Goal: Task Accomplishment & Management: Use online tool/utility

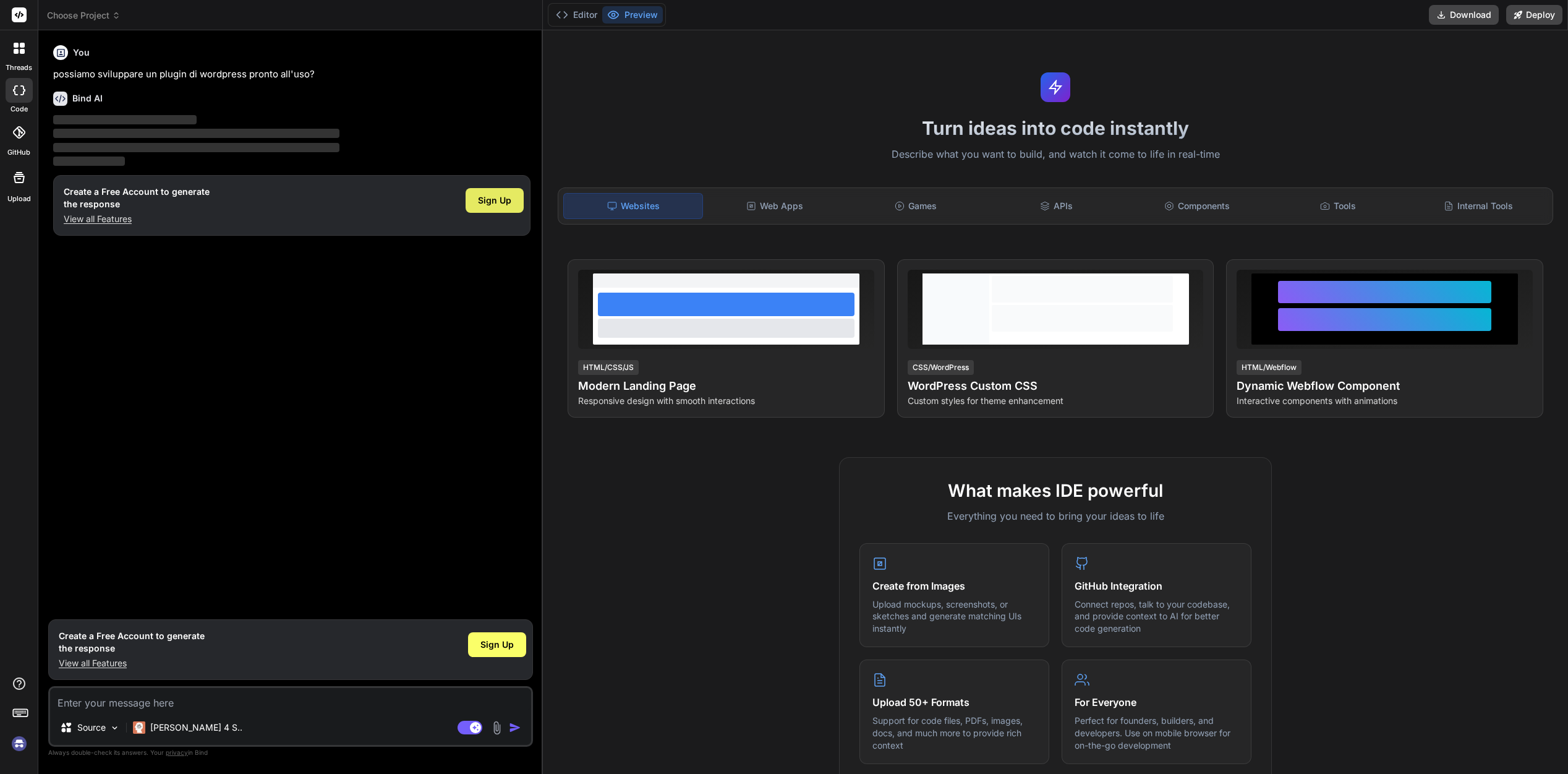
click at [493, 206] on span "Sign Up" at bounding box center [494, 200] width 33 height 12
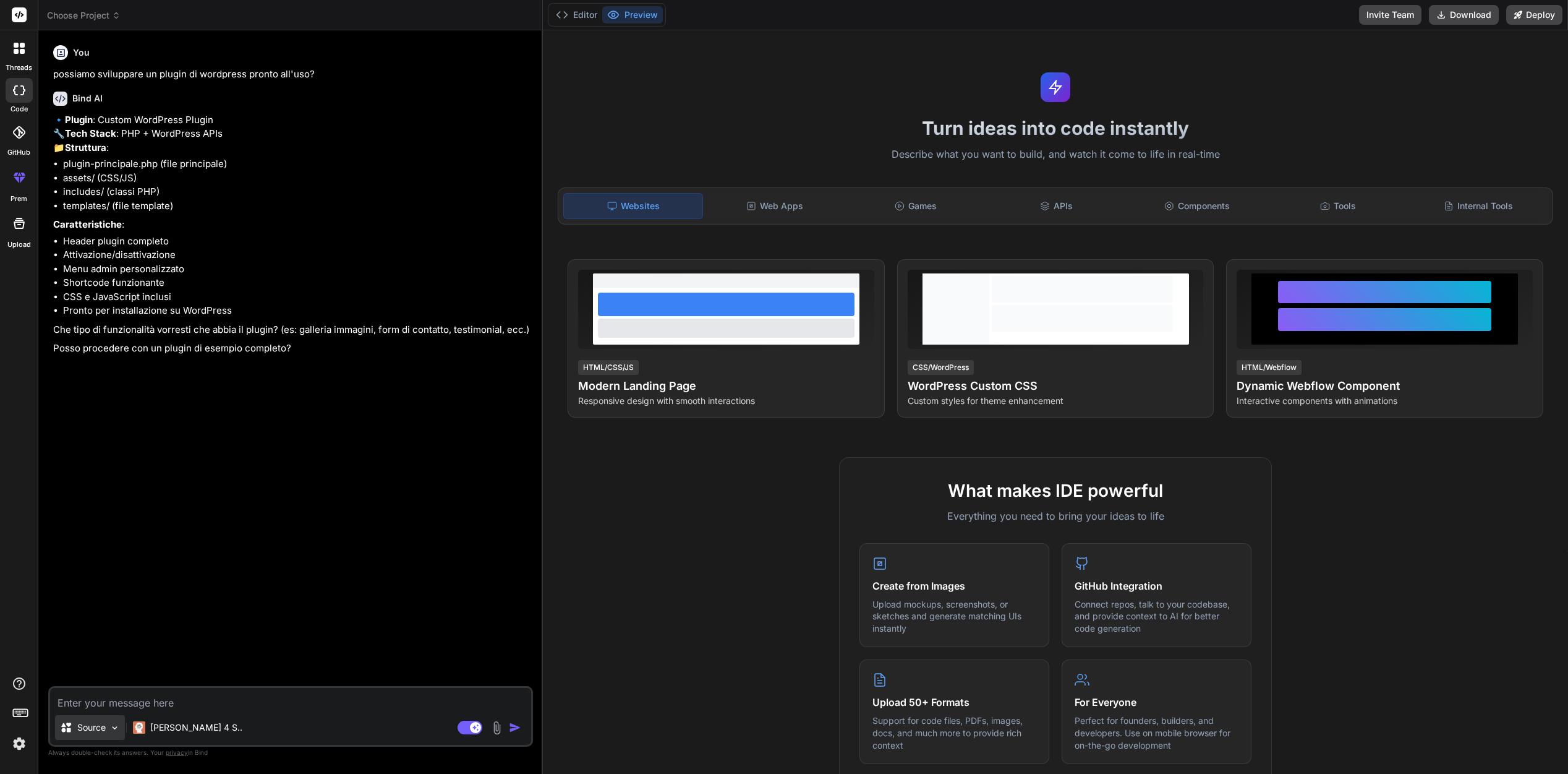
click at [119, 727] on img at bounding box center [114, 728] width 10 height 10
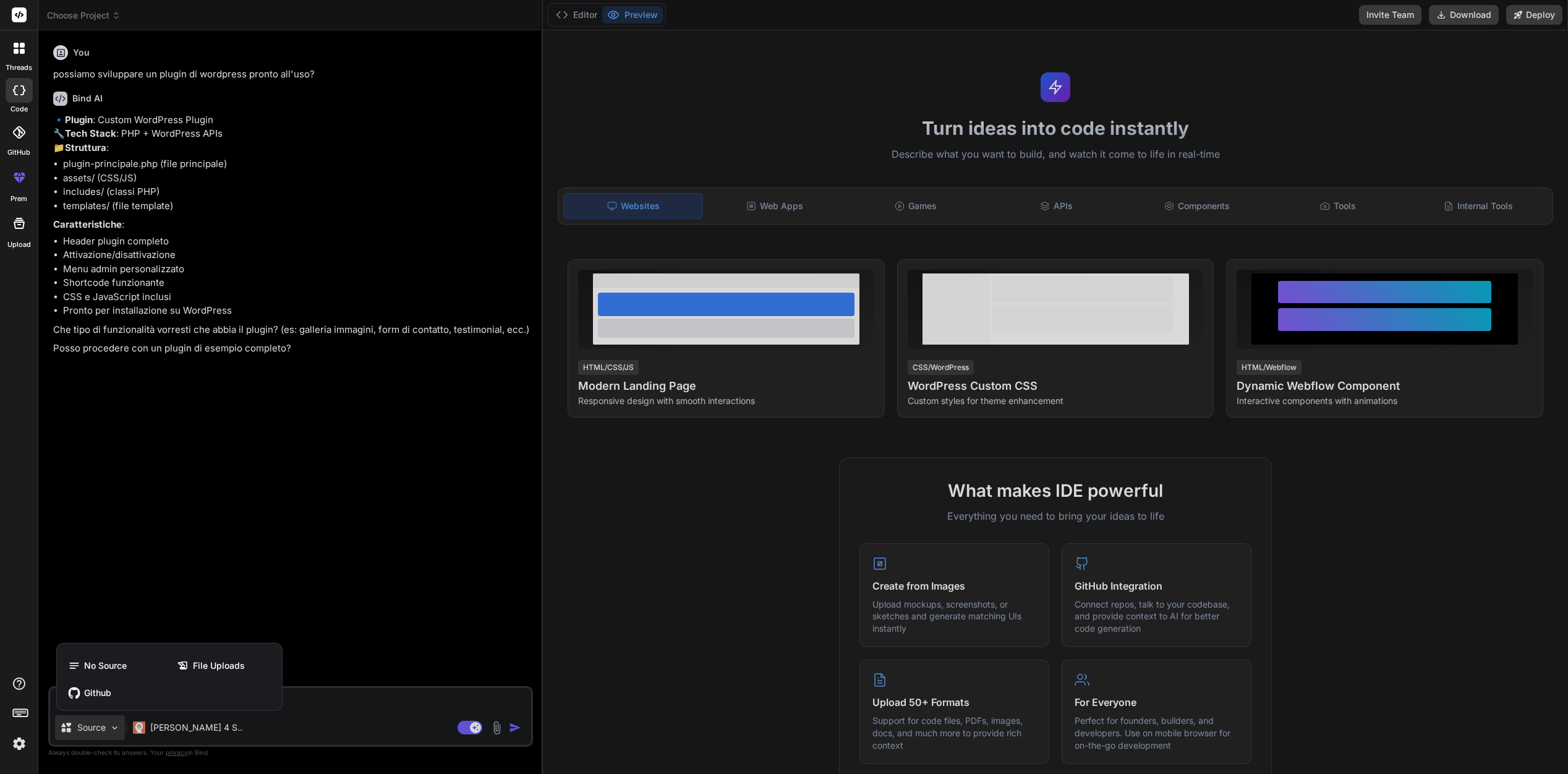
click at [114, 727] on div at bounding box center [784, 387] width 1568 height 774
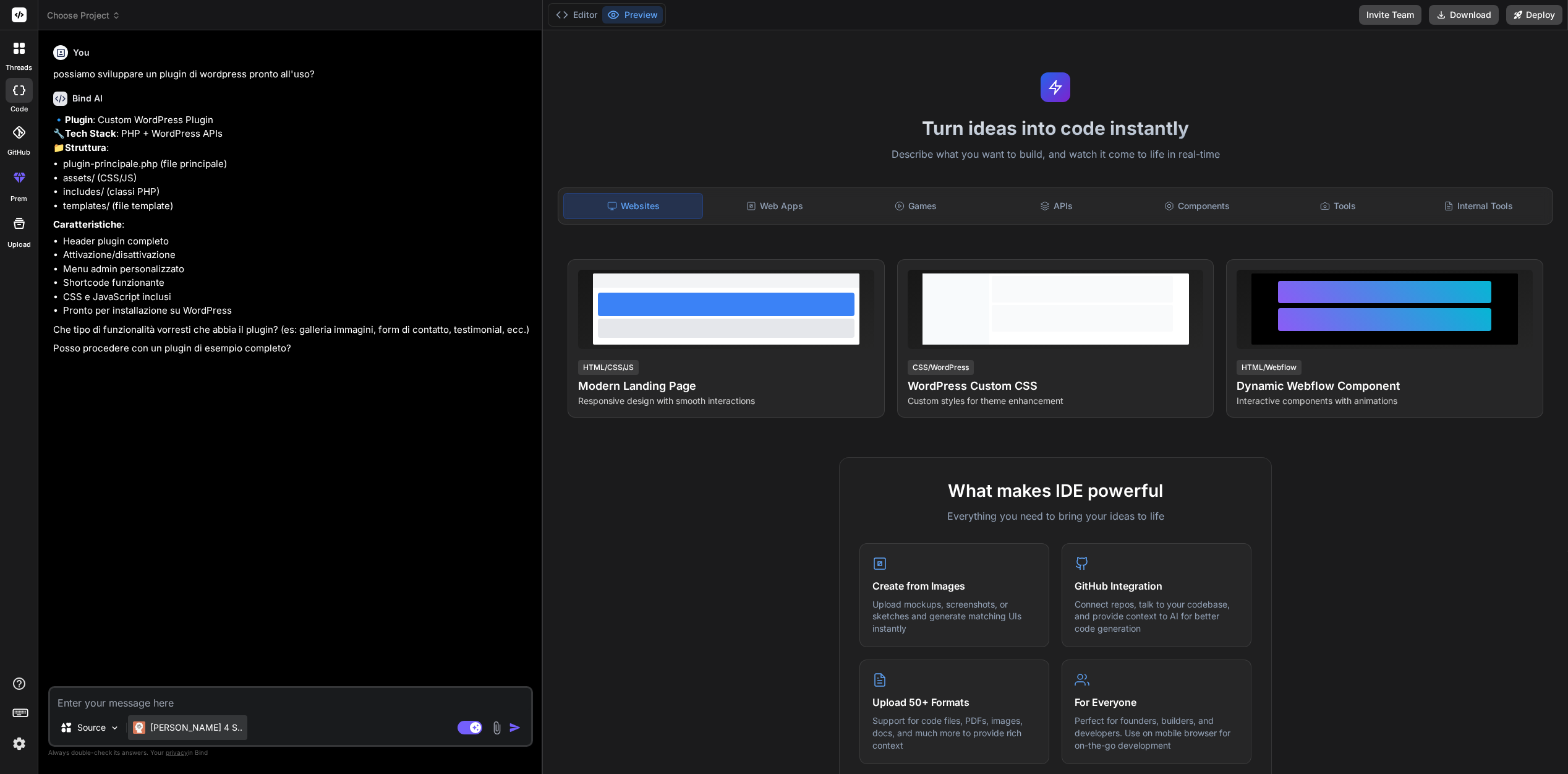
click at [190, 728] on p "[PERSON_NAME] 4 S.." at bounding box center [196, 727] width 92 height 12
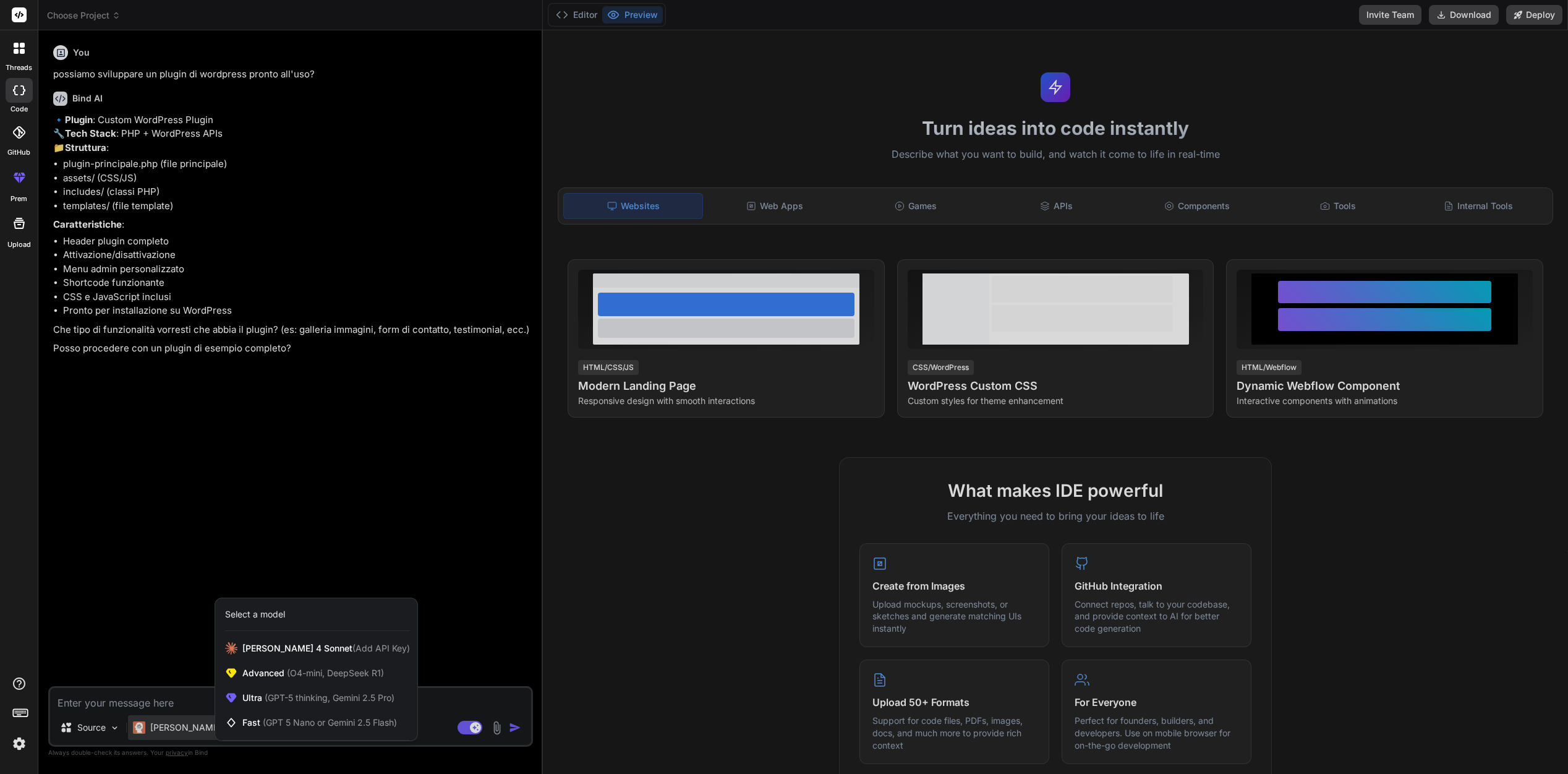
click at [203, 702] on div at bounding box center [784, 387] width 1568 height 774
type textarea "x"
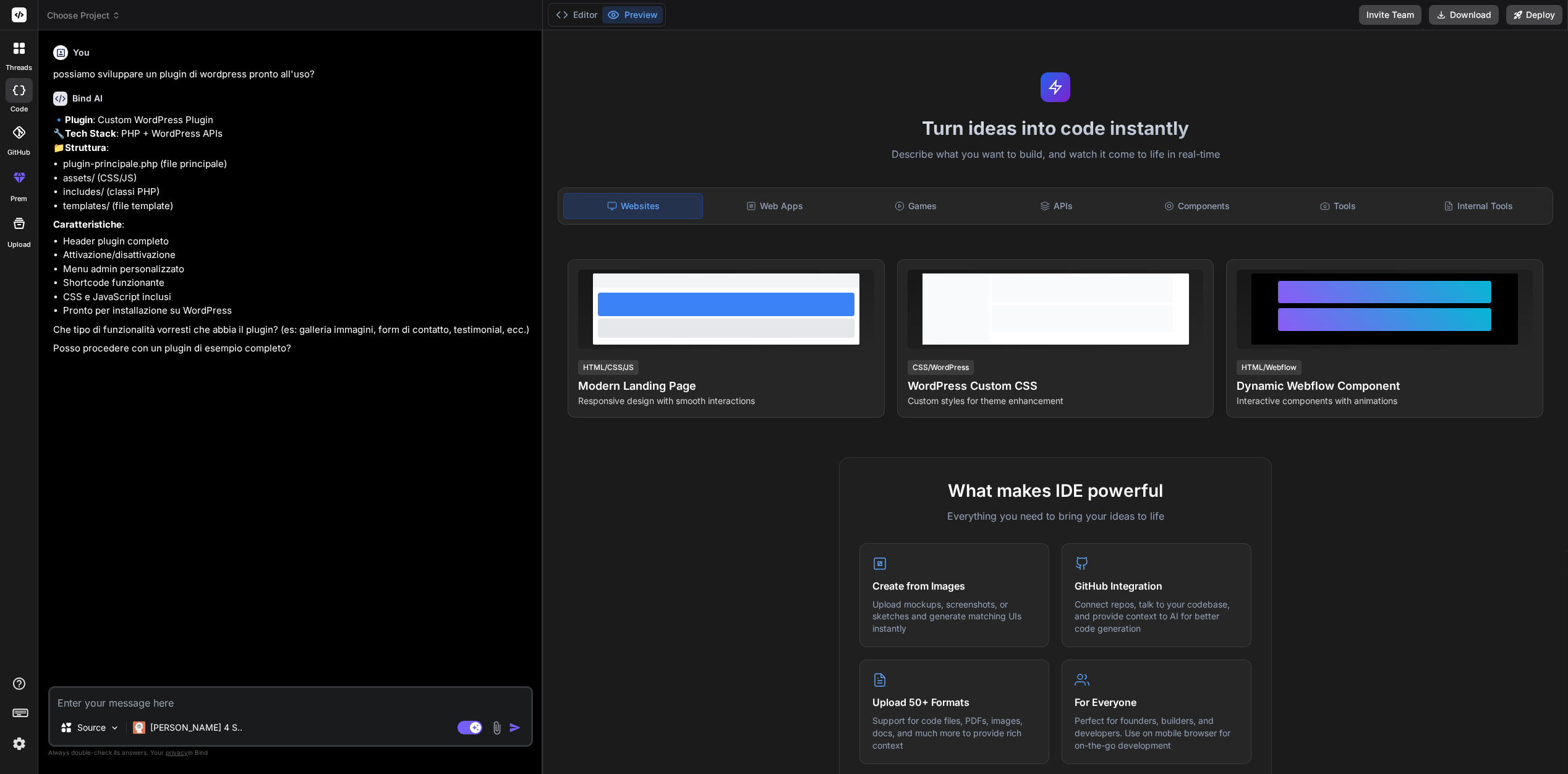
click at [203, 702] on textarea at bounding box center [291, 699] width 481 height 22
type textarea "p"
type textarea "x"
type textarea "pr"
type textarea "x"
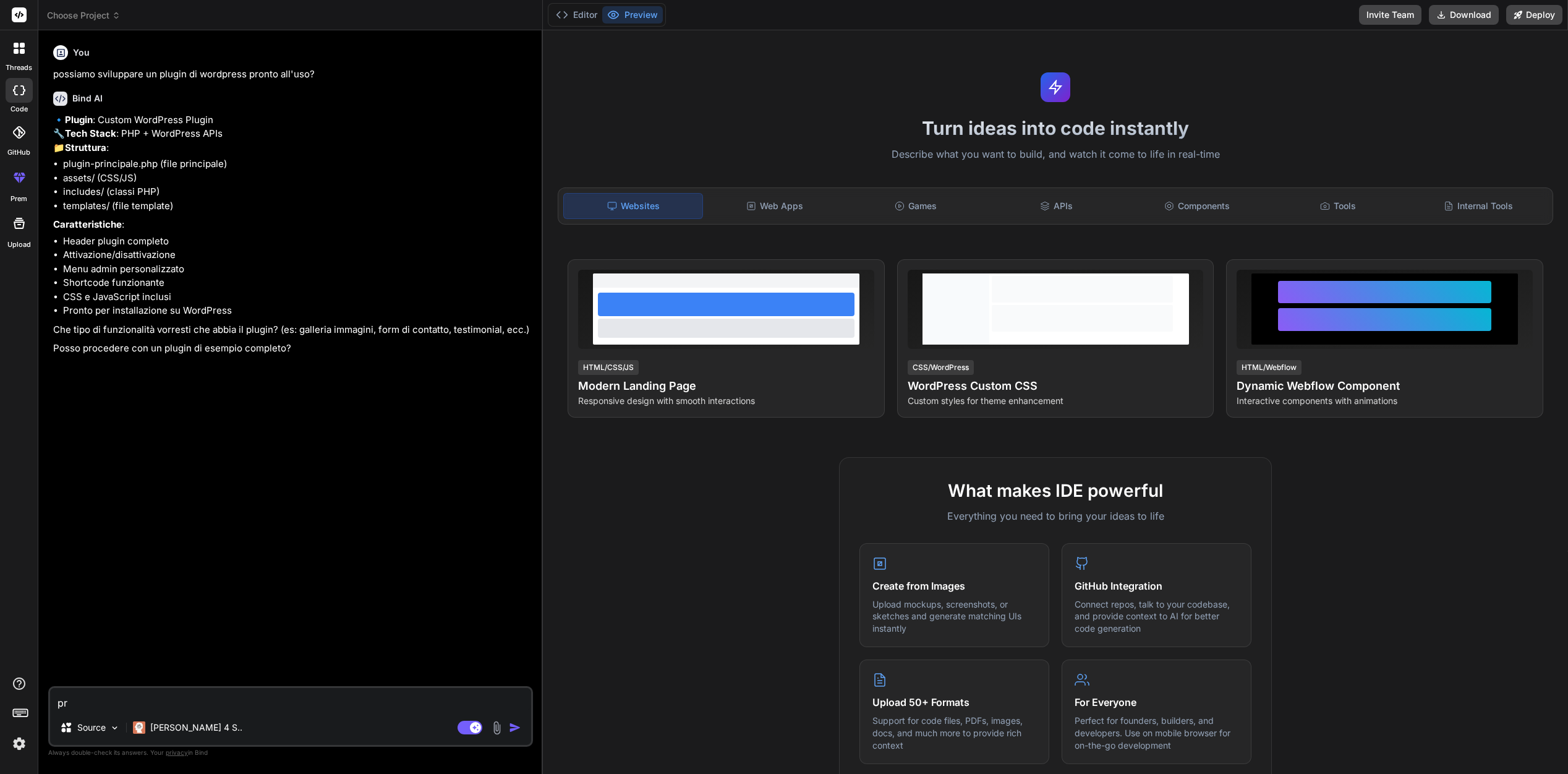
type textarea "pri"
type textarea "x"
type textarea "prim"
type textarea "x"
type textarea "prima"
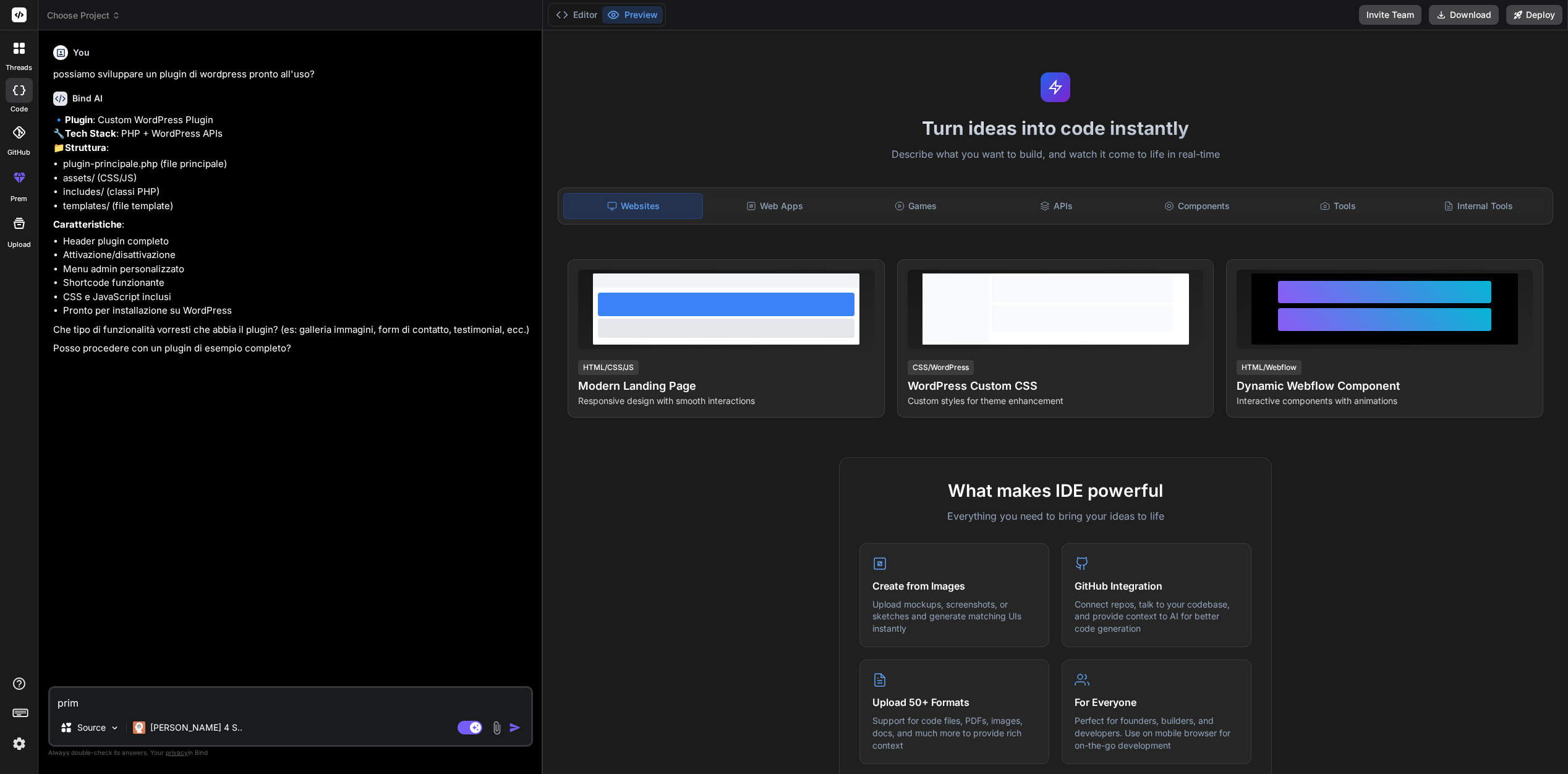
type textarea "x"
type textarea "prima"
type textarea "x"
type textarea "prima d"
type textarea "x"
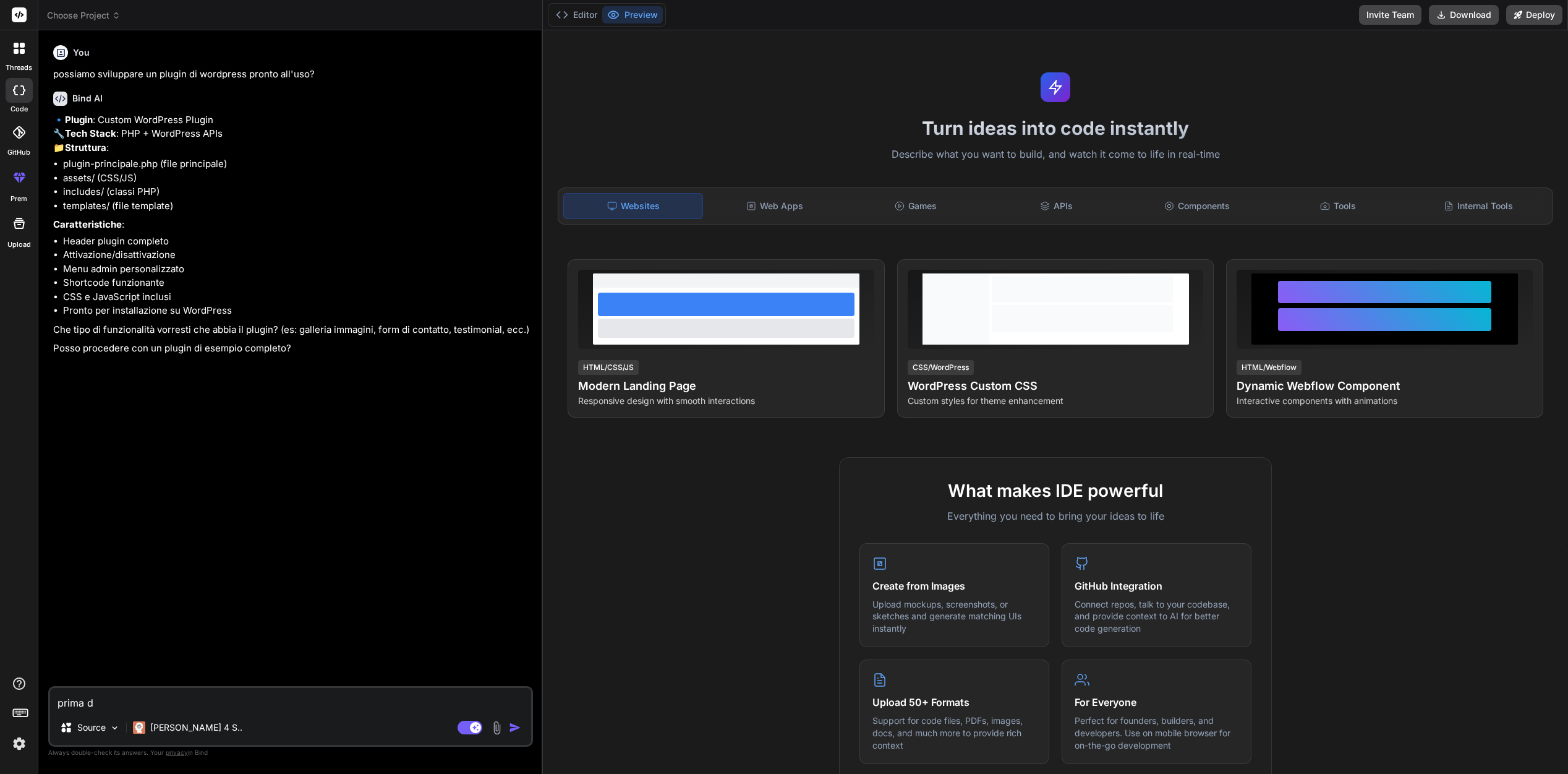
type textarea "prima di"
type textarea "x"
type textarea "prima di"
type textarea "x"
type textarea "prima di p"
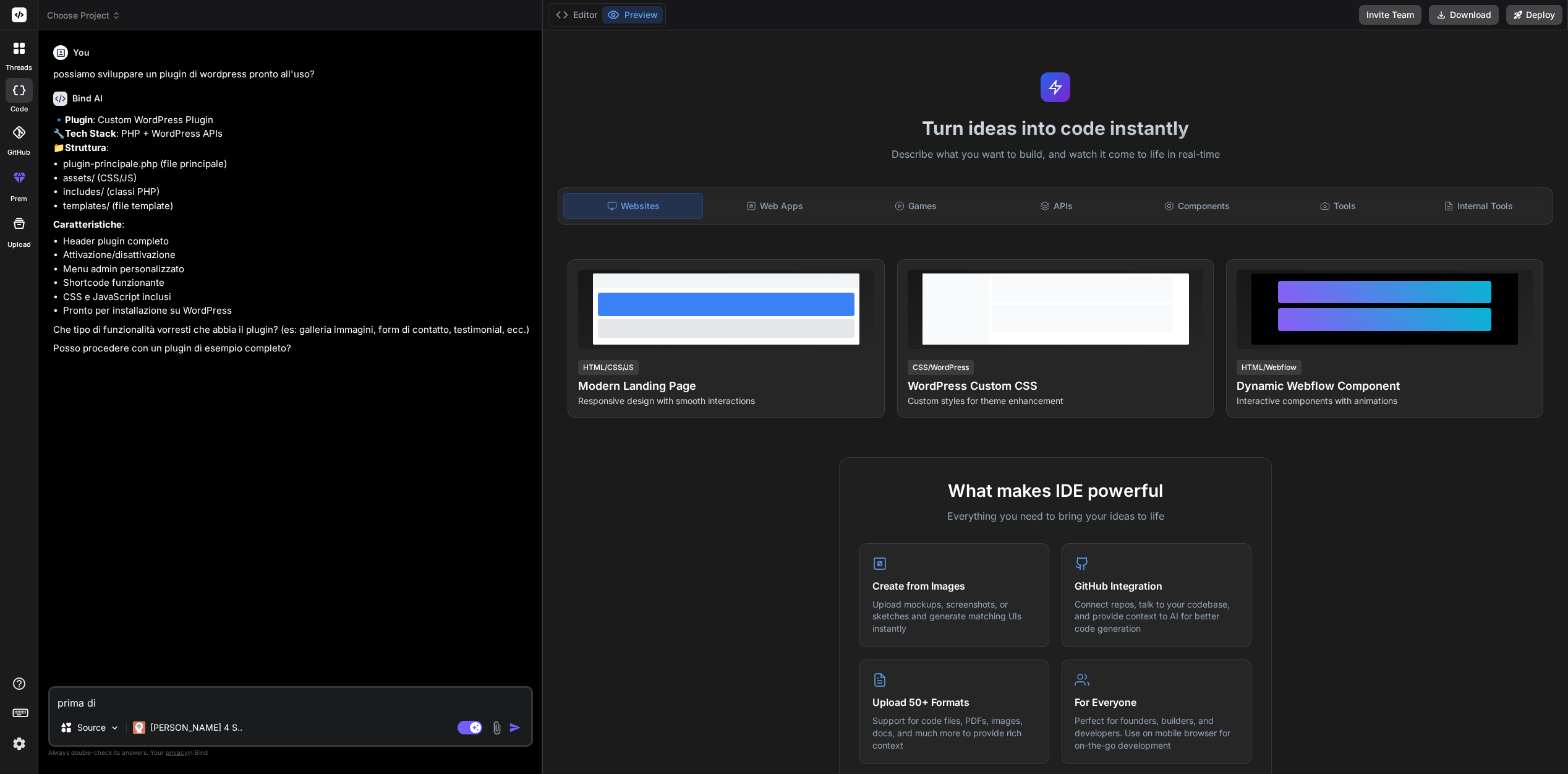
type textarea "x"
type textarea "prima di pr"
type textarea "x"
type textarea "prima di pro"
type textarea "x"
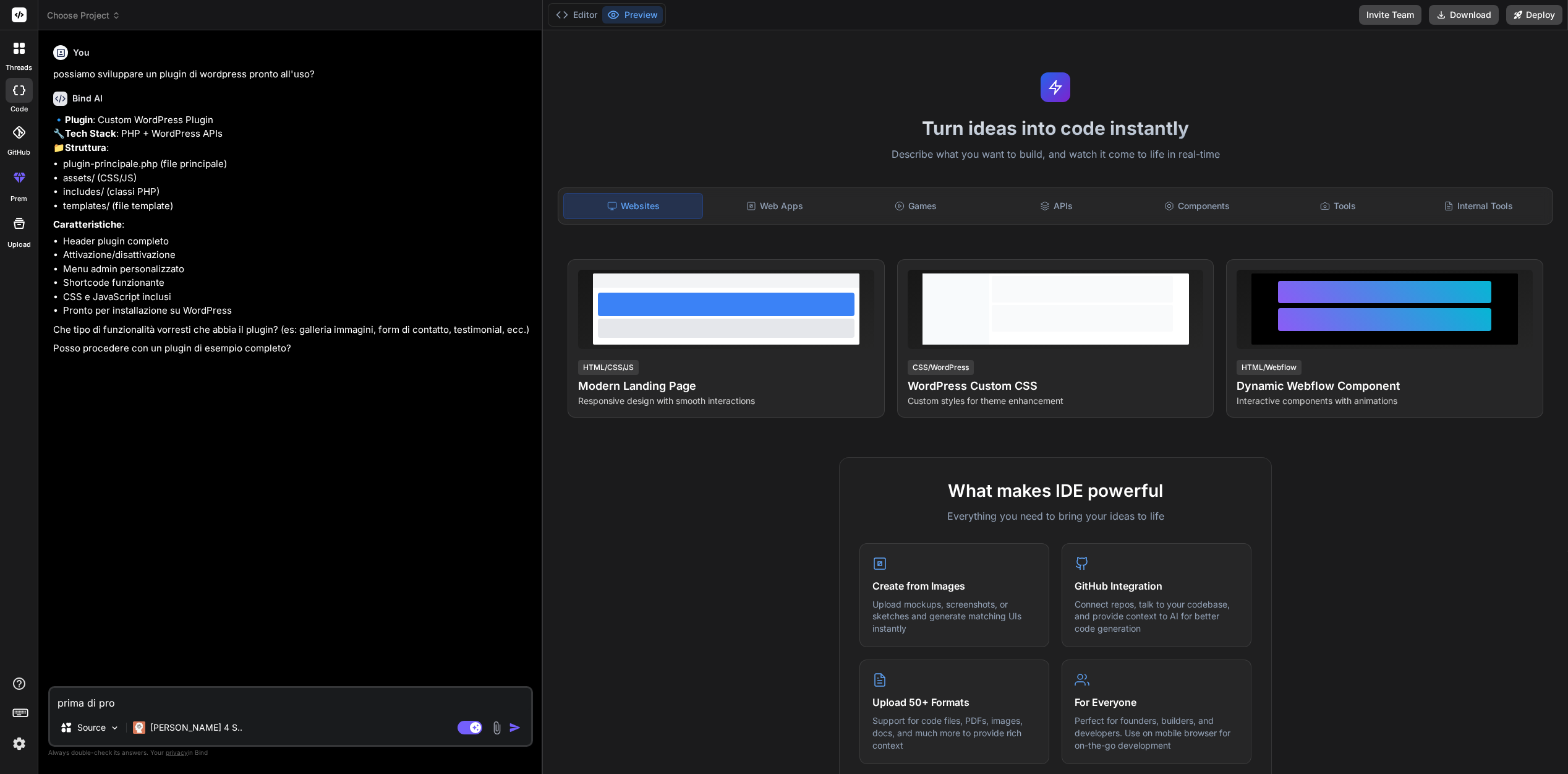
type textarea "prima di proc"
type textarea "x"
type textarea "prima di proce"
type textarea "x"
type textarea "prima di proced"
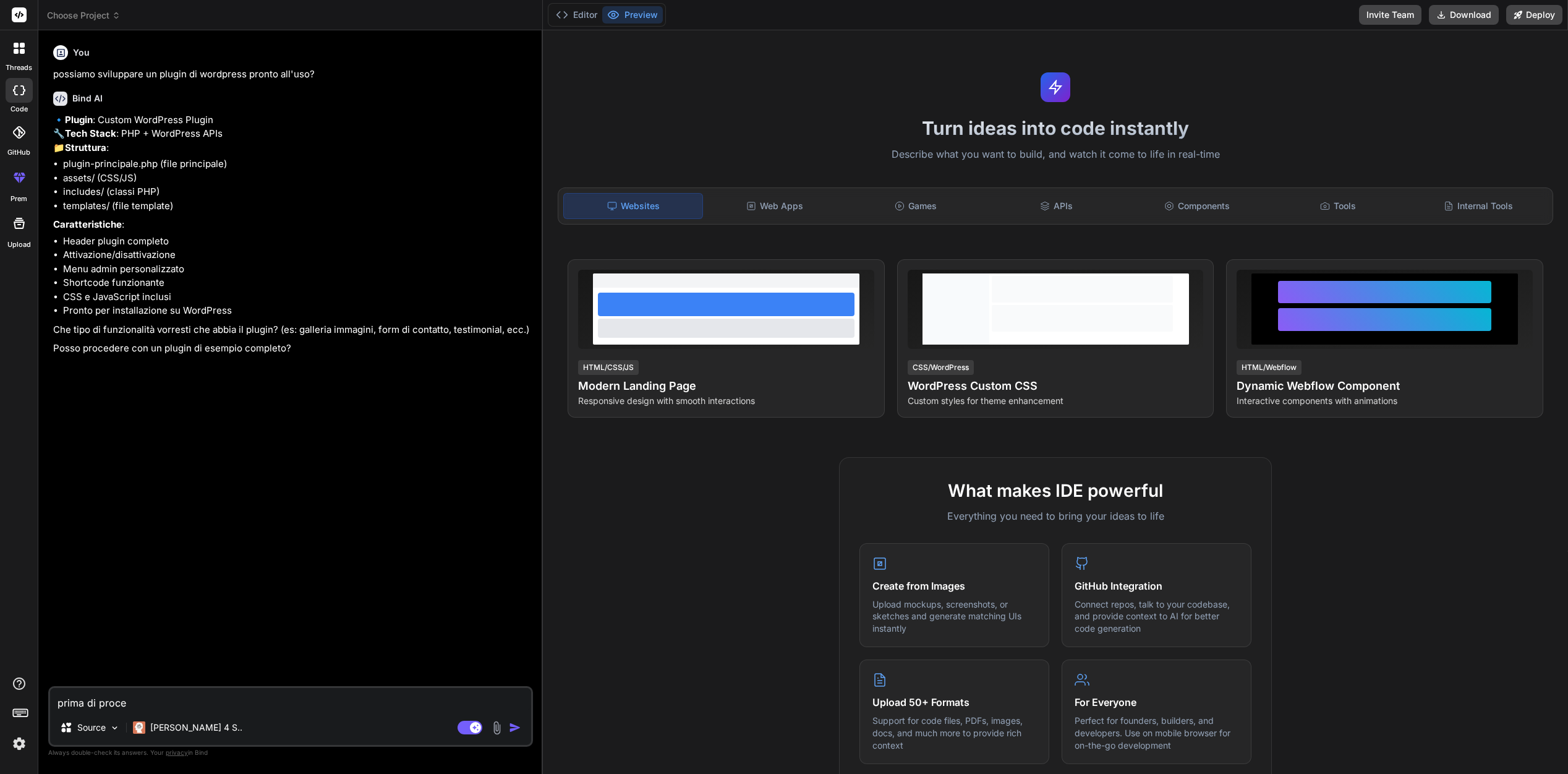
type textarea "x"
type textarea "prima di procede"
type textarea "x"
type textarea "prima di proceder"
type textarea "x"
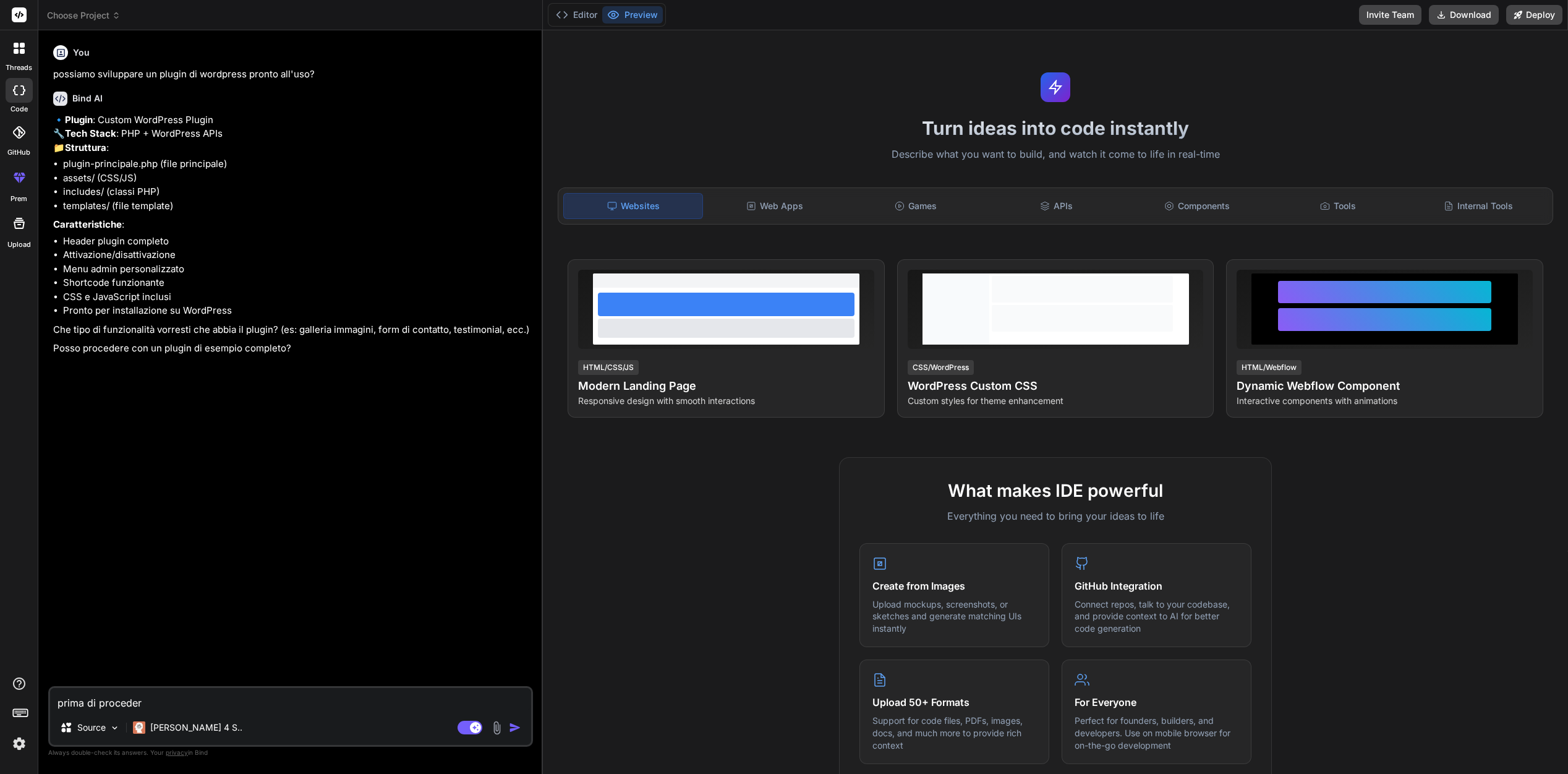
type textarea "prima di procedere"
type textarea "x"
type textarea "prima di procedere"
type textarea "x"
type textarea "prima di procedere q"
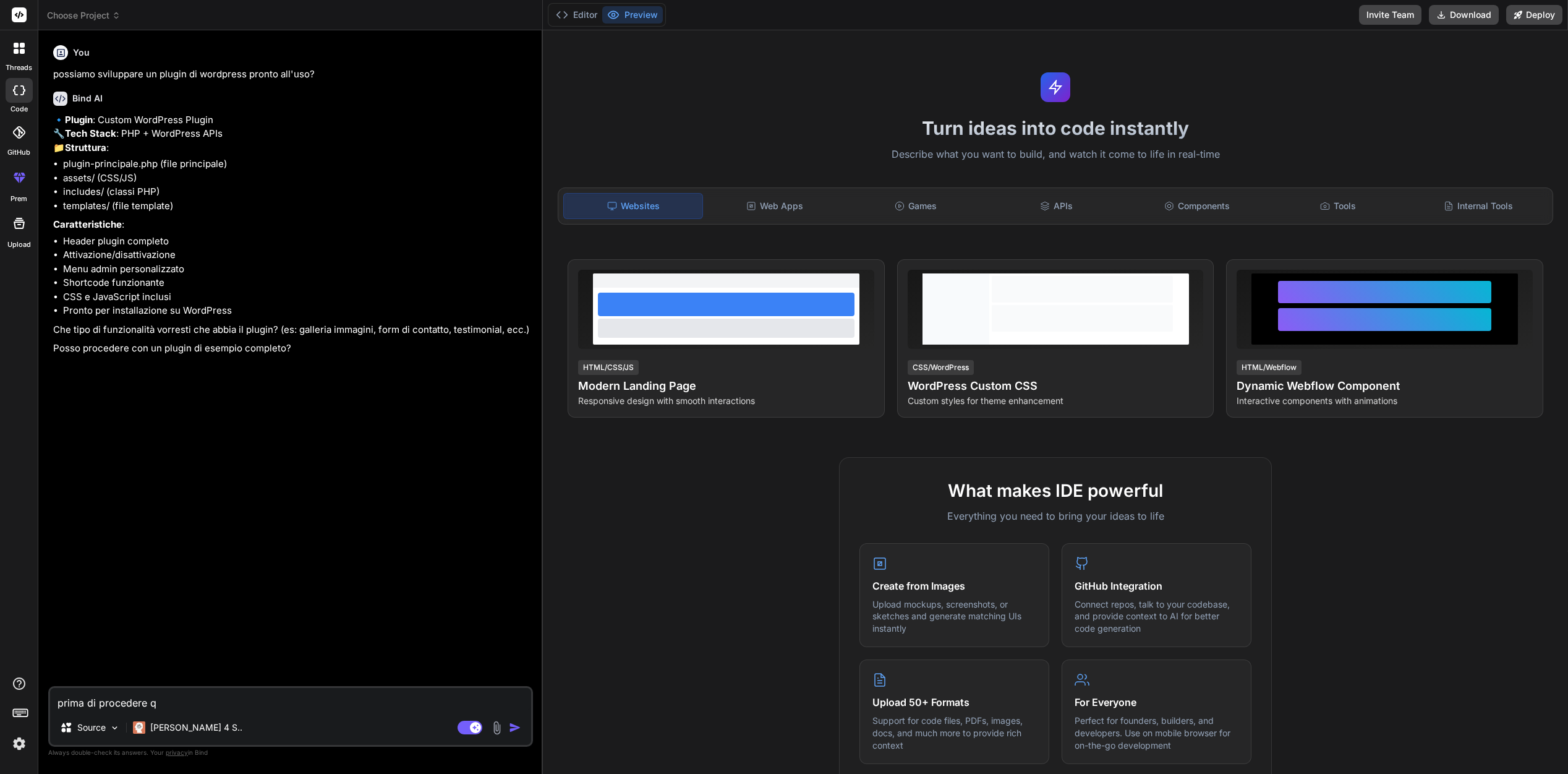
type textarea "x"
type textarea "prima di procedere qu"
type textarea "x"
type textarea "prima di procedere qua"
type textarea "x"
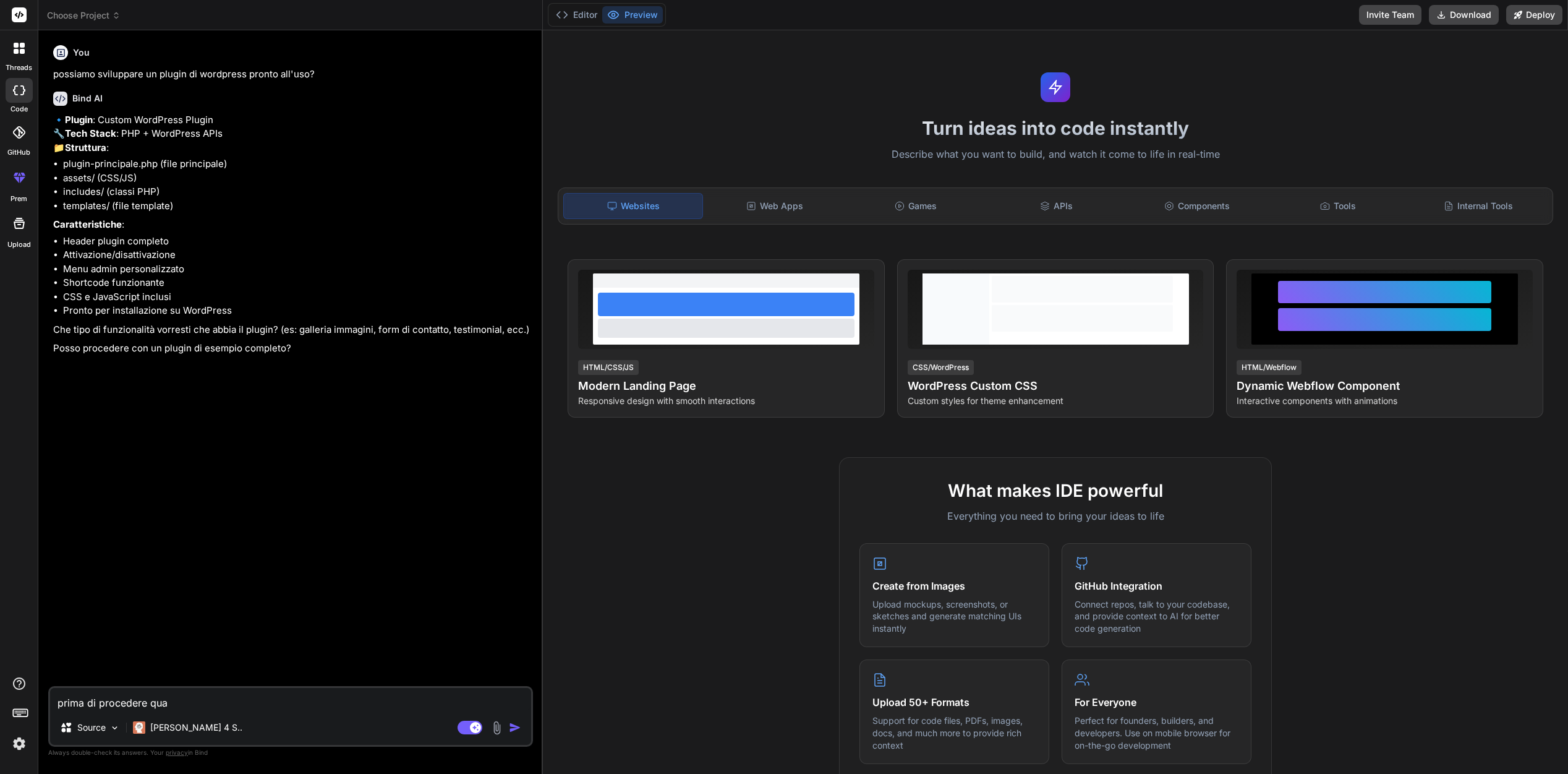
type textarea "prima di procedere qual"
type textarea "x"
type textarea "prima di procedere quale"
type textarea "x"
type textarea "prima di procedere quale"
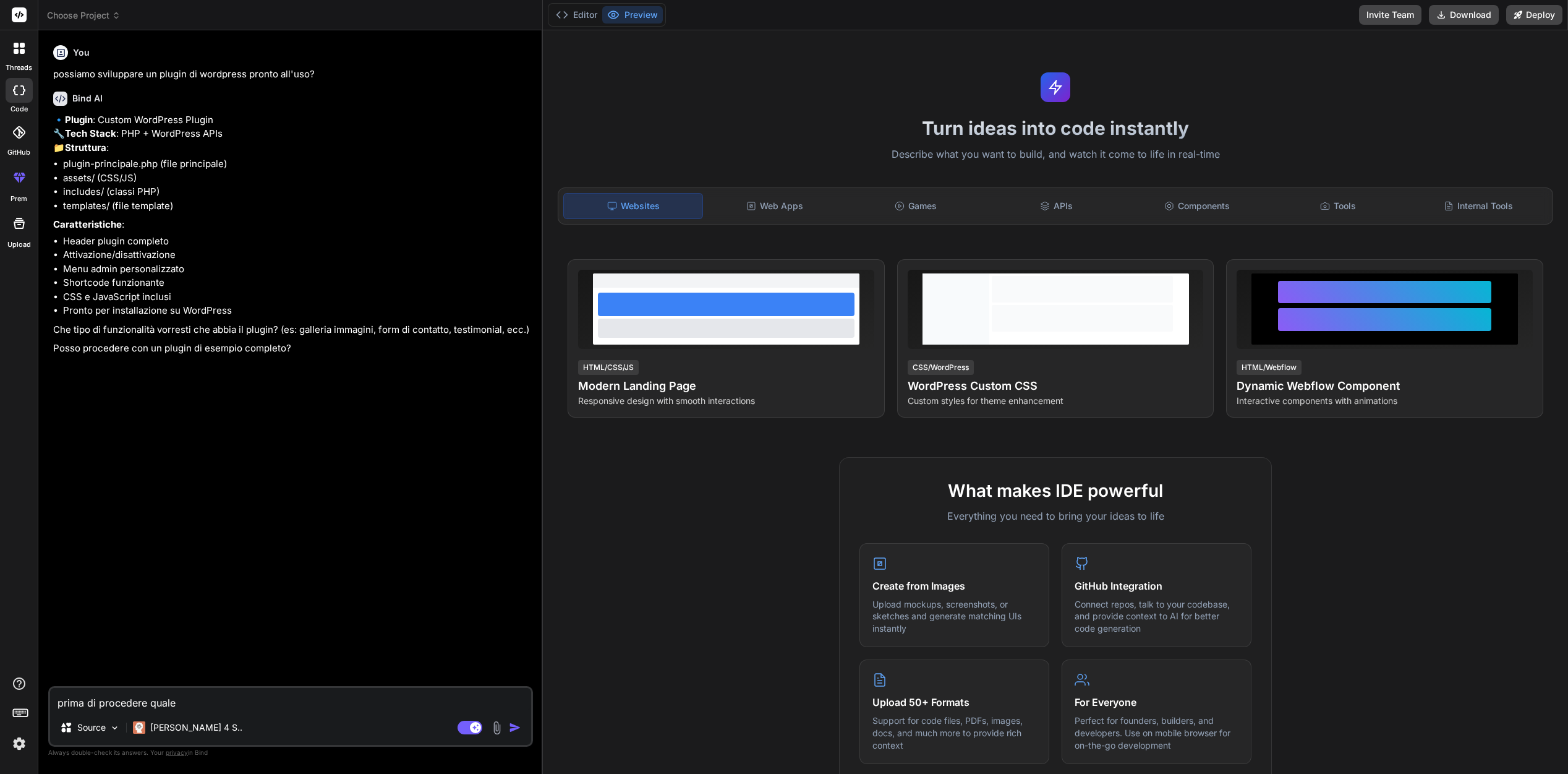
type textarea "x"
type textarea "prima di procedere quale m"
type textarea "x"
type textarea "prima di procedere quale mo"
type textarea "x"
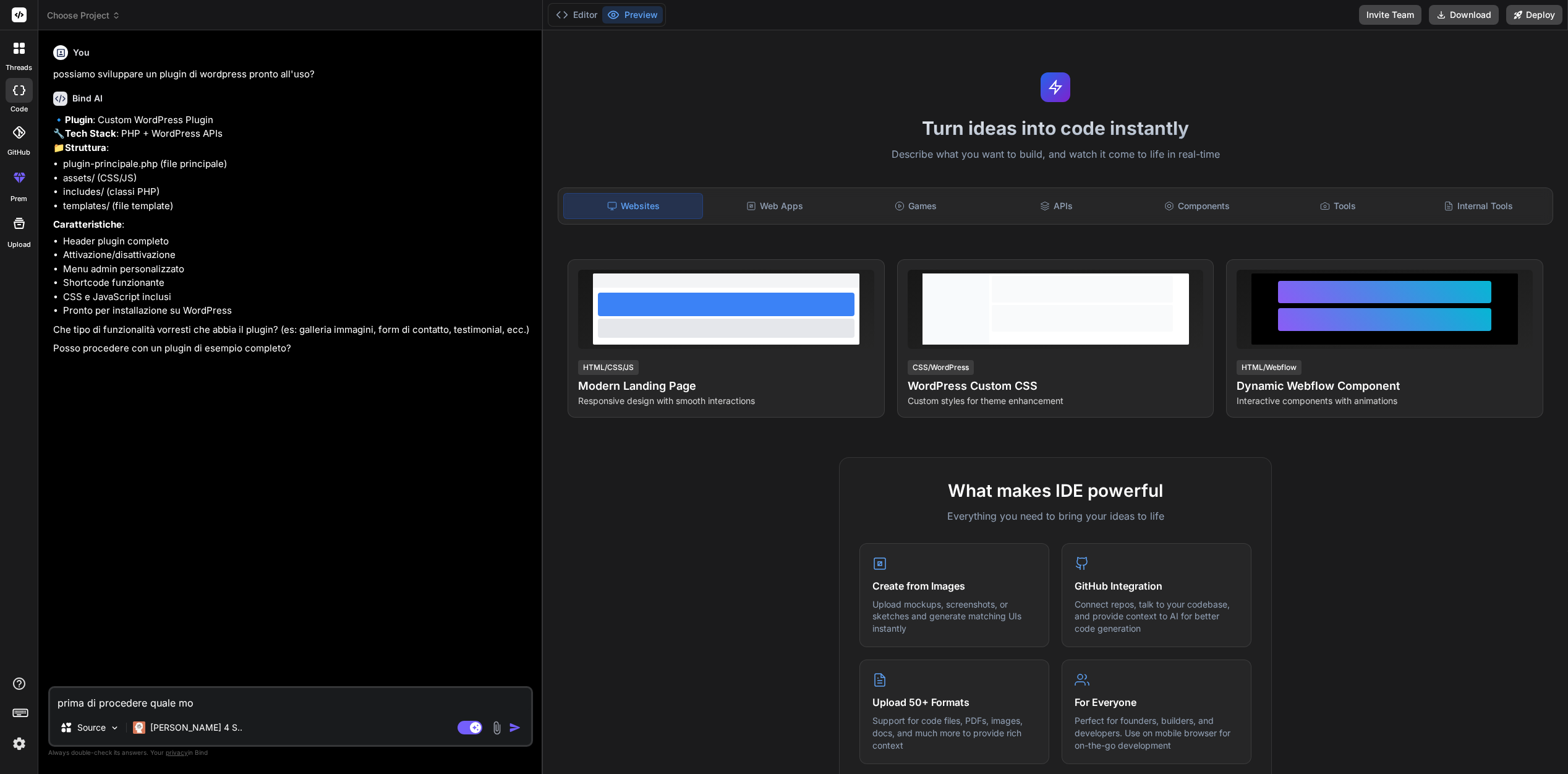
type textarea "prima di procedere quale mod"
type textarea "x"
type textarea "prima di procedere quale mode"
type textarea "x"
type textarea "prima di procedere quale model"
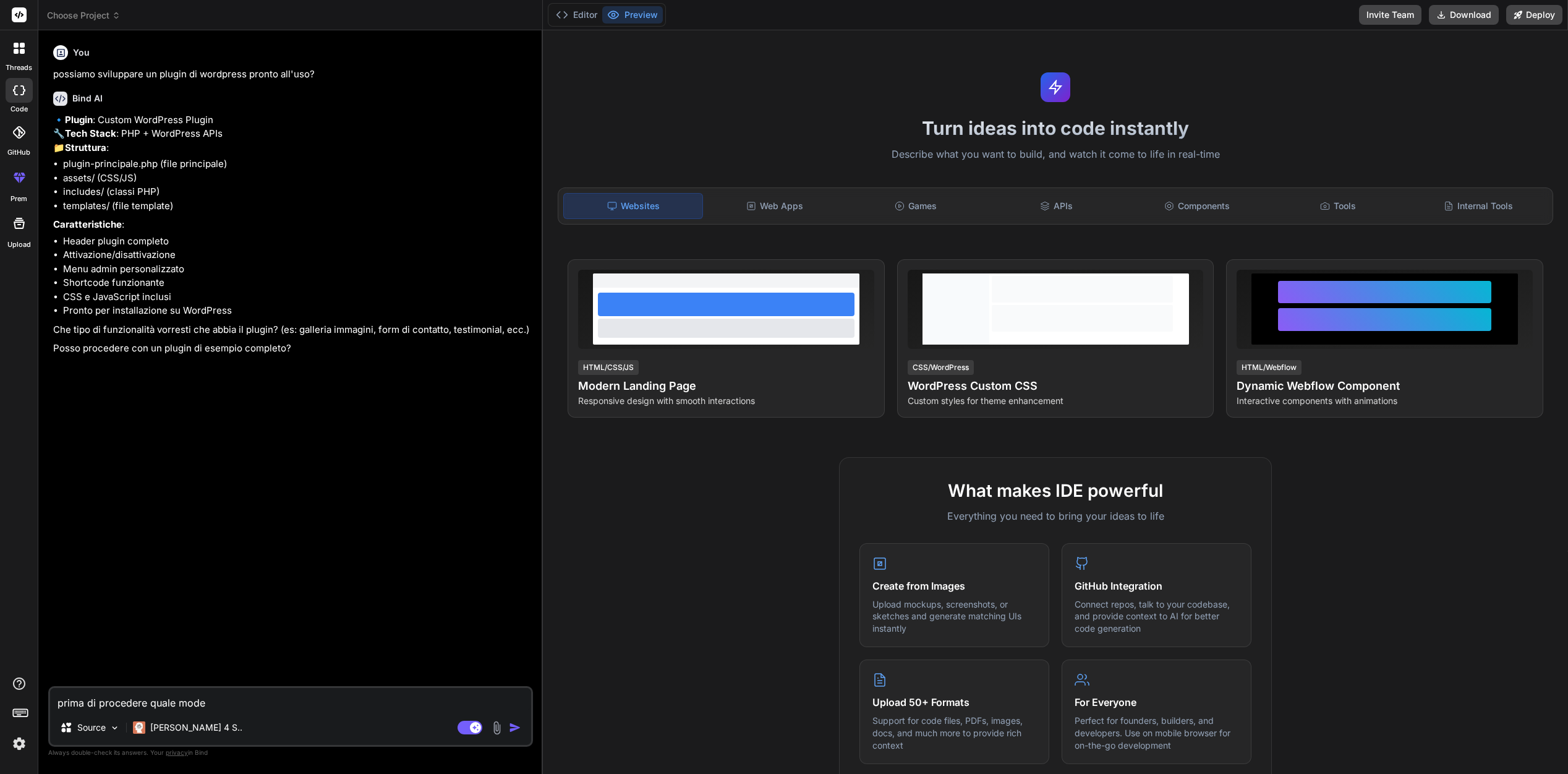
type textarea "x"
type textarea "prima di procedere quale modell"
type textarea "x"
type textarea "prima di procedere quale modello"
type textarea "x"
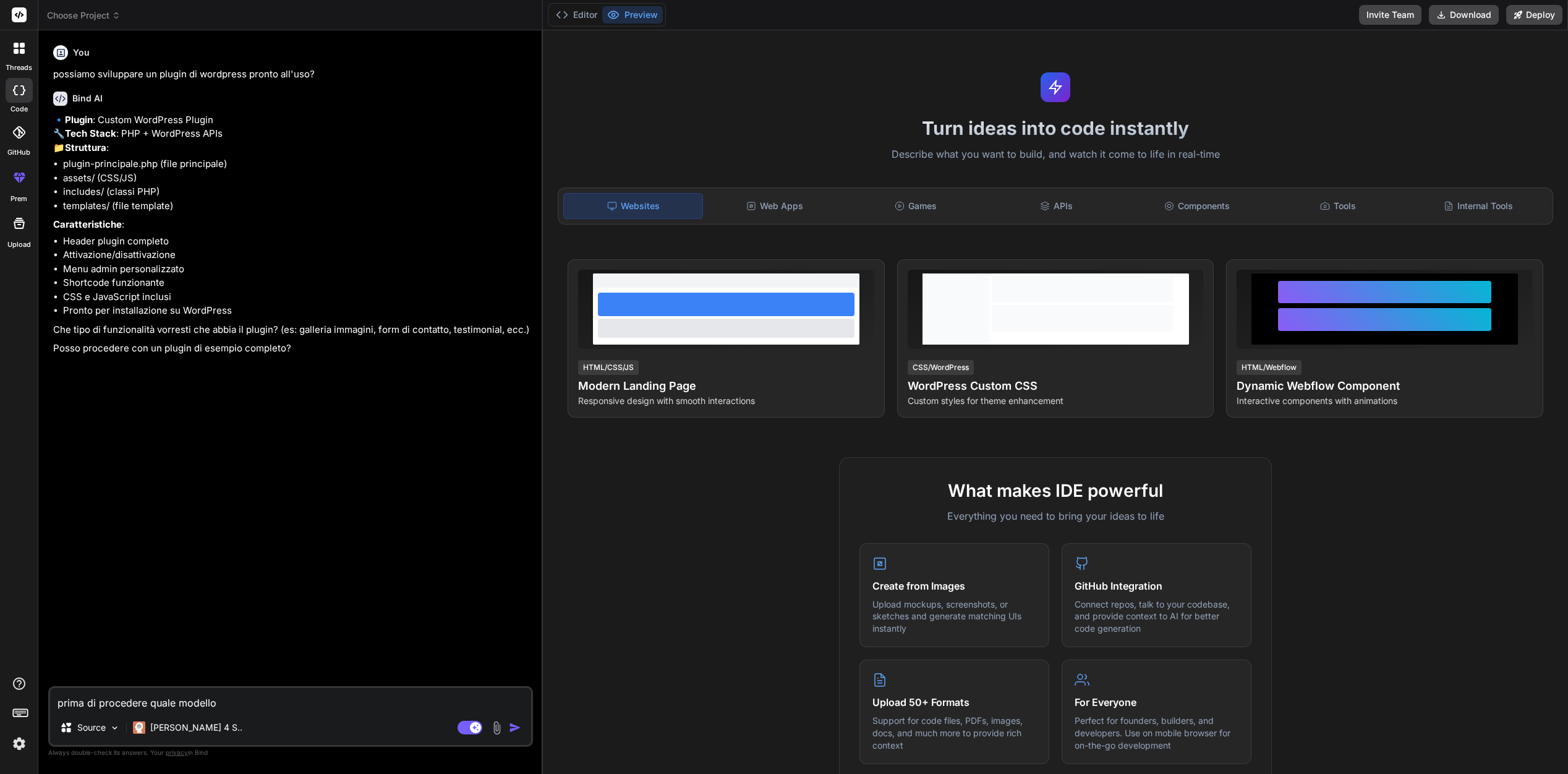
type textarea "prima di procedere quale modello"
type textarea "x"
type textarea "prima di procedere quale modello c"
type textarea "x"
type textarea "prima di procedere quale modello co"
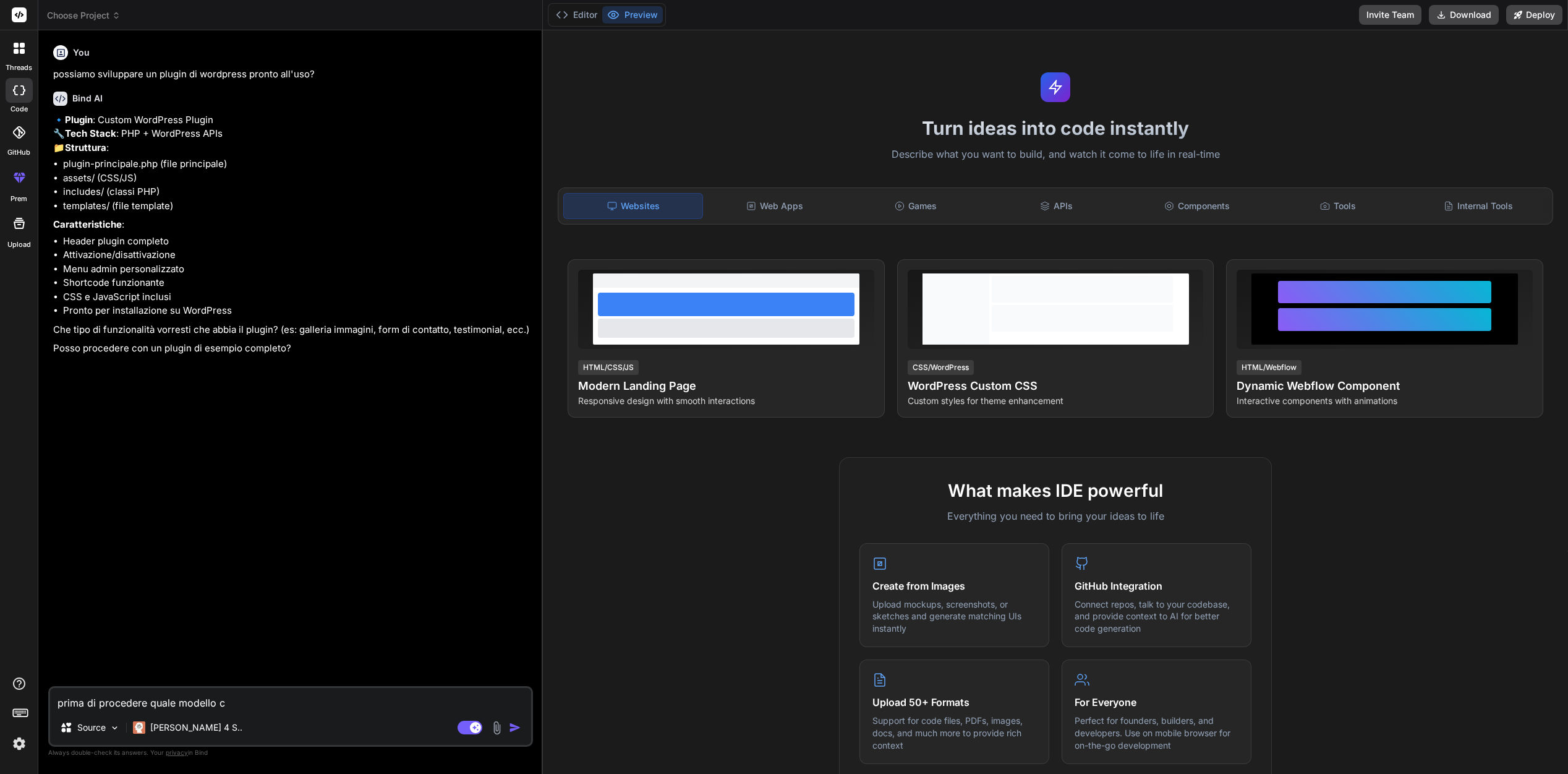
type textarea "x"
type textarea "prima di procedere quale modello con"
type textarea "x"
type textarea "prima di procedere quale modello cons"
type textarea "x"
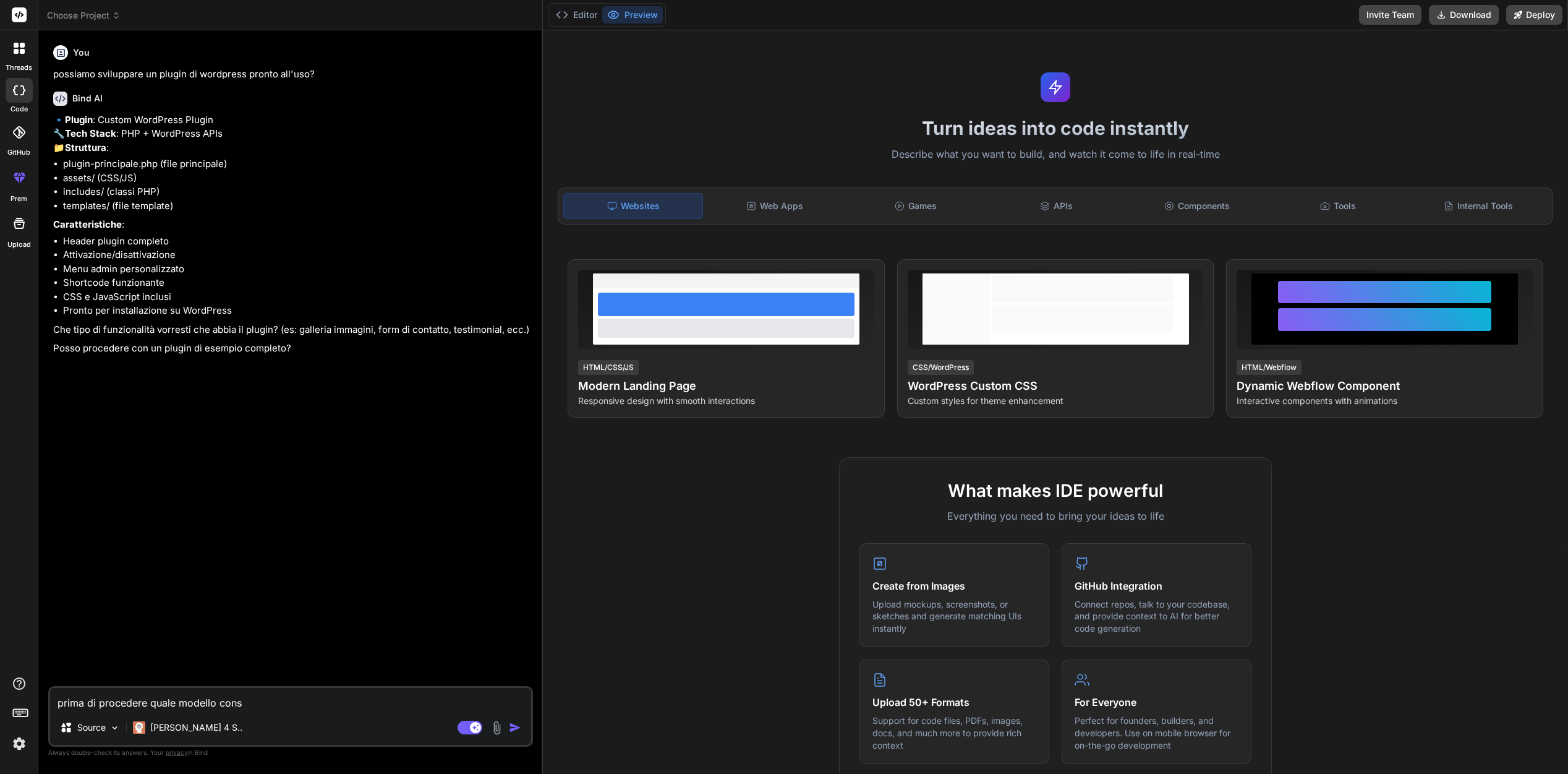
type textarea "prima di procedere quale modello consi"
type textarea "x"
type textarea "prima di procedere quale modello consig"
type textarea "x"
type textarea "prima di procedere quale modello consigl"
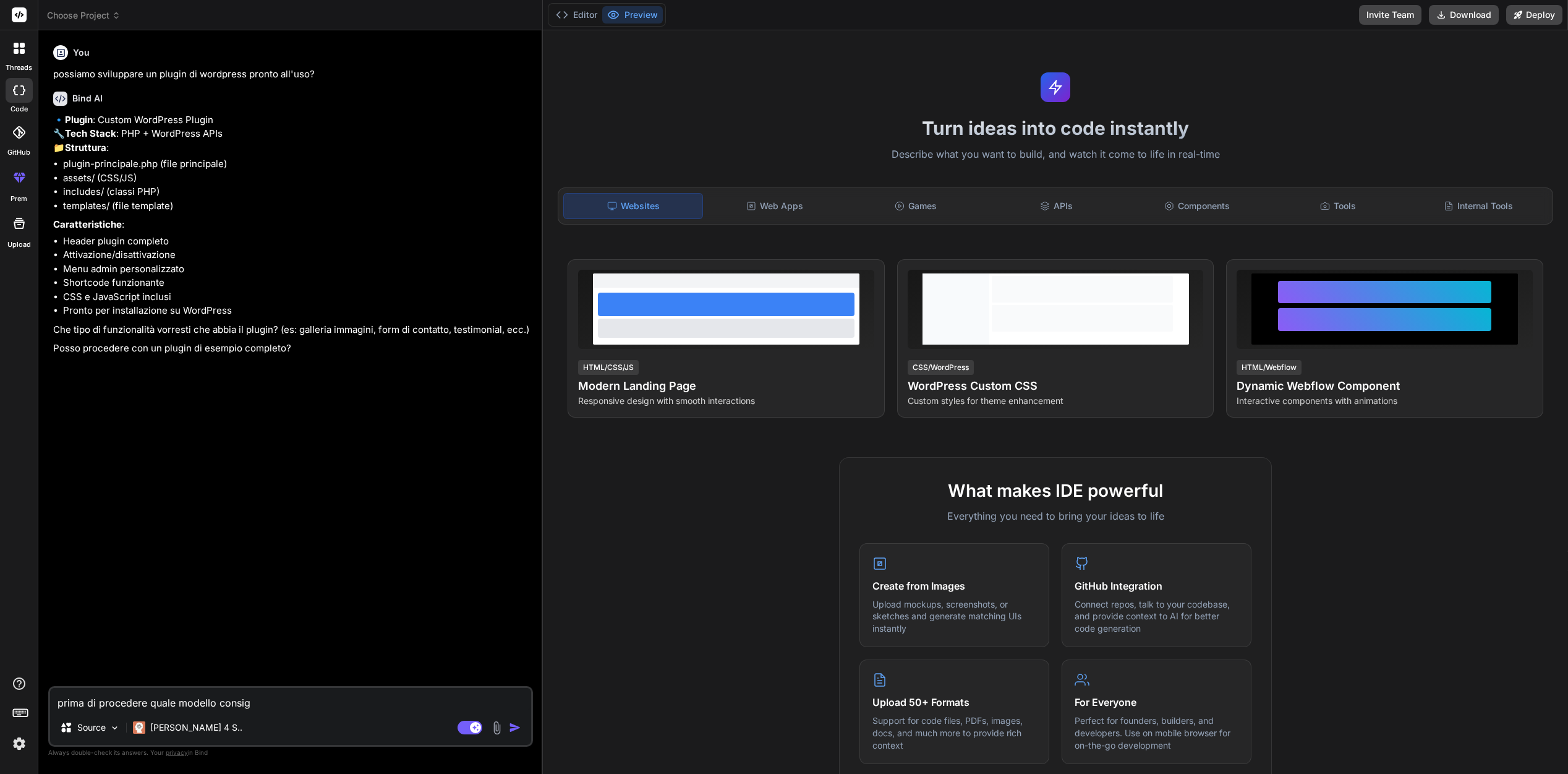
type textarea "x"
type textarea "prima di procedere quale modello consigli"
type textarea "x"
type textarea "prima di procedere quale modello consigli"
type textarea "x"
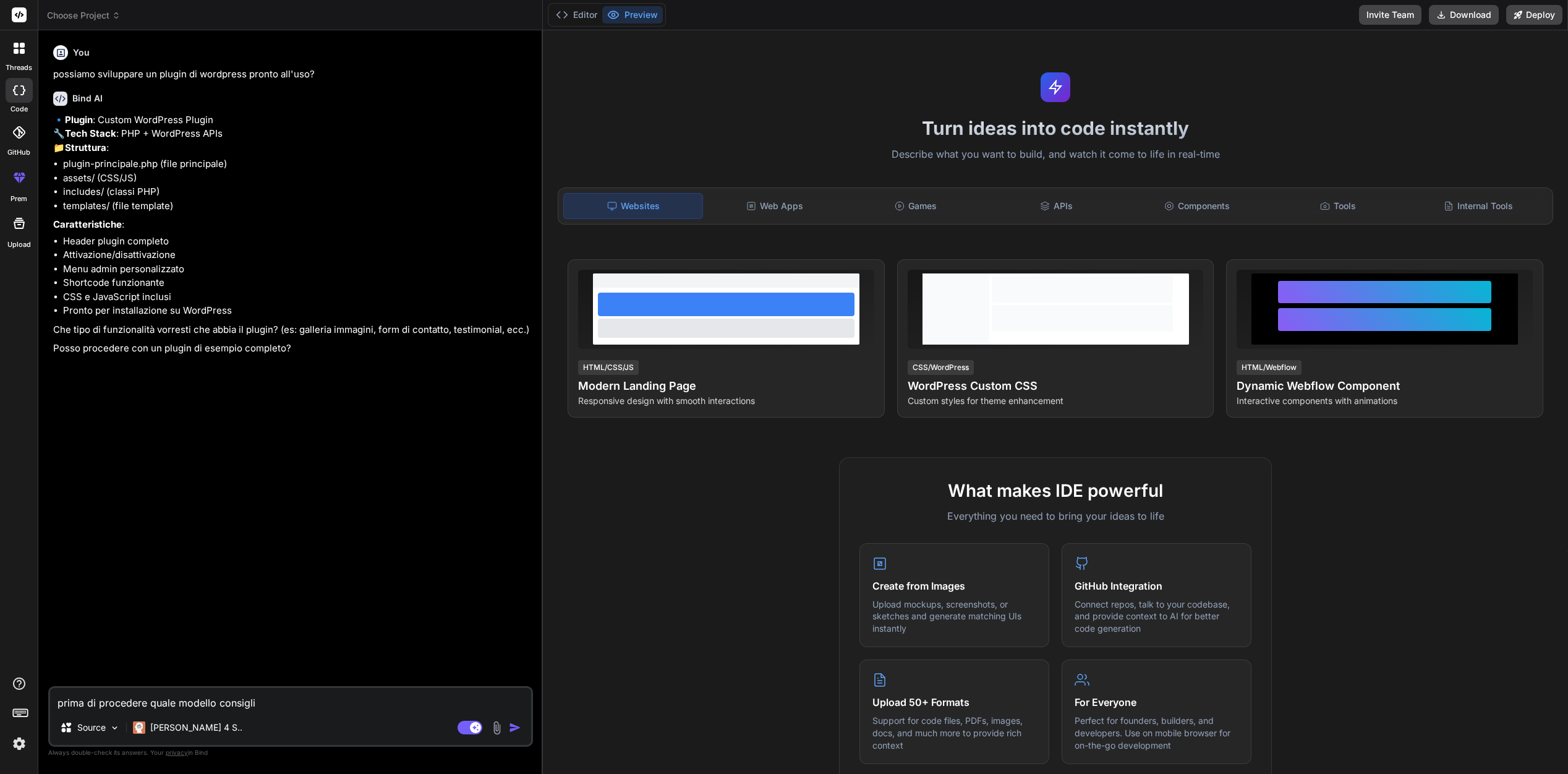
type textarea "prima di procedere quale modello consigli d"
type textarea "x"
type textarea "prima di procedere quale modello consigli di"
type textarea "x"
type textarea "prima di procedere quale modello consigli di"
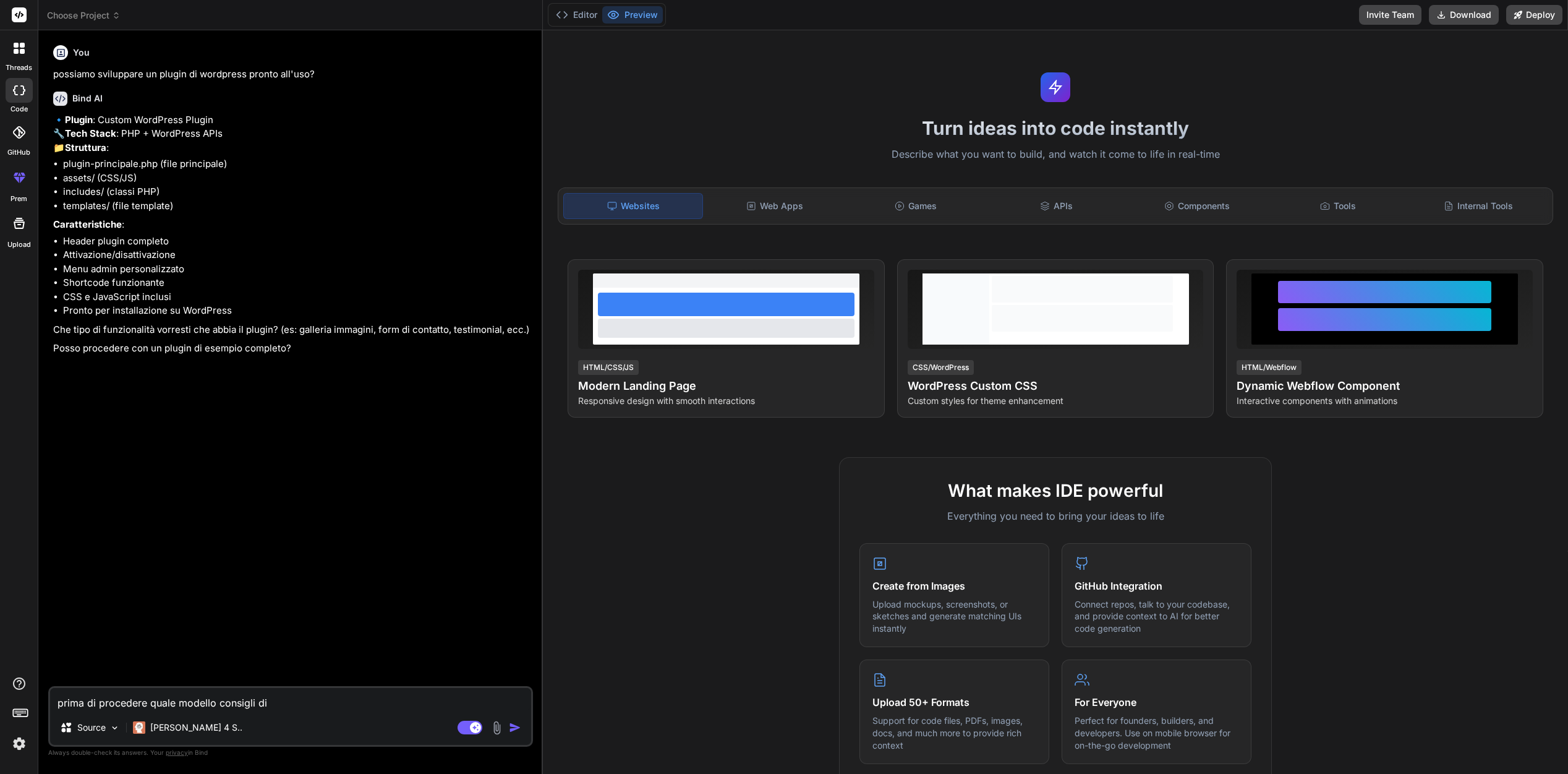
type textarea "x"
type textarea "prima di procedere quale modello consigli di u"
type textarea "x"
type textarea "prima di procedere quale modello consigli di us"
type textarea "x"
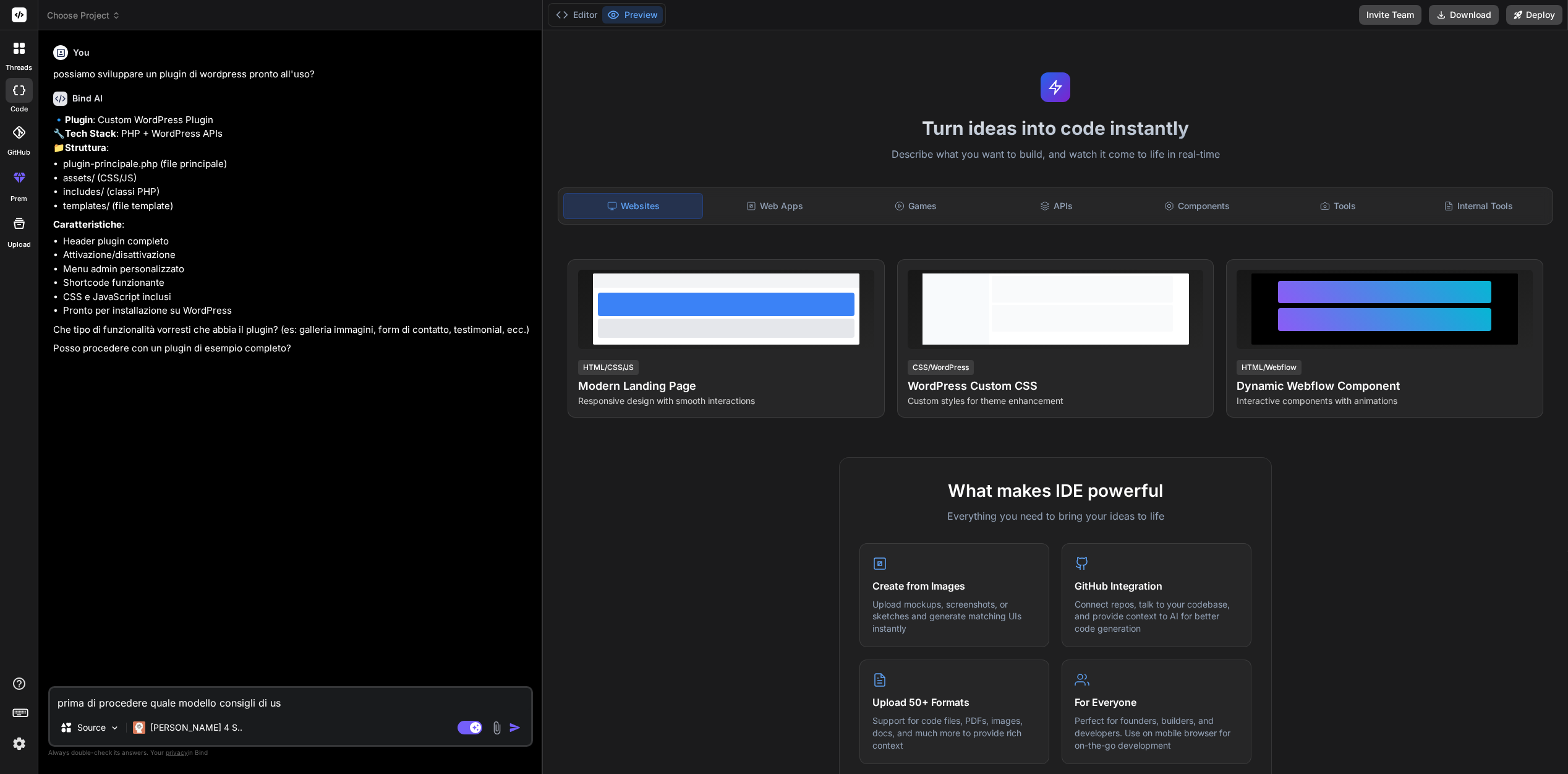
type textarea "prima di procedere quale modello consigli di [GEOGRAPHIC_DATA]"
type textarea "x"
type textarea "prima di procedere quale modello consigli di usat"
type textarea "x"
type textarea "prima di procedere quale modello consigli di [GEOGRAPHIC_DATA]"
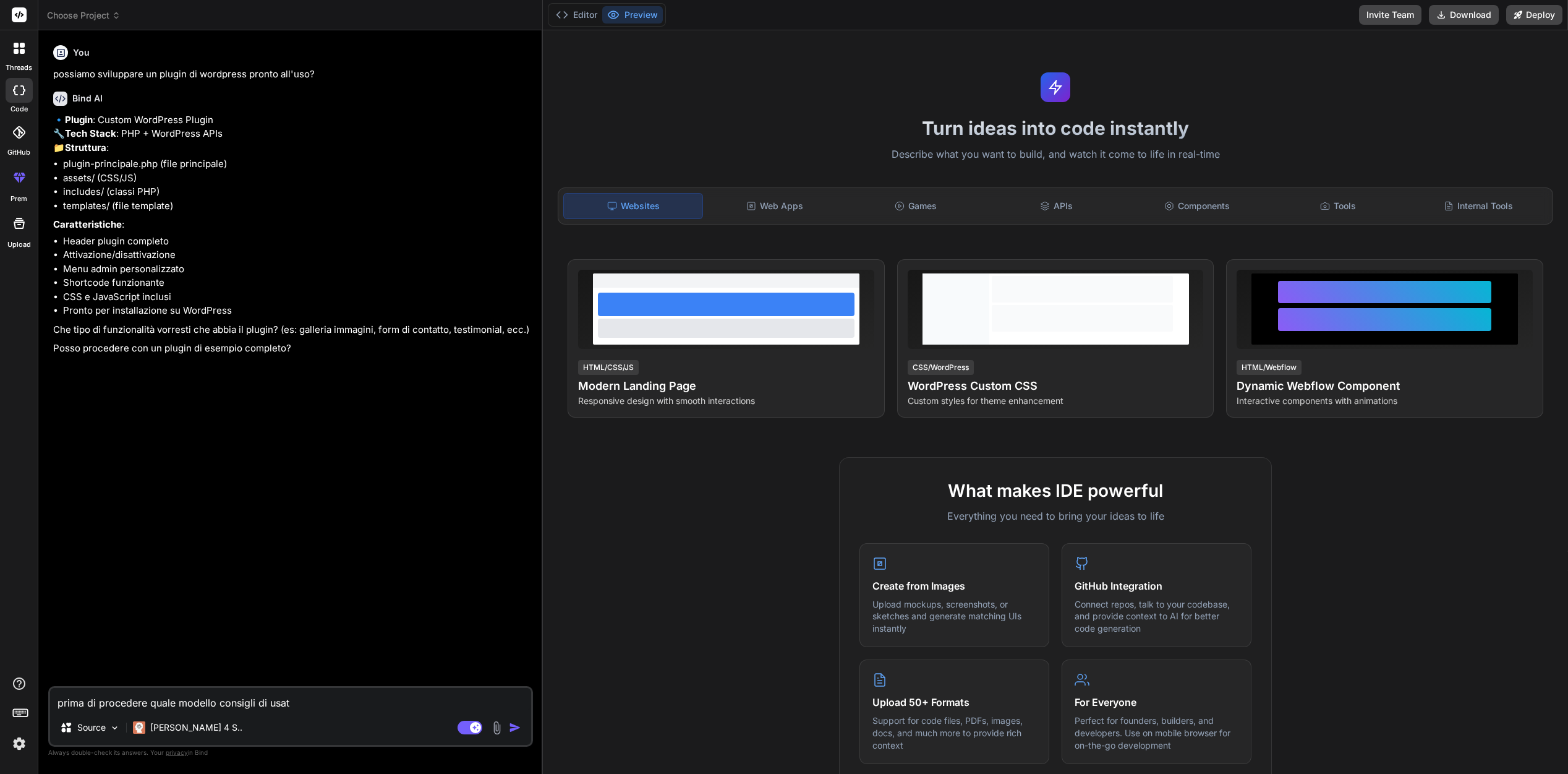
type textarea "x"
type textarea "prima di procedere quale modello consigli di usar"
type textarea "x"
type textarea "prima di procedere quale modello consigli di usare"
type textarea "x"
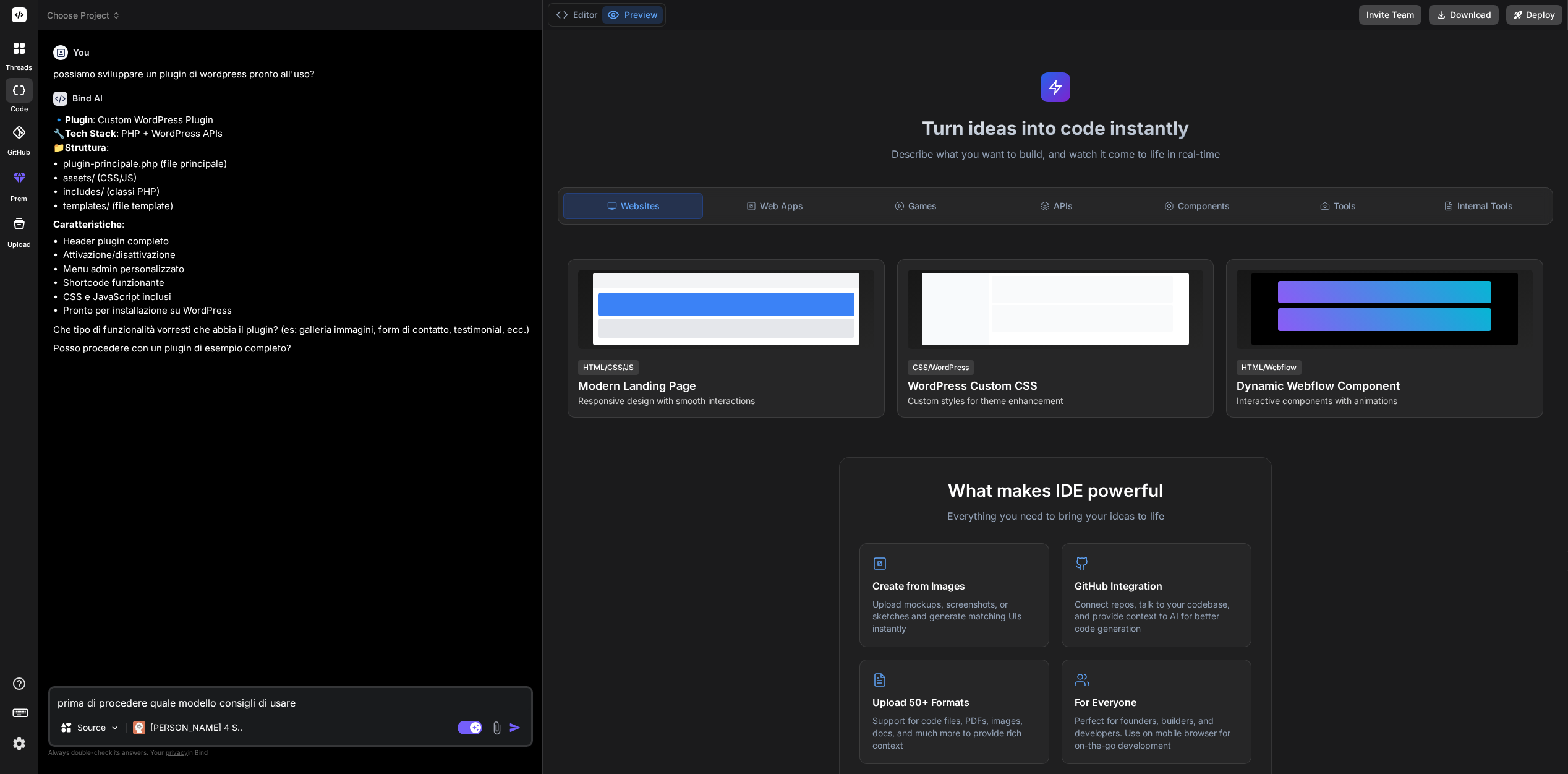
type textarea "prima di procedere quale modello consigli di usare?"
type textarea "x"
type textarea "prima di procedere quale modello consigli di usare?"
type textarea "x"
type textarea "prima di procedere quale modello consigli di usare? C"
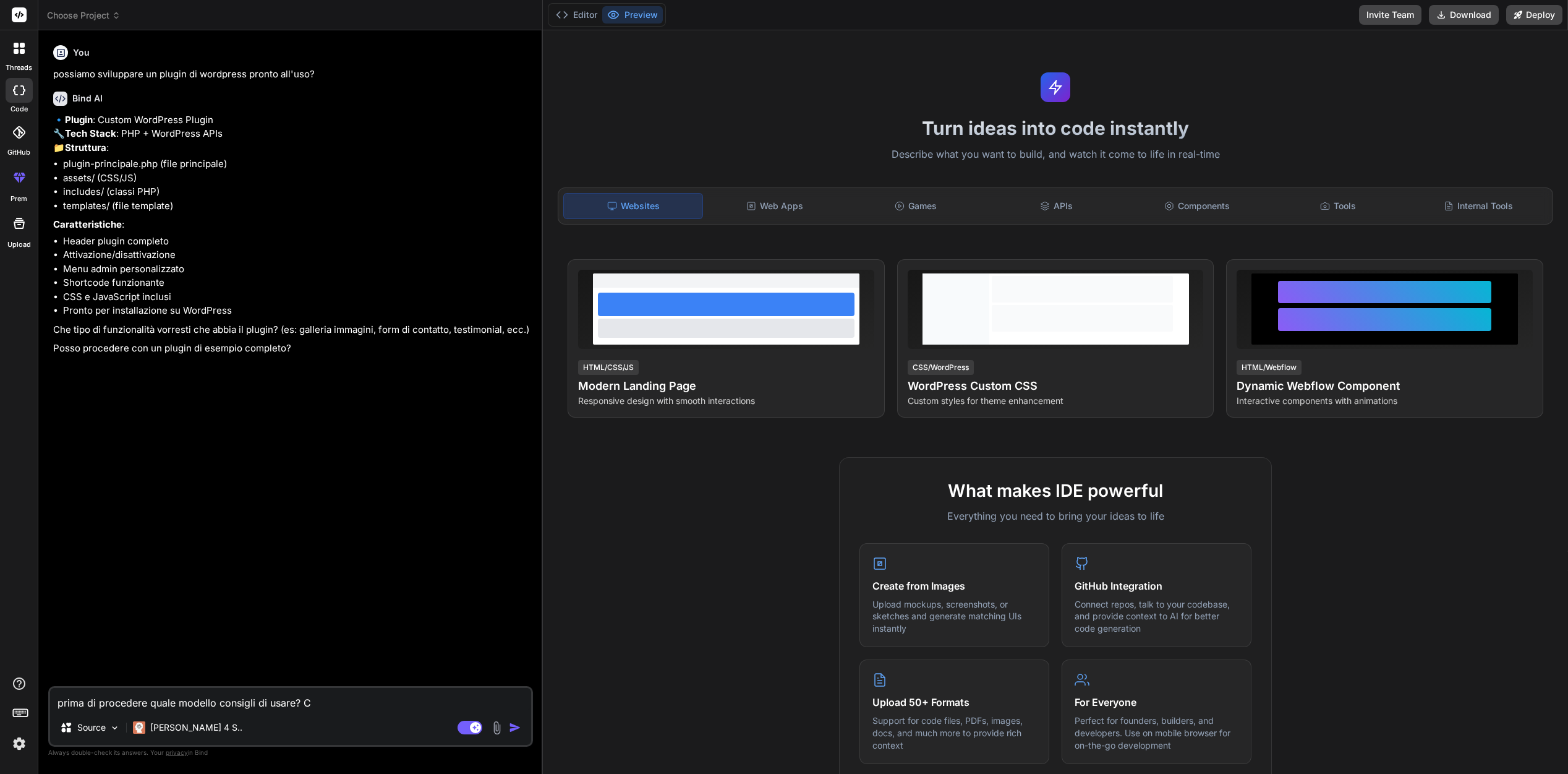
type textarea "x"
type textarea "prima di procedere quale modello consigli di usare? Cl"
type textarea "x"
type textarea "prima di procedere quale modello consigli di usare? Clo"
type textarea "x"
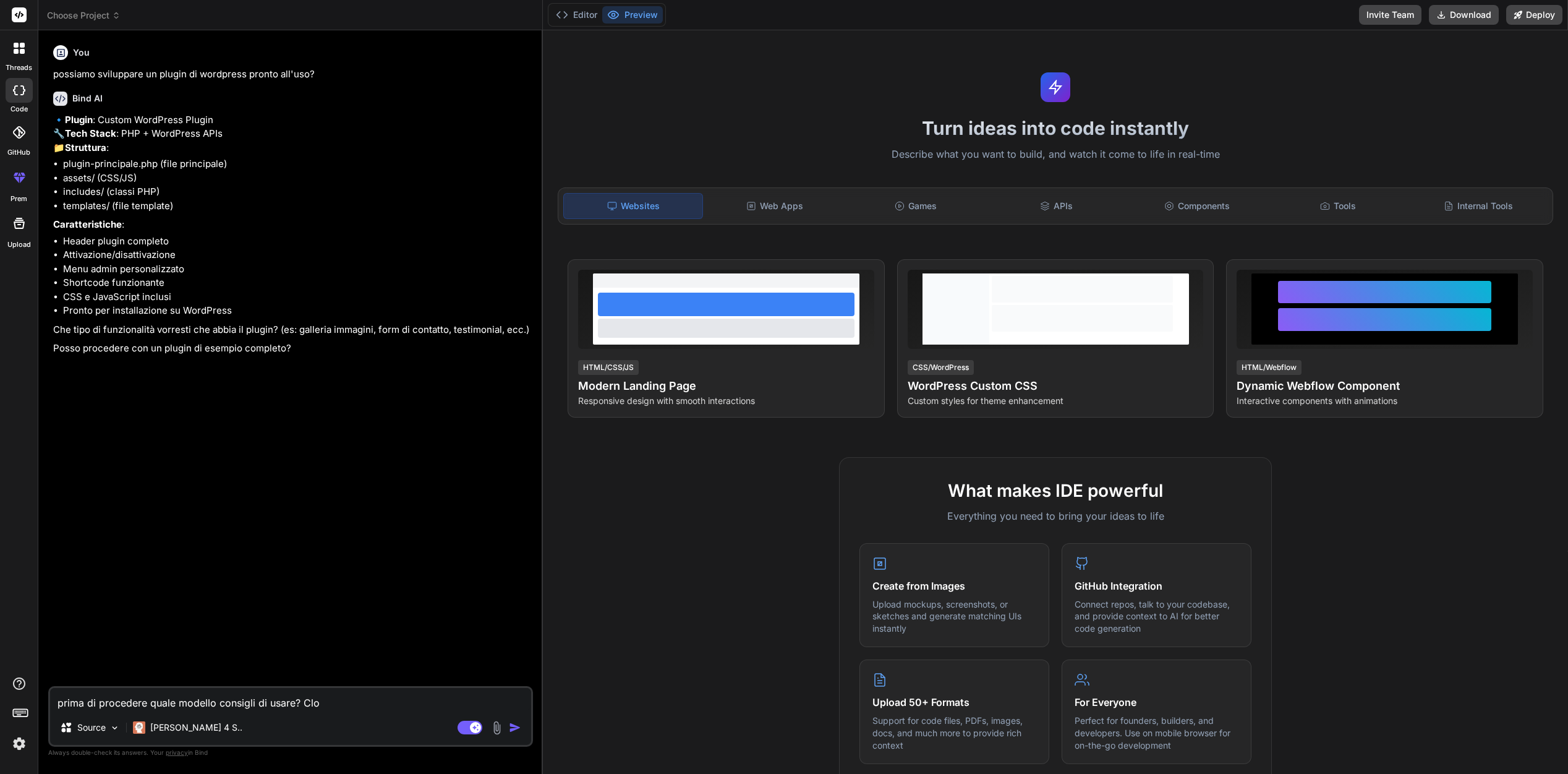
type textarea "prima di procedere quale modello consigli di usare? Clou"
type textarea "x"
type textarea "prima di procedere quale modello consigli di usare? Cloud"
type textarea "x"
type textarea "prima di procedere quale modello consigli di usare? [GEOGRAPHIC_DATA]"
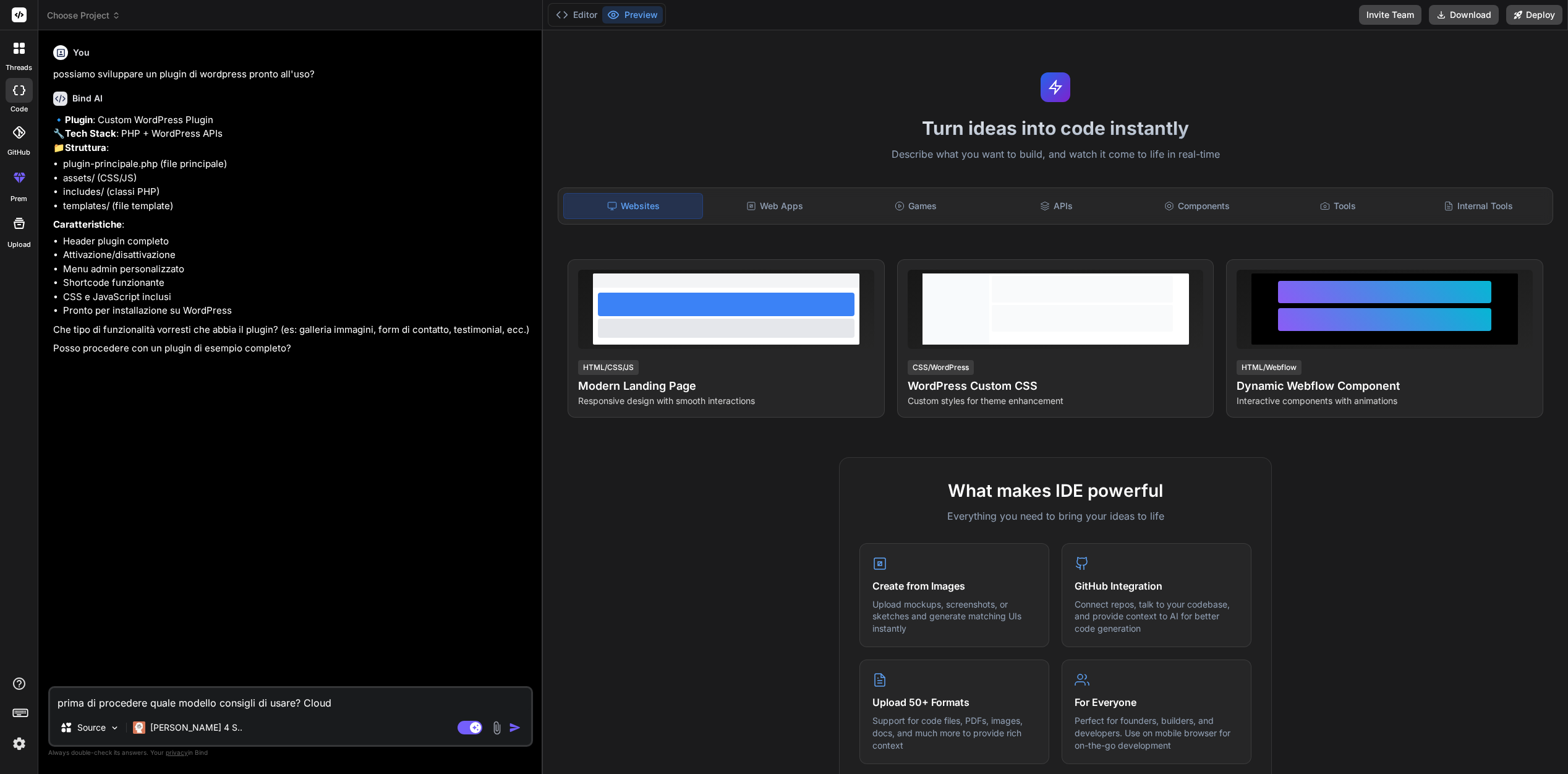
type textarea "x"
type textarea "prima di procedere quale modello consigli di usare? [GEOGRAPHIC_DATA],"
type textarea "x"
type textarea "prima di procedere quale modello consigli di usare? [GEOGRAPHIC_DATA],"
type textarea "x"
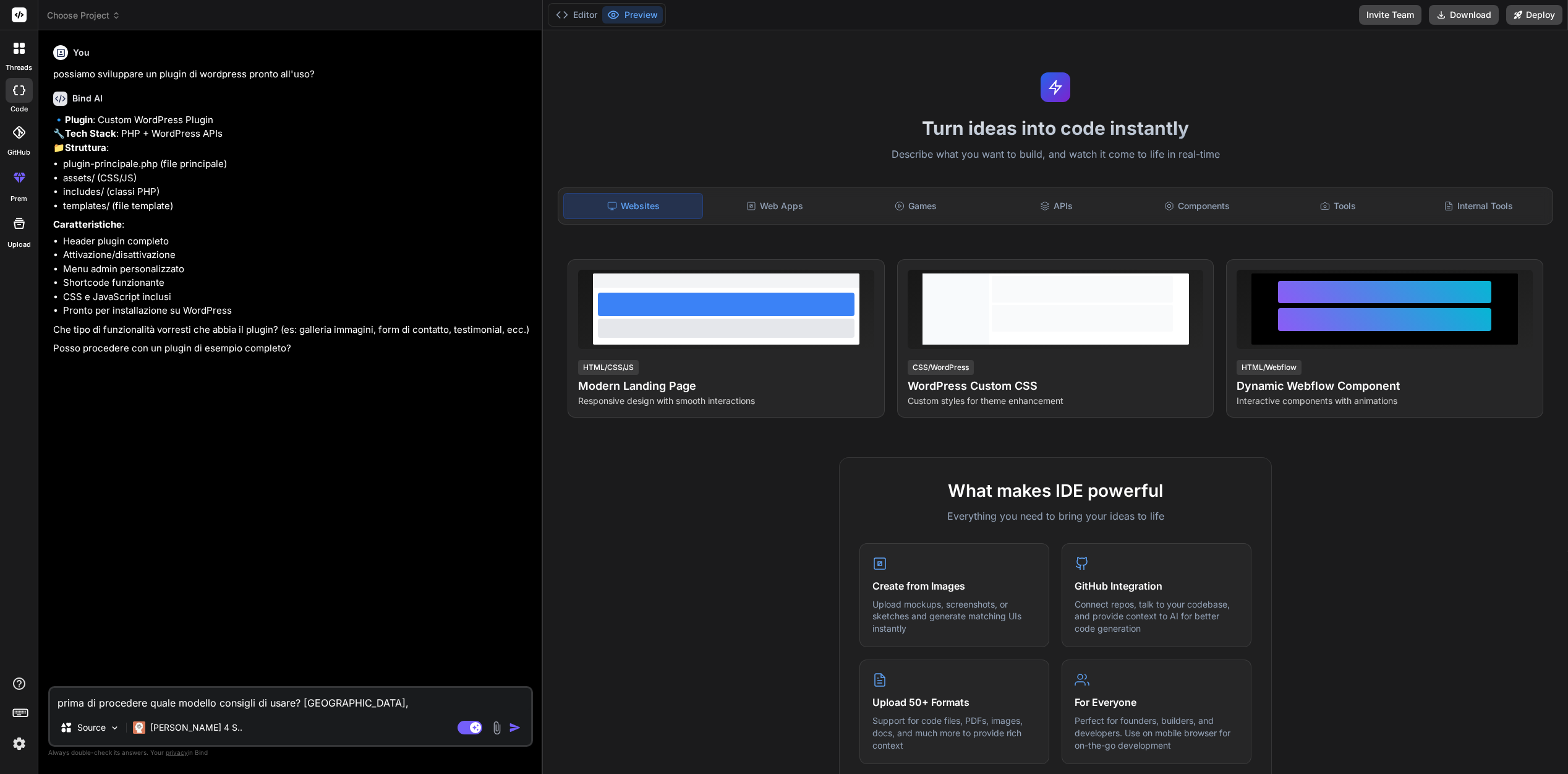
type textarea "prima di procedere quale modello consigli di usare? Cloude, C"
type textarea "x"
type textarea "prima di procedere quale modello consigli di usare? Cloude, Ch"
type textarea "x"
type textarea "prima di procedere quale modello consigli di usare? Cloude, Cha"
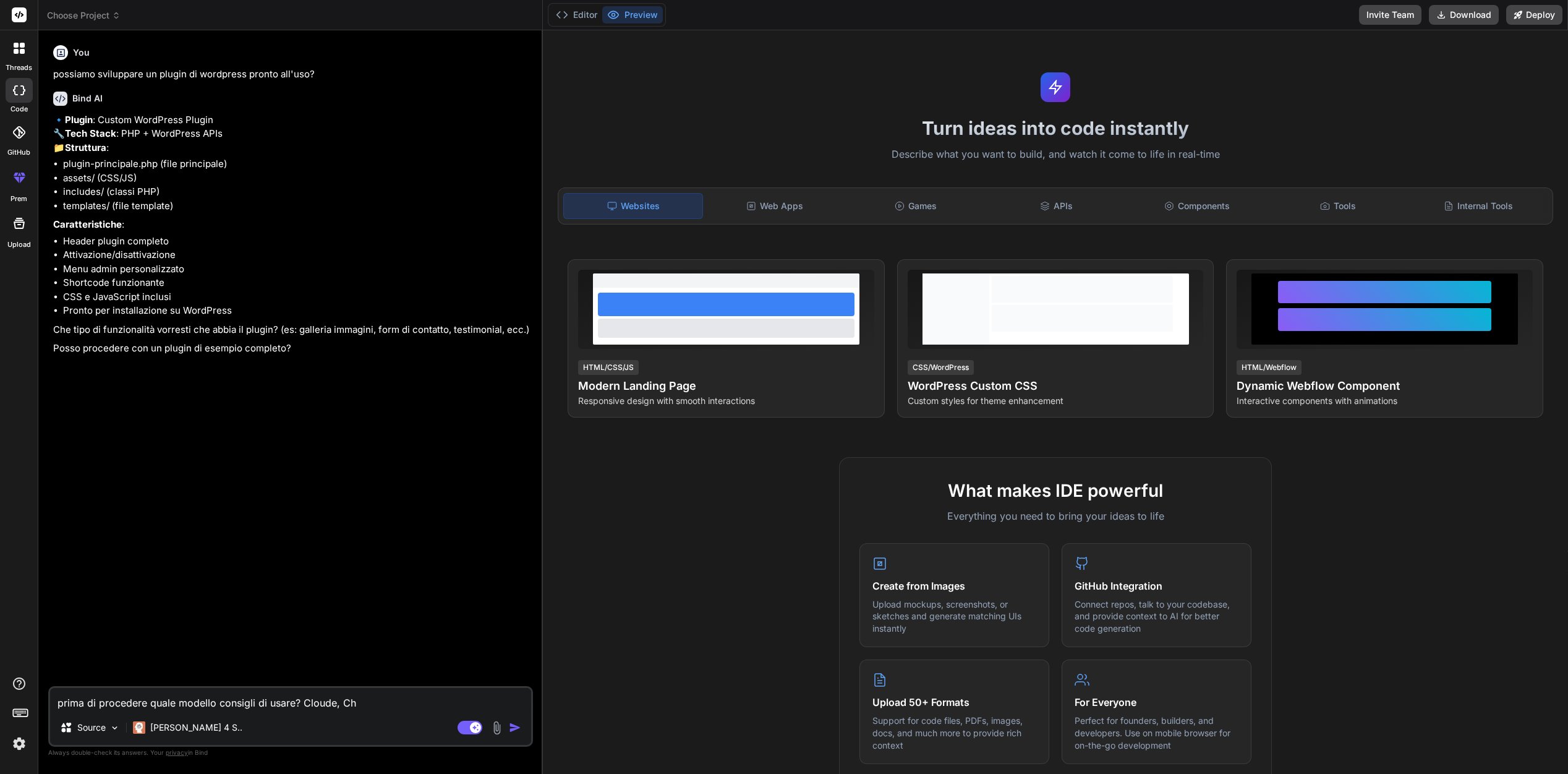
type textarea "x"
type textarea "prima di procedere quale modello consigli di usare? Cloude, Chat"
type textarea "x"
type textarea "prima di procedere quale modello consigli di usare? Cloude, Chat"
type textarea "x"
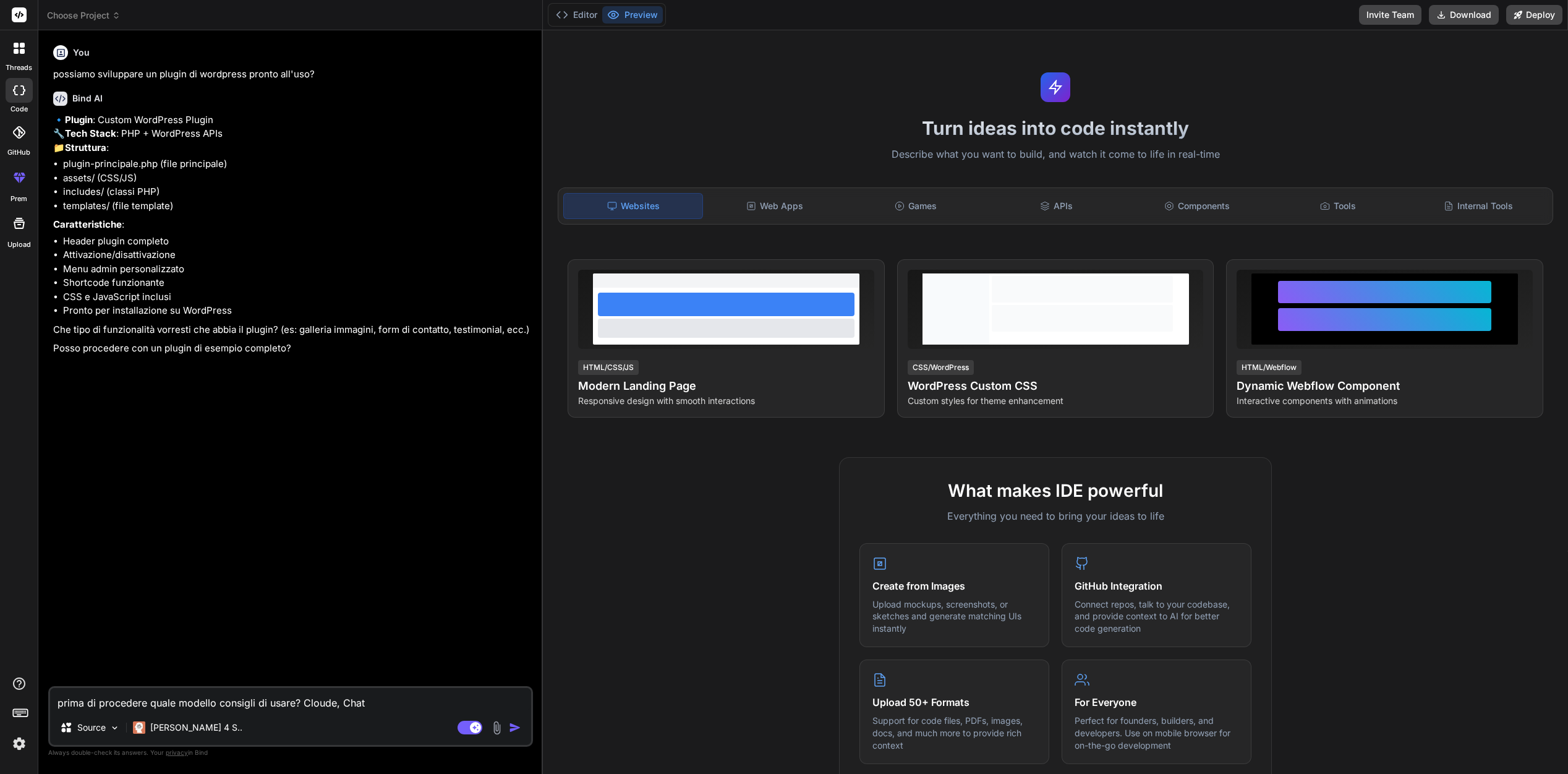
type textarea "prima di procedere quale modello consigli di usare? Cloude, Chat G"
type textarea "x"
type textarea "prima di procedere quale modello consigli di usare? Cloude, Chat Gp"
type textarea "x"
type textarea "prima di procedere quale modello consigli di usare? Cloude, Chat Gpt"
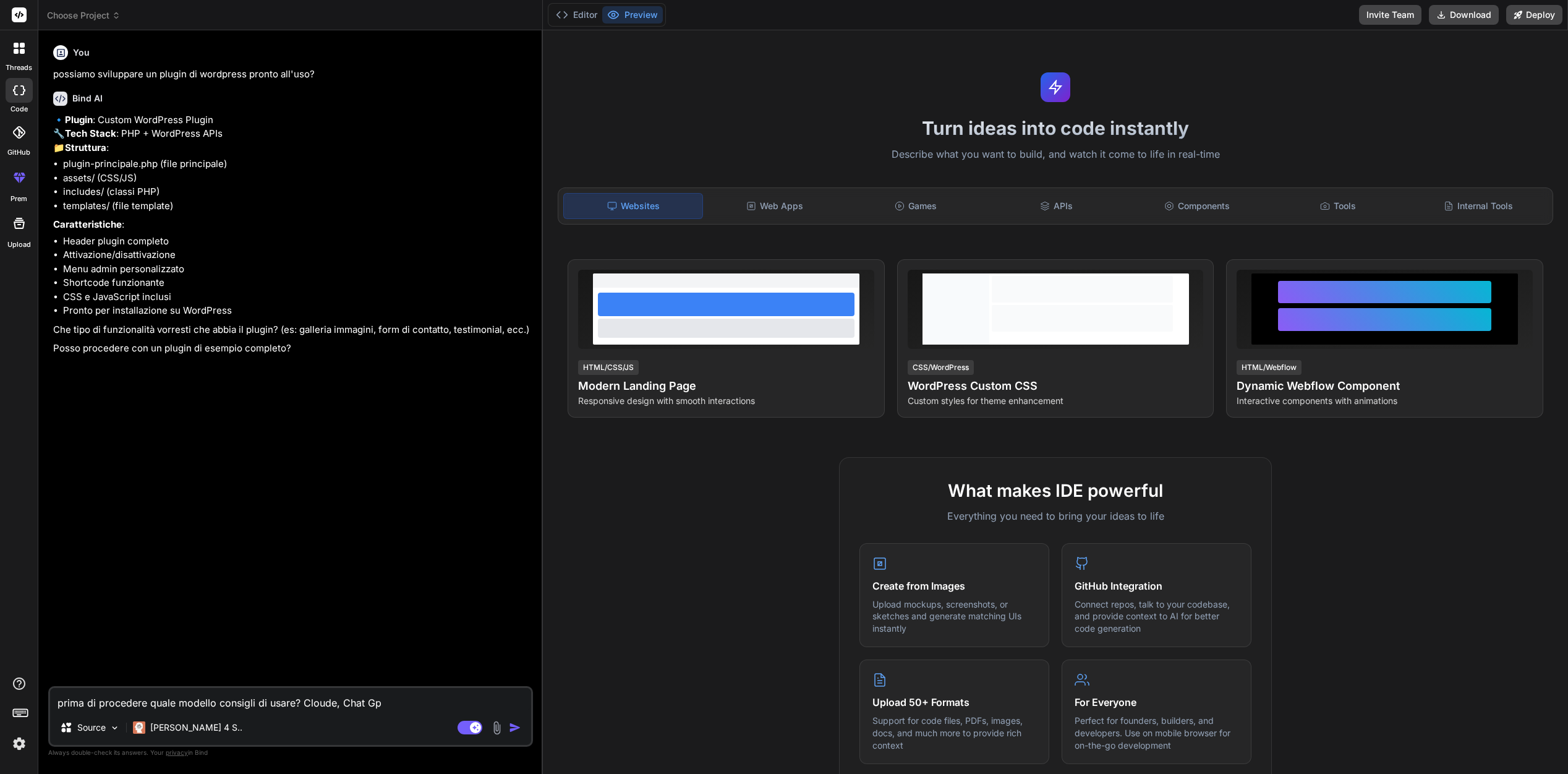
type textarea "x"
type textarea "prima di procedere quale modello consigli di usare? Cloude, Chat Gpt,"
type textarea "x"
type textarea "prima di procedere quale modello consigli di usare? Cloude, Chat Gpt,"
type textarea "x"
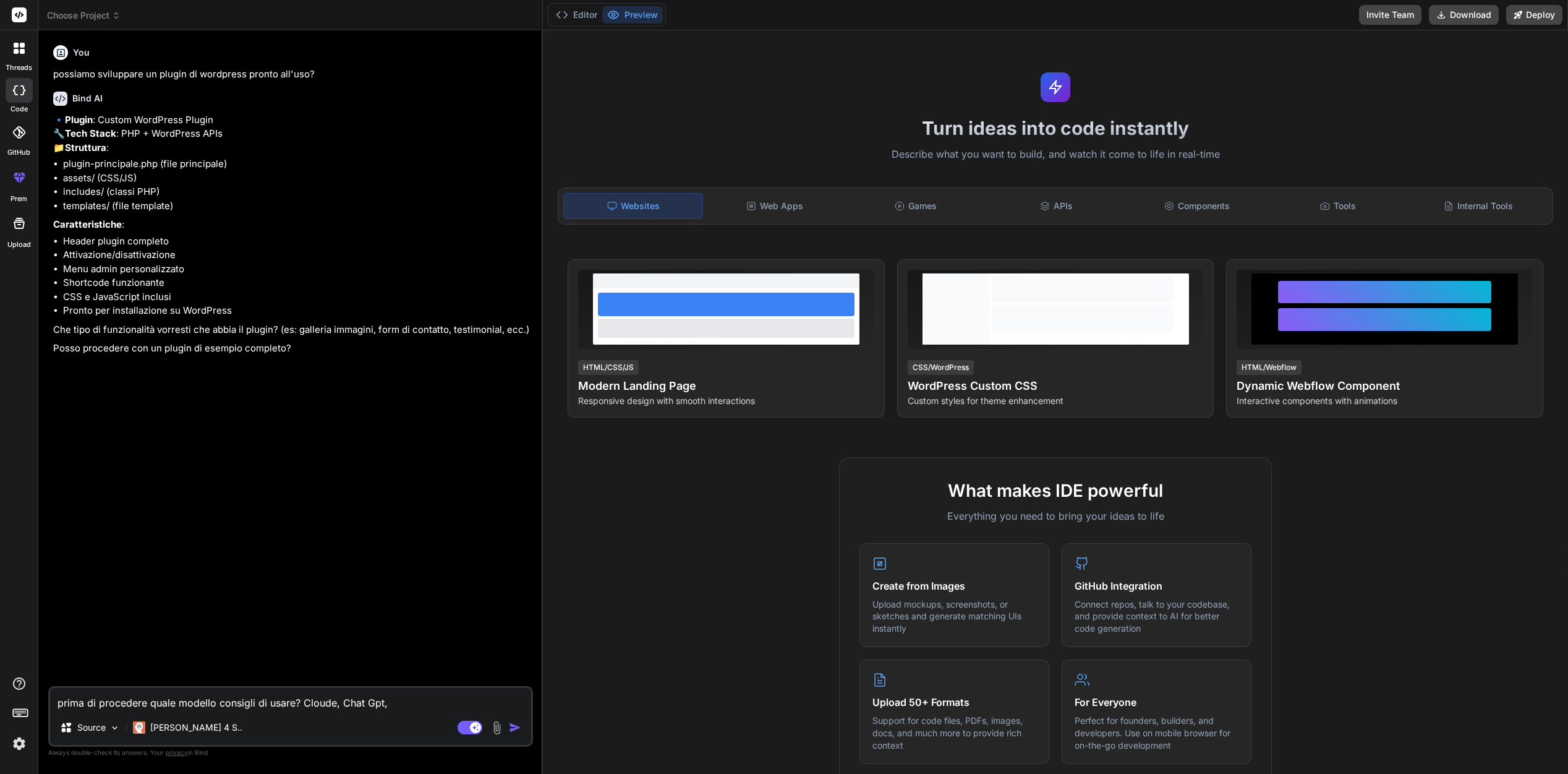
type textarea "prima di procedere quale modello consigli di usare? Cloude, Chat Gpt, g"
type textarea "x"
type textarea "prima di procedere quale modello consigli di usare? Cloude, Chat Gpt, ge"
type textarea "x"
type textarea "prima di procedere quale modello consigli di usare? Cloude, Chat Gpt, gem"
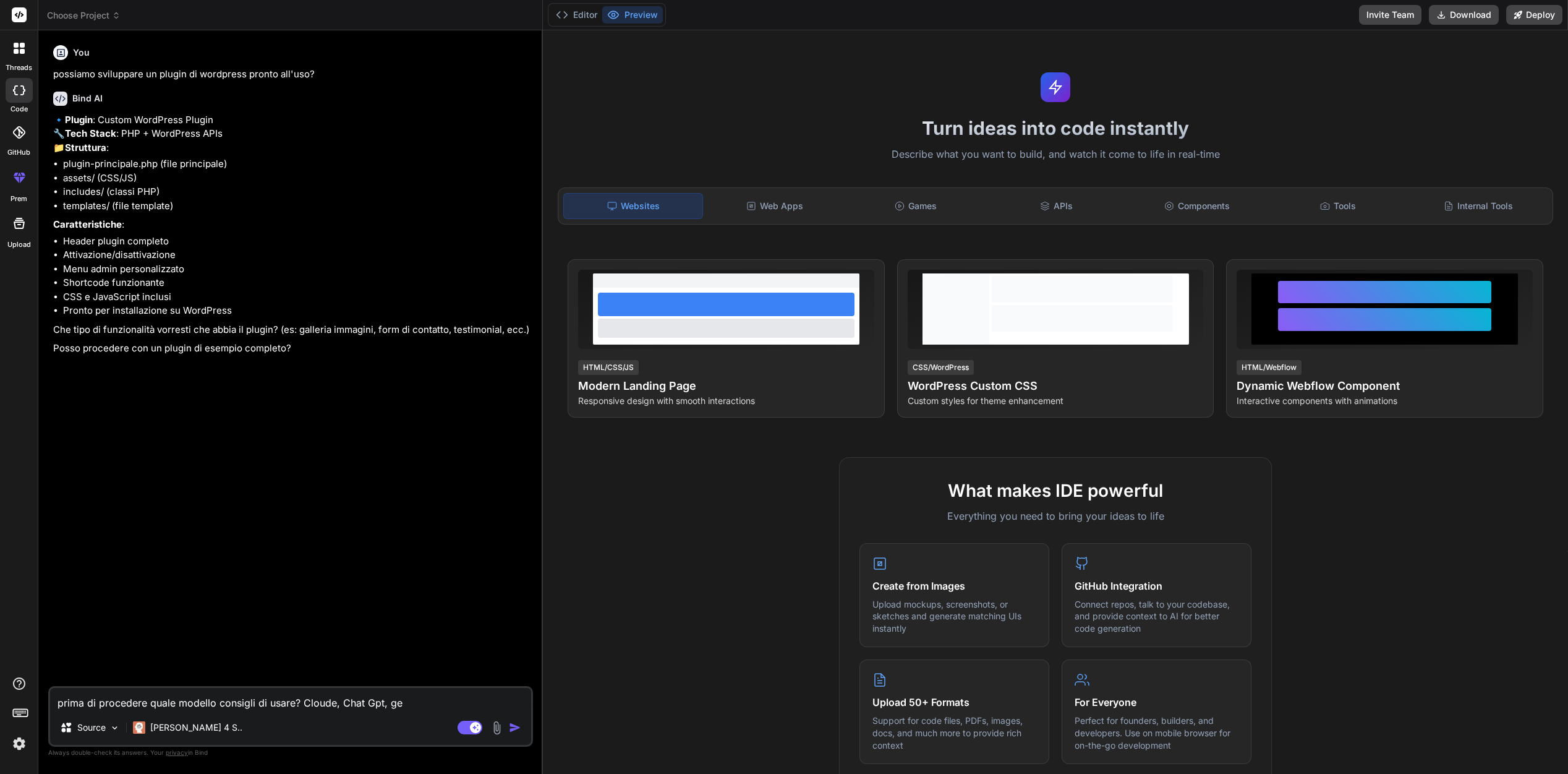
type textarea "x"
type textarea "prima di procedere quale modello consigli di usare? Cloude, Chat Gpt, gemi"
type textarea "x"
type textarea "prima di procedere quale modello consigli di usare? Cloude, Chat Gpt, gemin"
type textarea "x"
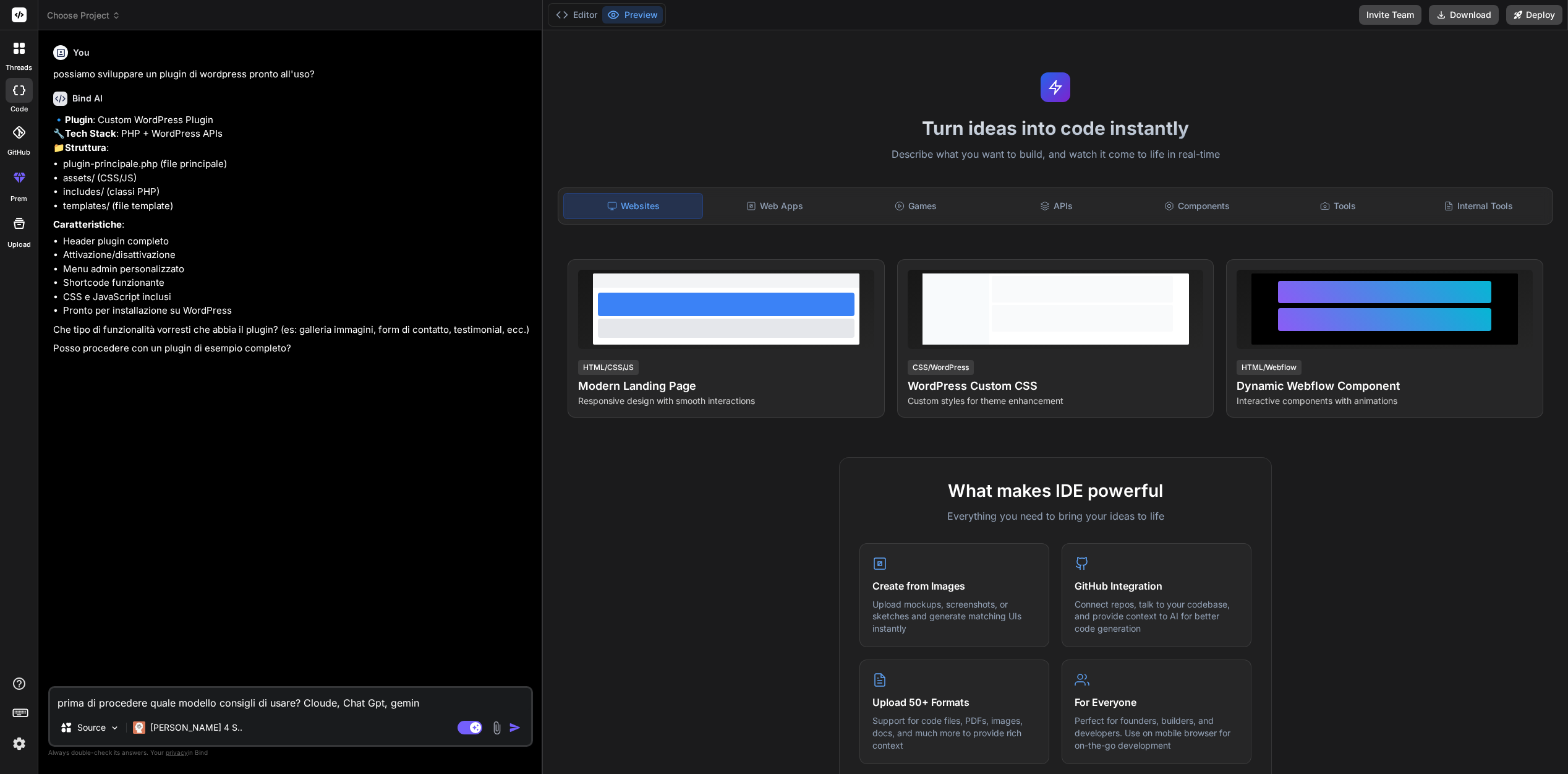
type textarea "prima di procedere quale modello consigli di usare? Cloude, Chat Gpt, gemini"
type textarea "x"
type textarea "prima di procedere quale modello consigli di usare? Cloude, Chat Gpt, gemini"
type textarea "x"
type textarea "prima di procedere quale modello consigli di usare? Cloude, Chat Gpt, gemini o"
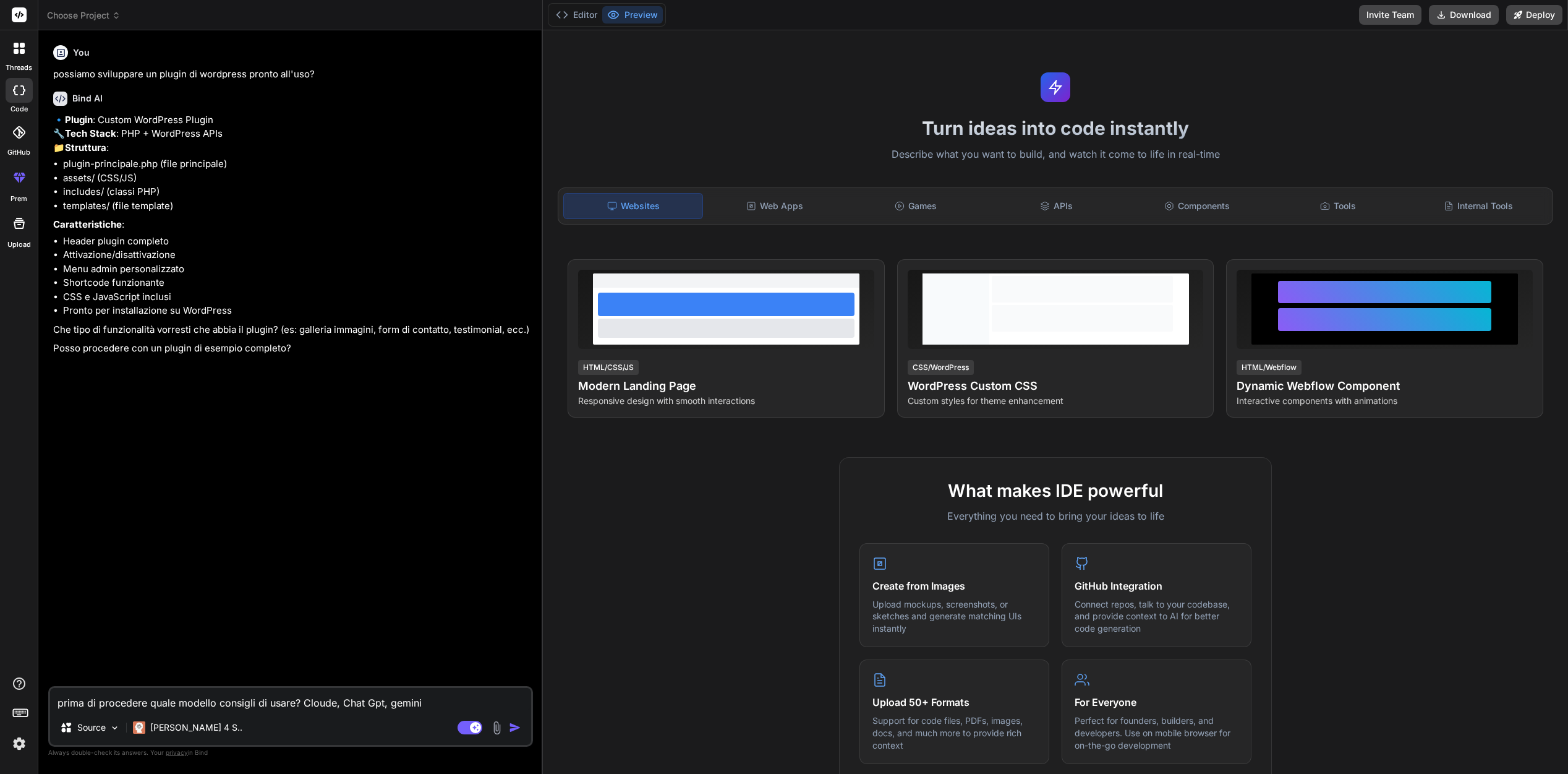
type textarea "x"
type textarea "prima di procedere quale modello consigli di usare? Cloude, Chat Gpt, gemini o"
type textarea "x"
type textarea "prima di procedere quale modello consigli di usare? Cloude, Chat Gpt, gemini o"
type textarea "x"
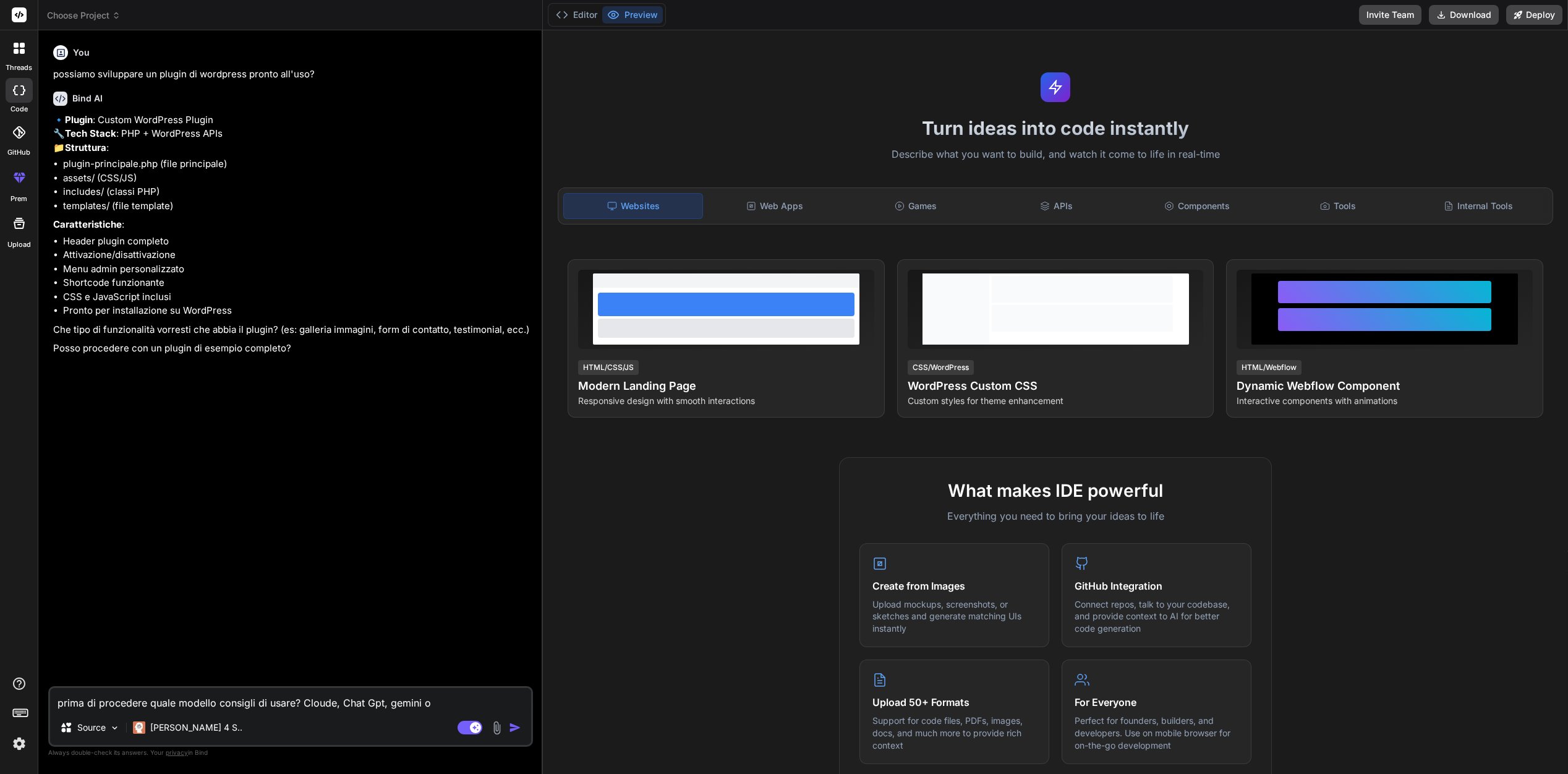
type textarea "prima di procedere quale modello consigli di usare? Cloude, Chat Gpt, gemini"
type textarea "x"
type textarea "prima di procedere quale modello consigli di usare? Cloude, Chat Gpt, gemini"
type textarea "x"
type textarea "prima di procedere quale modello consigli di usare? Cloude, Chat Gpt, gemini"
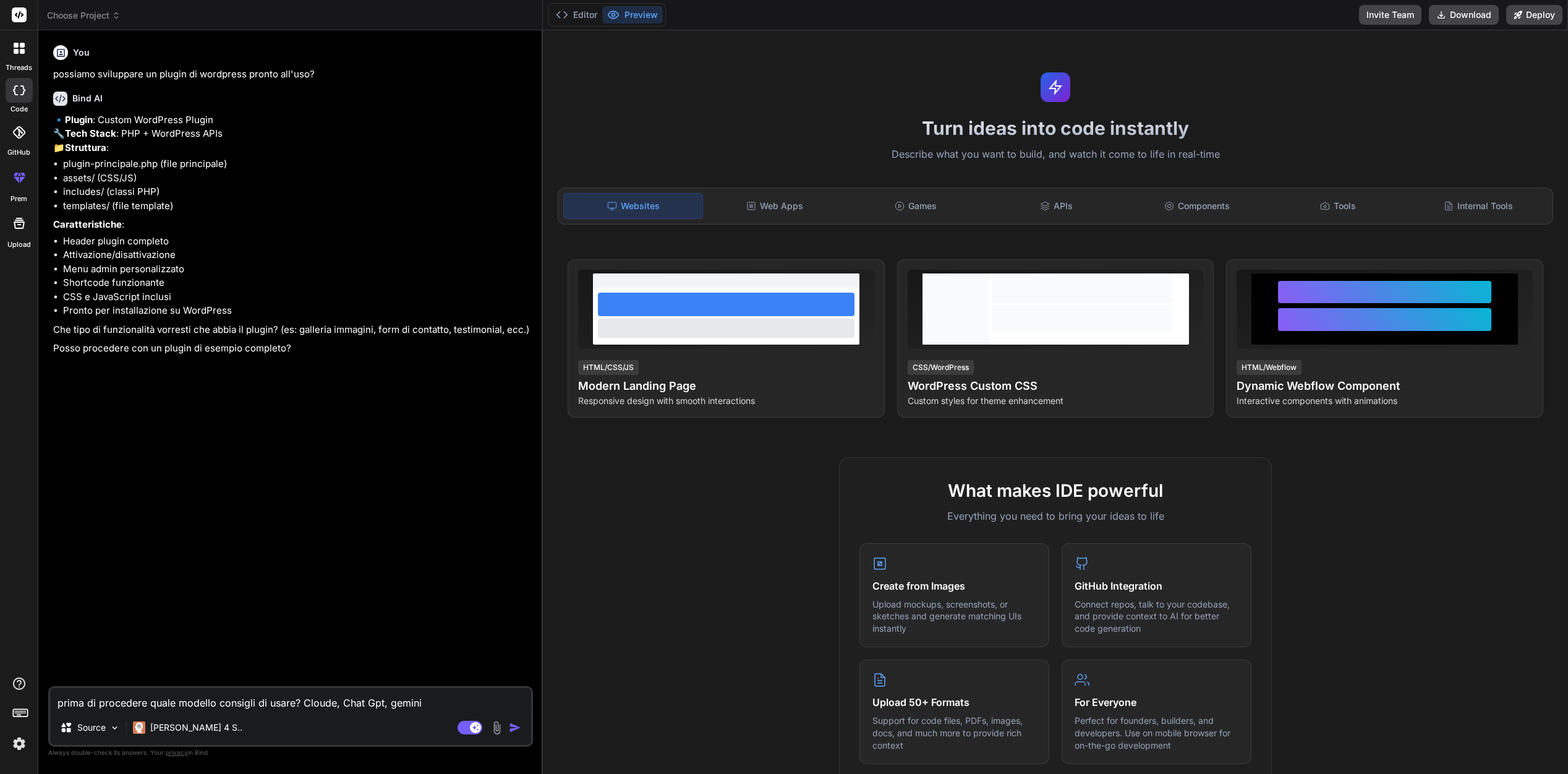
type textarea "x"
type textarea "prima di procedere quale modello consigli di usare? Cloude, Chat Gpt, gemini o"
type textarea "x"
type textarea "prima di procedere quale modello consigli di usare? Cloude, Chat Gpt, gemini o"
type textarea "x"
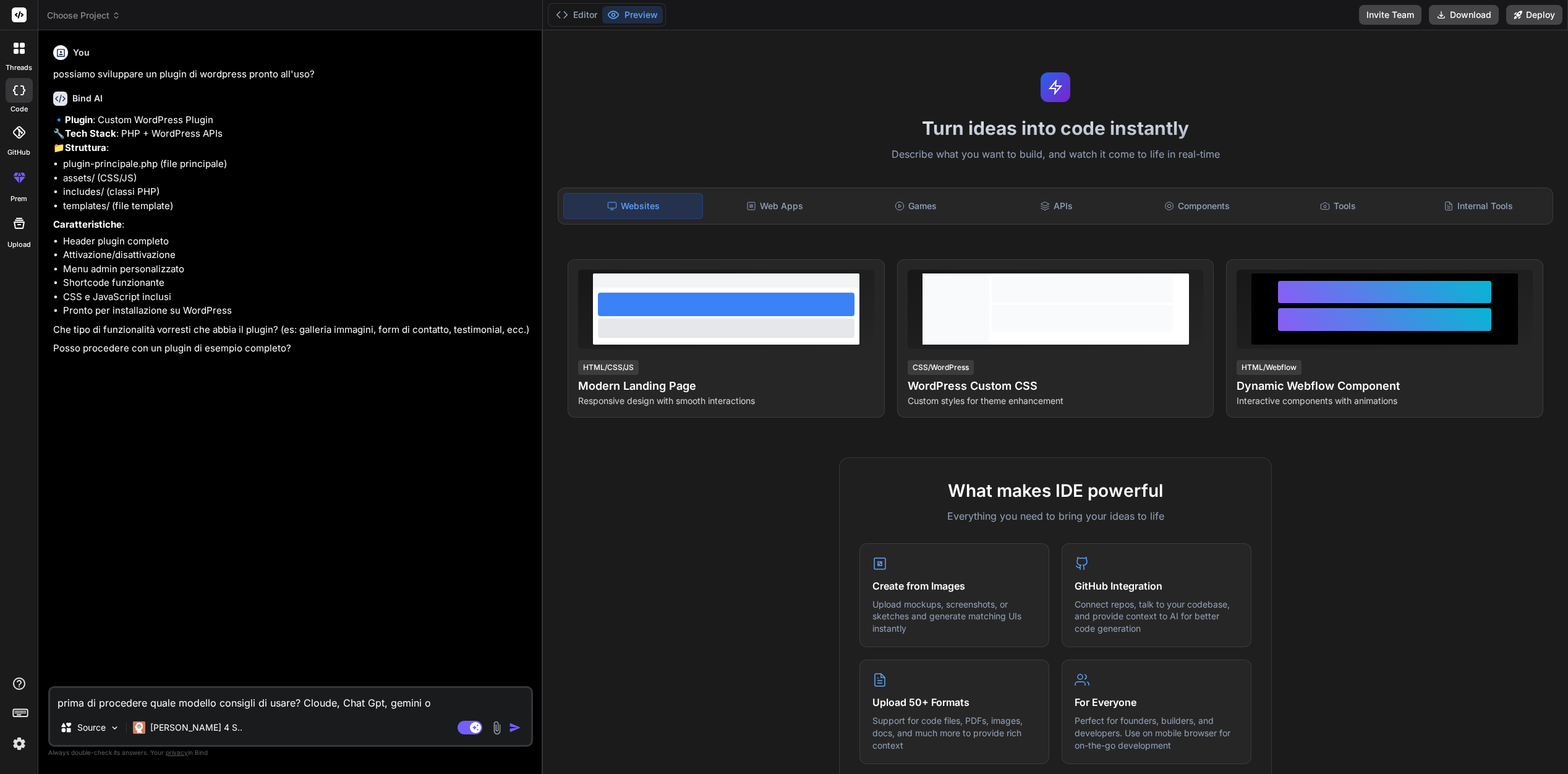
type textarea "prima di procedere quale modello consigli di usare? Cloude, Chat Gpt, gemini o a"
type textarea "x"
type textarea "prima di procedere quale modello consigli di usare? Cloude, Chat Gpt, gemini o …"
type textarea "x"
type textarea "prima di procedere quale modello consigli di usare? Cloude, Chat Gpt, gemini o …"
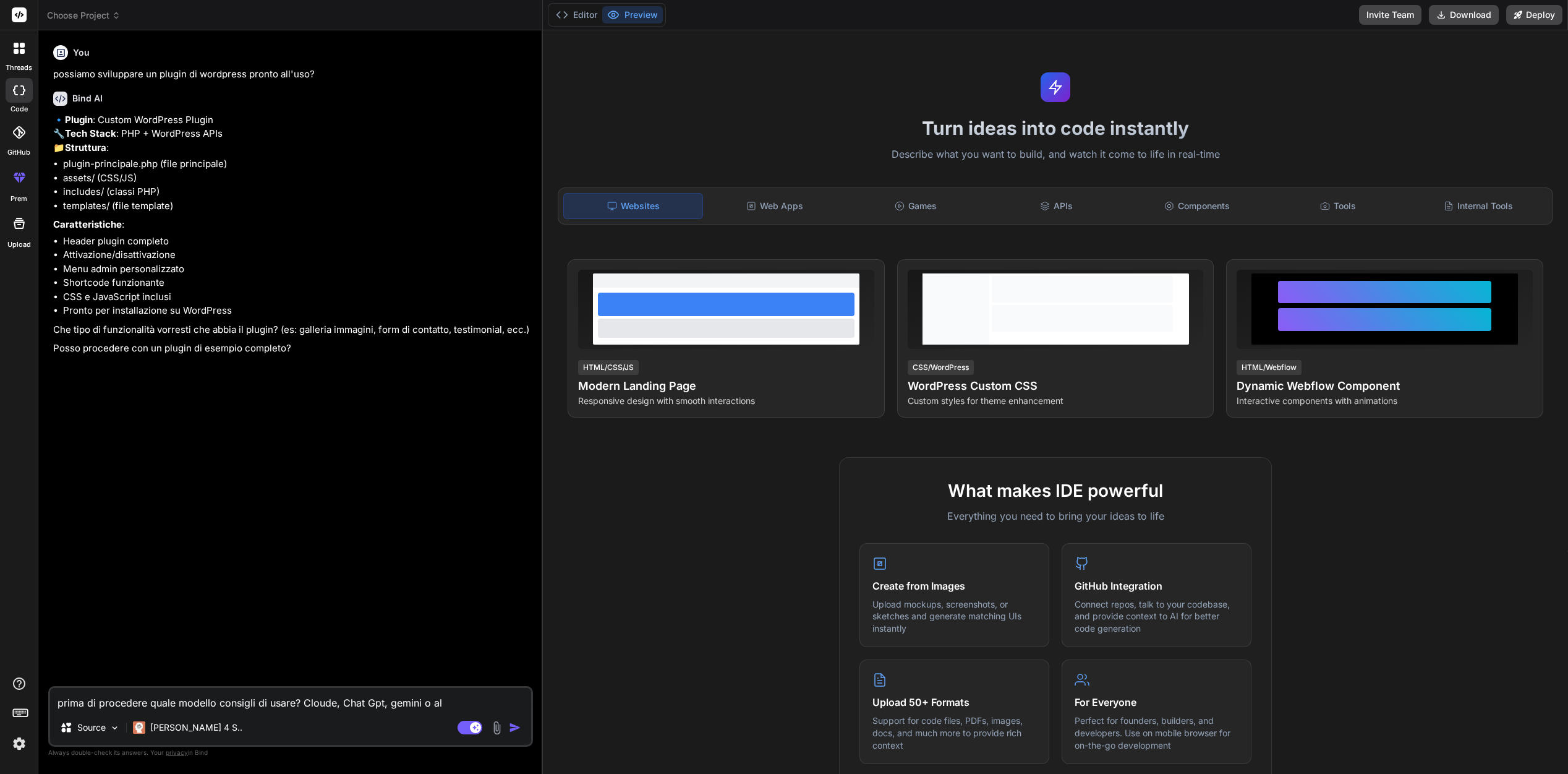
type textarea "x"
type textarea "prima di procedere quale modello consigli di usare? Cloude, Chat Gpt, gemini o …"
type textarea "x"
type textarea "prima di procedere quale modello consigli di usare? Cloude, Chat Gpt, gemini o …"
type textarea "x"
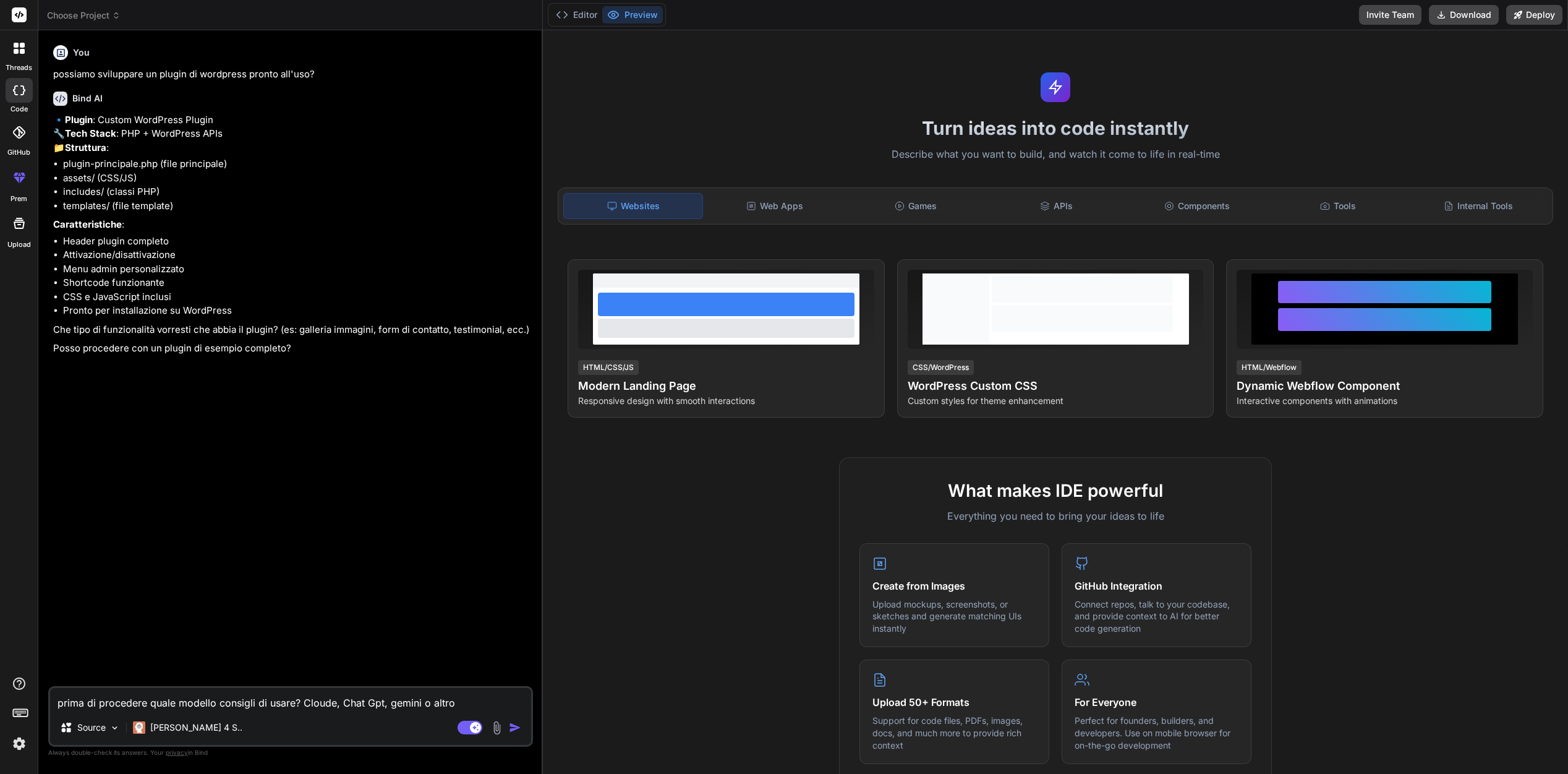
type textarea "prima di procedere quale modello consigli di usare? Cloude, Chat Gpt, gemini o …"
type textarea "x"
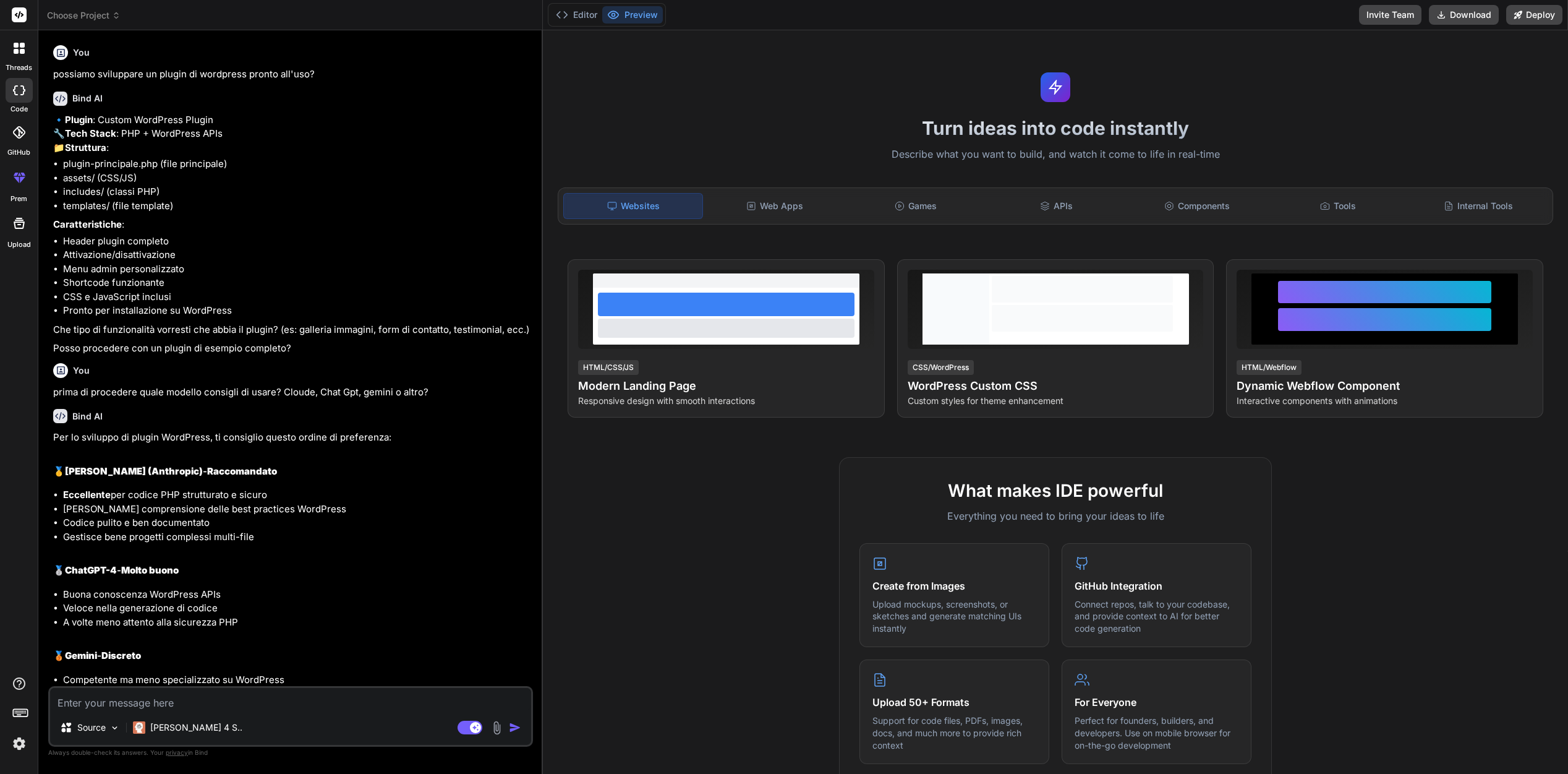
type textarea "x"
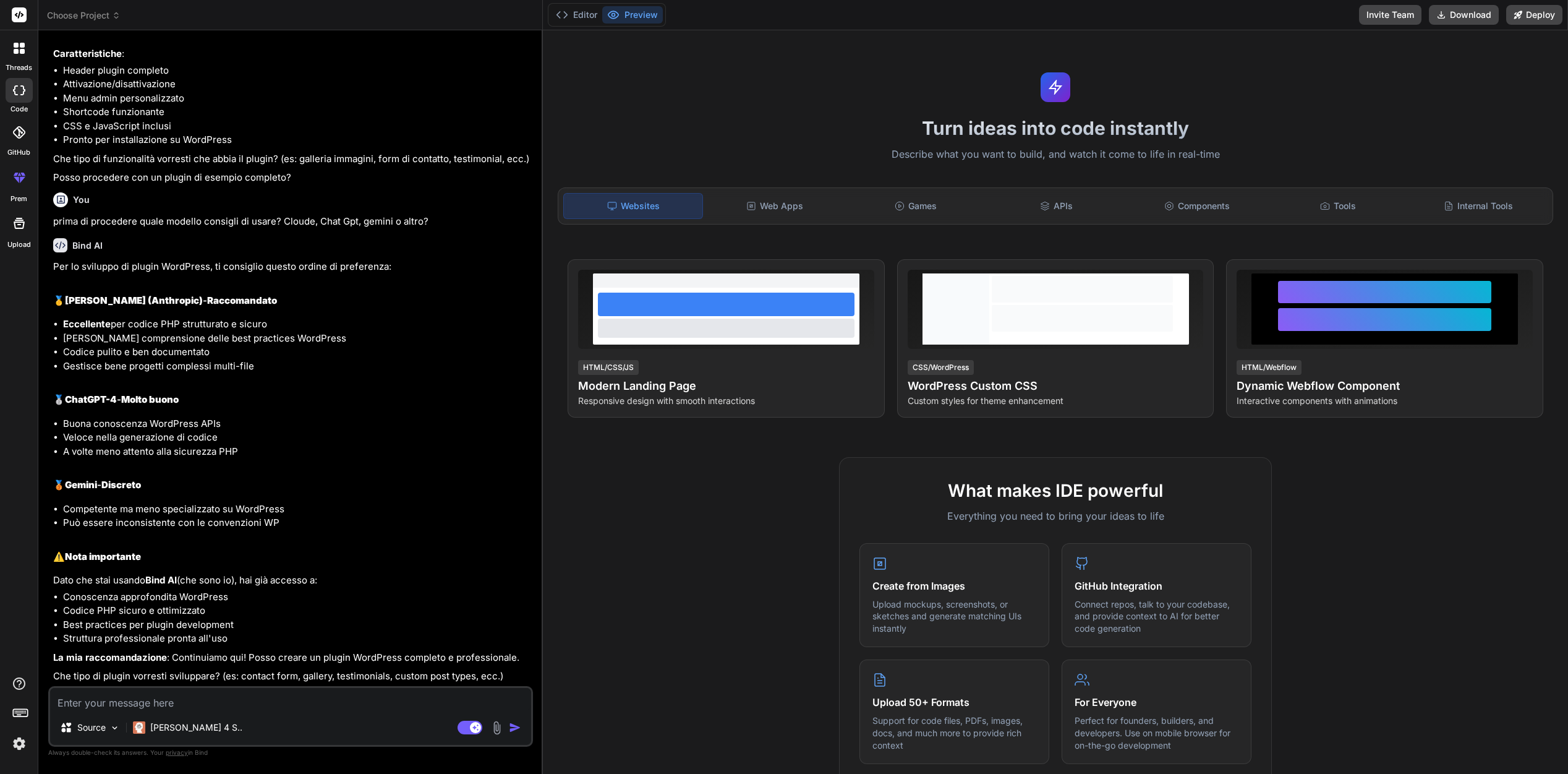
scroll to position [198, 0]
click at [146, 702] on textarea at bounding box center [291, 699] width 481 height 22
type textarea "è"
type textarea "x"
type textarea "è"
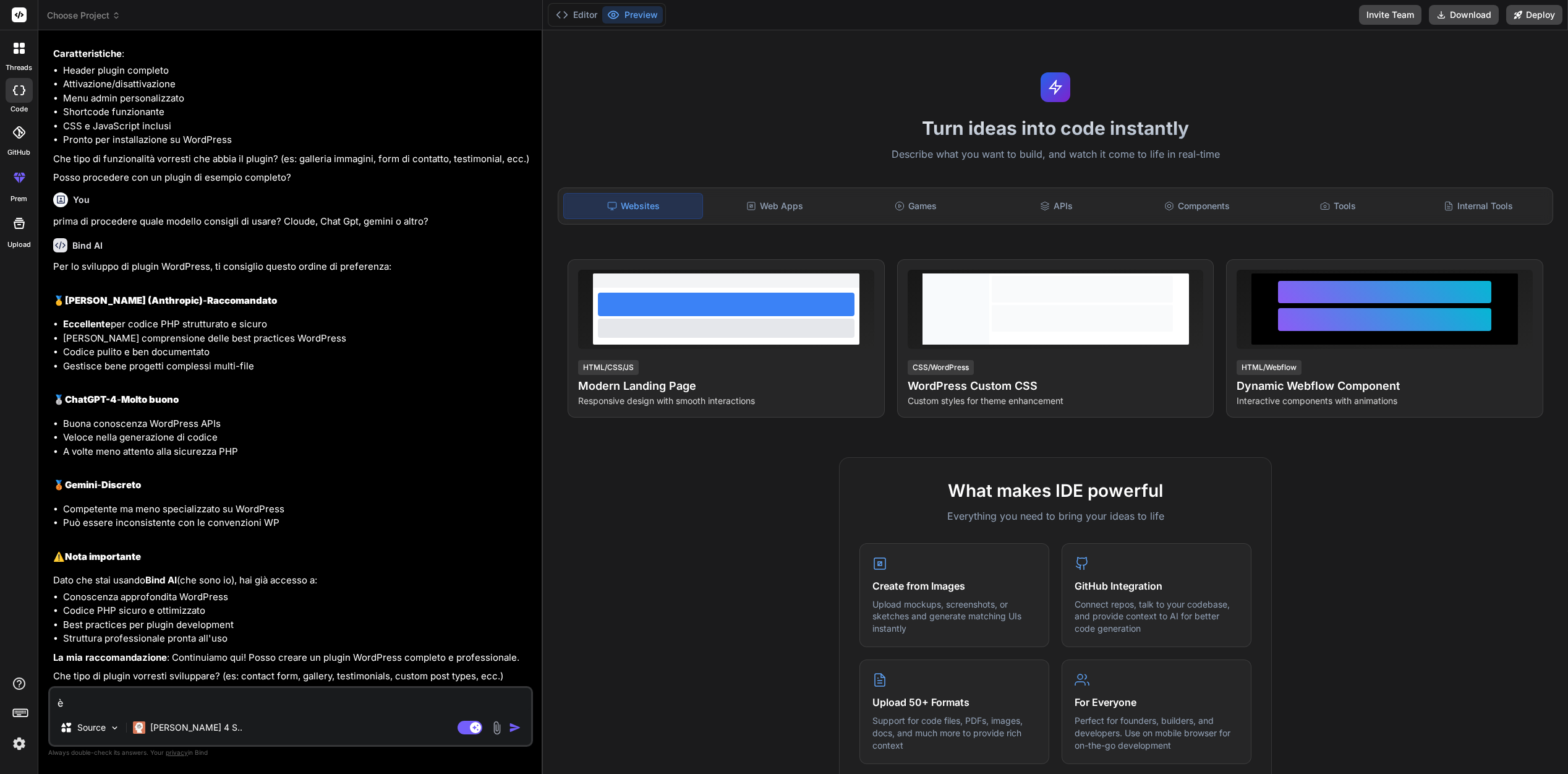
type textarea "x"
type textarea "è p"
type textarea "x"
type textarea "è po"
type textarea "x"
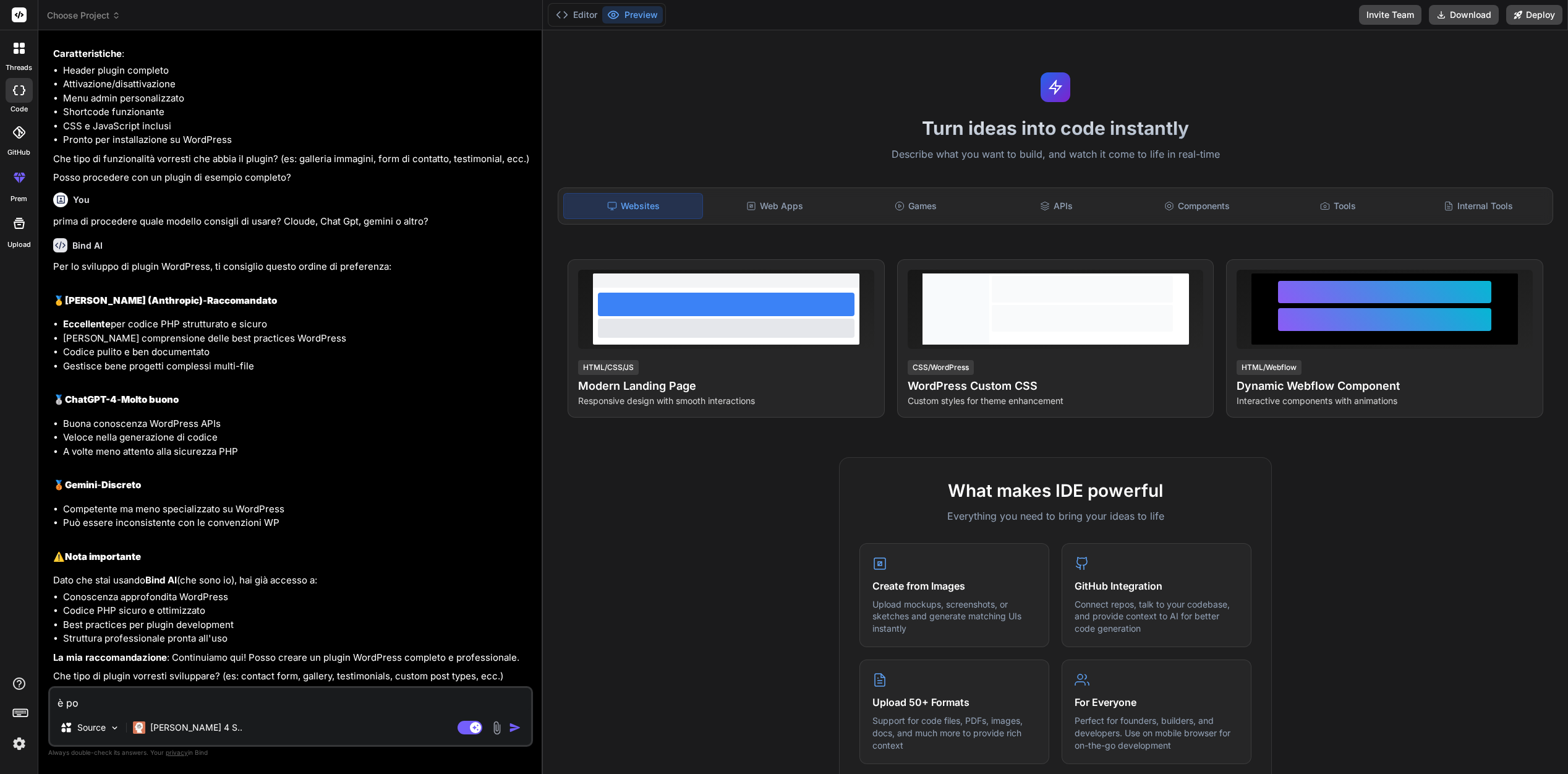
type textarea "è pos"
type textarea "x"
type textarea "è poss"
click at [202, 704] on textarea "vorrei sviluppare un plugin ch equando installato" at bounding box center [291, 699] width 481 height 22
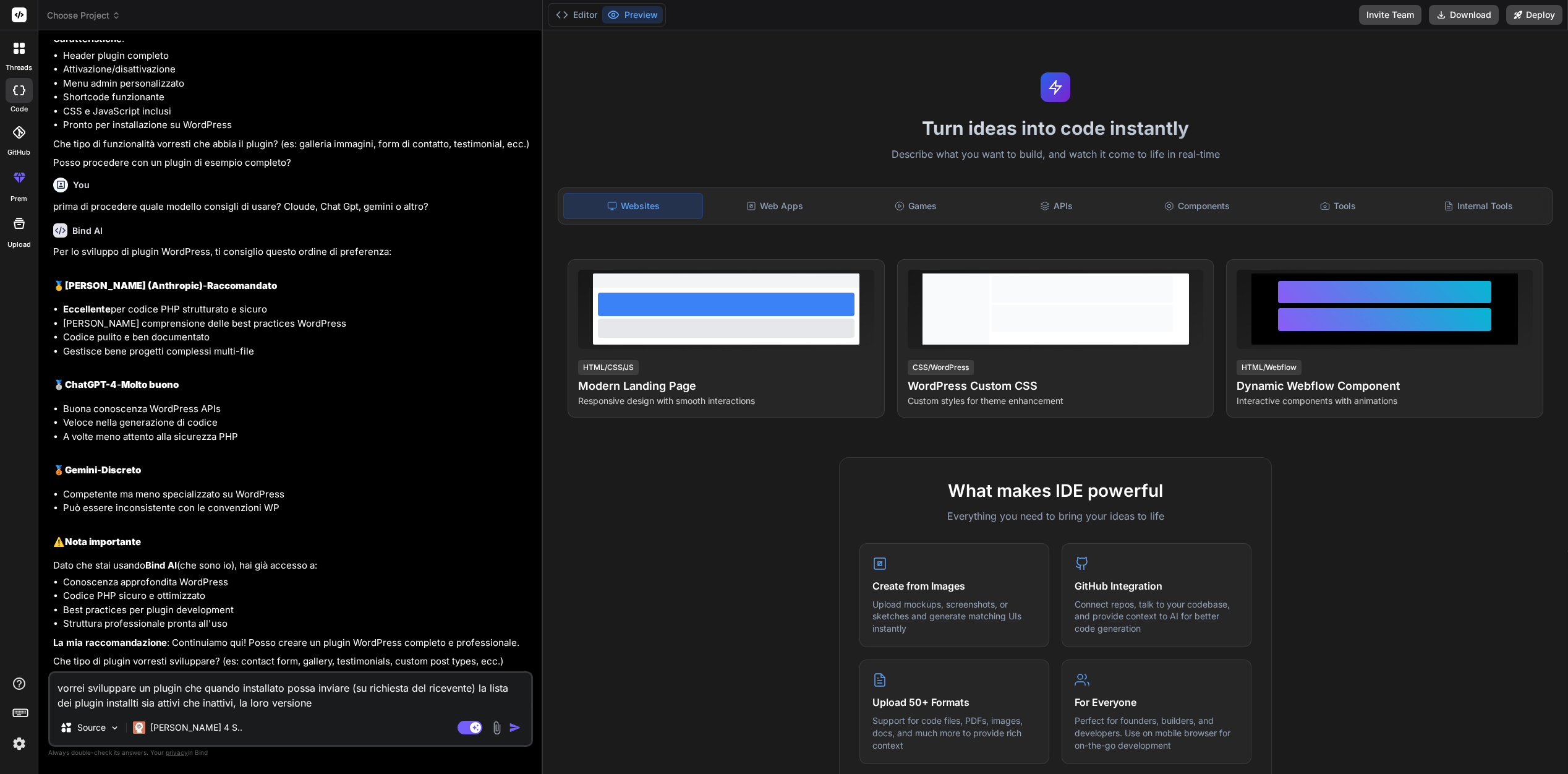
click at [137, 702] on textarea "vorrei sviluppare un plugin che quando installato possa inviare (su richiesta d…" at bounding box center [291, 691] width 481 height 37
click at [326, 706] on textarea "vorrei sviluppare un plugin che quando installato possa inviare (su richiesta d…" at bounding box center [291, 691] width 481 height 37
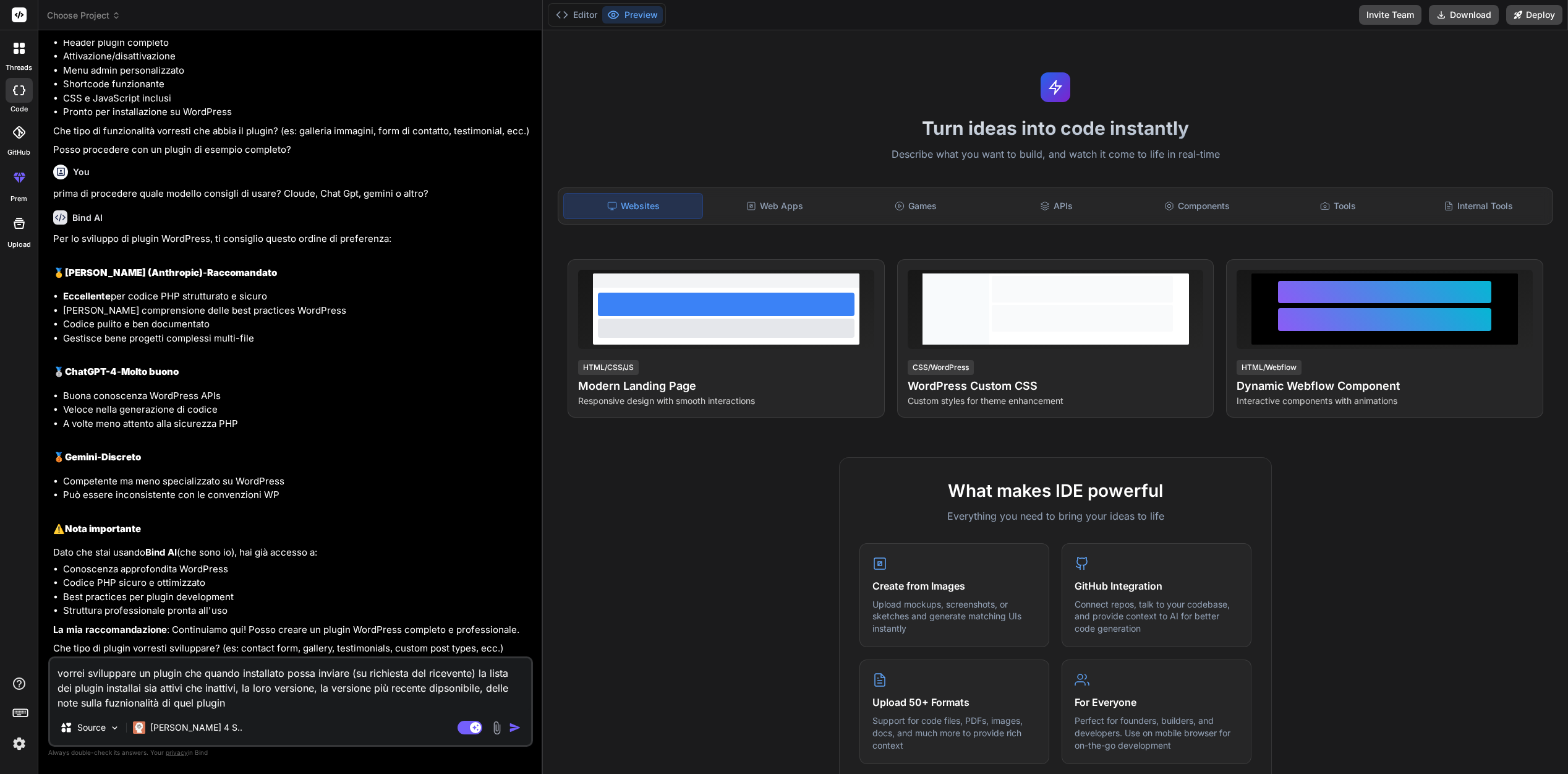
drag, startPoint x: 155, startPoint y: 701, endPoint x: 115, endPoint y: 701, distance: 40.0
click at [115, 701] on textarea "vorrei sviluppare un plugin che quando installato possa inviare (su richiesta d…" at bounding box center [291, 684] width 481 height 52
click at [250, 701] on textarea "vorrei sviluppare un plugin che quando installato possa inviare (su richiesta d…" at bounding box center [291, 684] width 481 height 52
click at [479, 674] on textarea "vorrei sviluppare un plugin che quando installato possa inviare (su richiesta d…" at bounding box center [291, 684] width 481 height 52
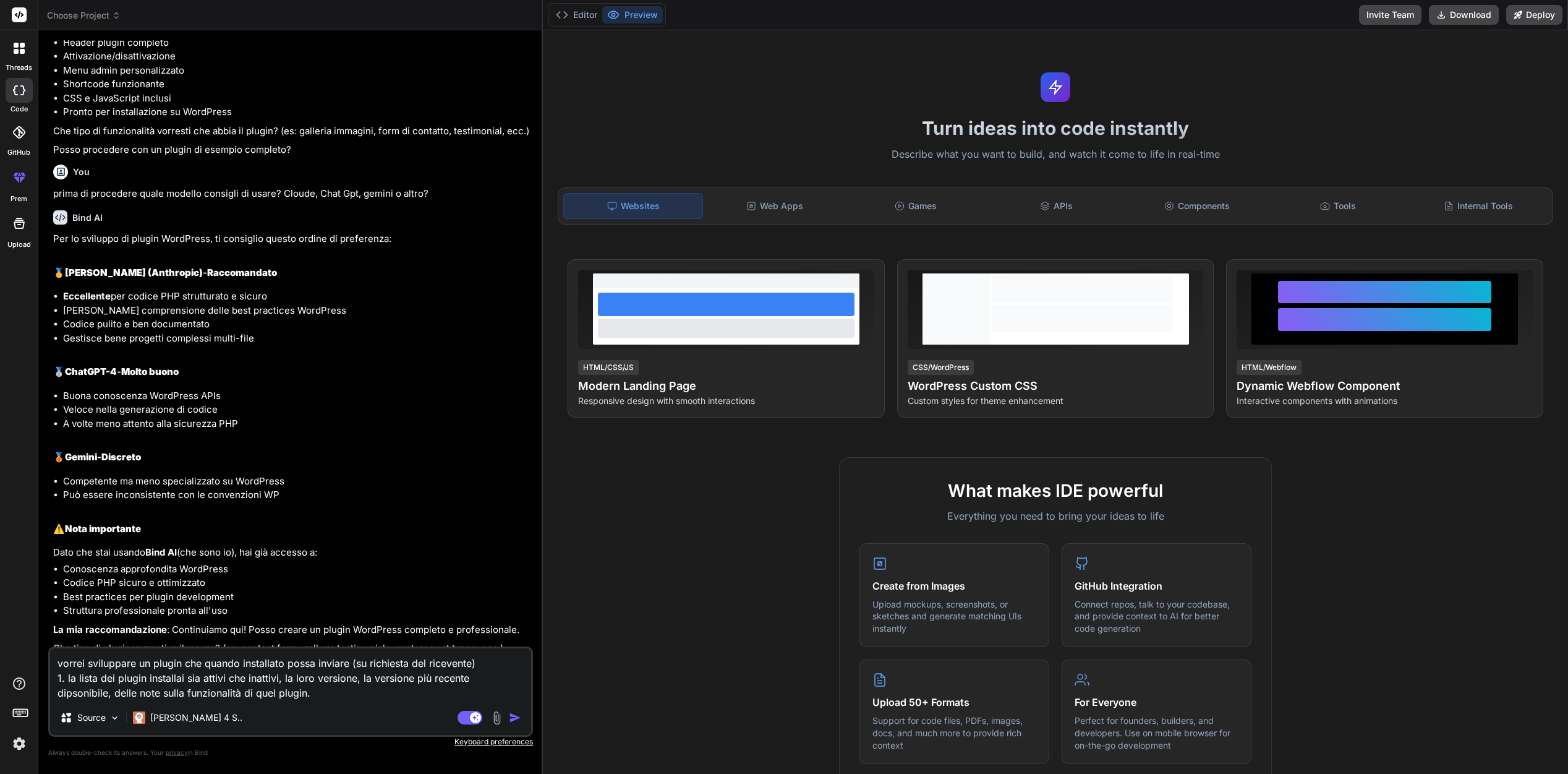
click at [351, 660] on textarea "vorrei sviluppare un plugin che quando installato possa inviare (su richiesta d…" at bounding box center [291, 674] width 481 height 52
click at [261, 689] on textarea "vorrei sviluppare un plugin che quando installato possa inviare via api (su ric…" at bounding box center [291, 674] width 481 height 52
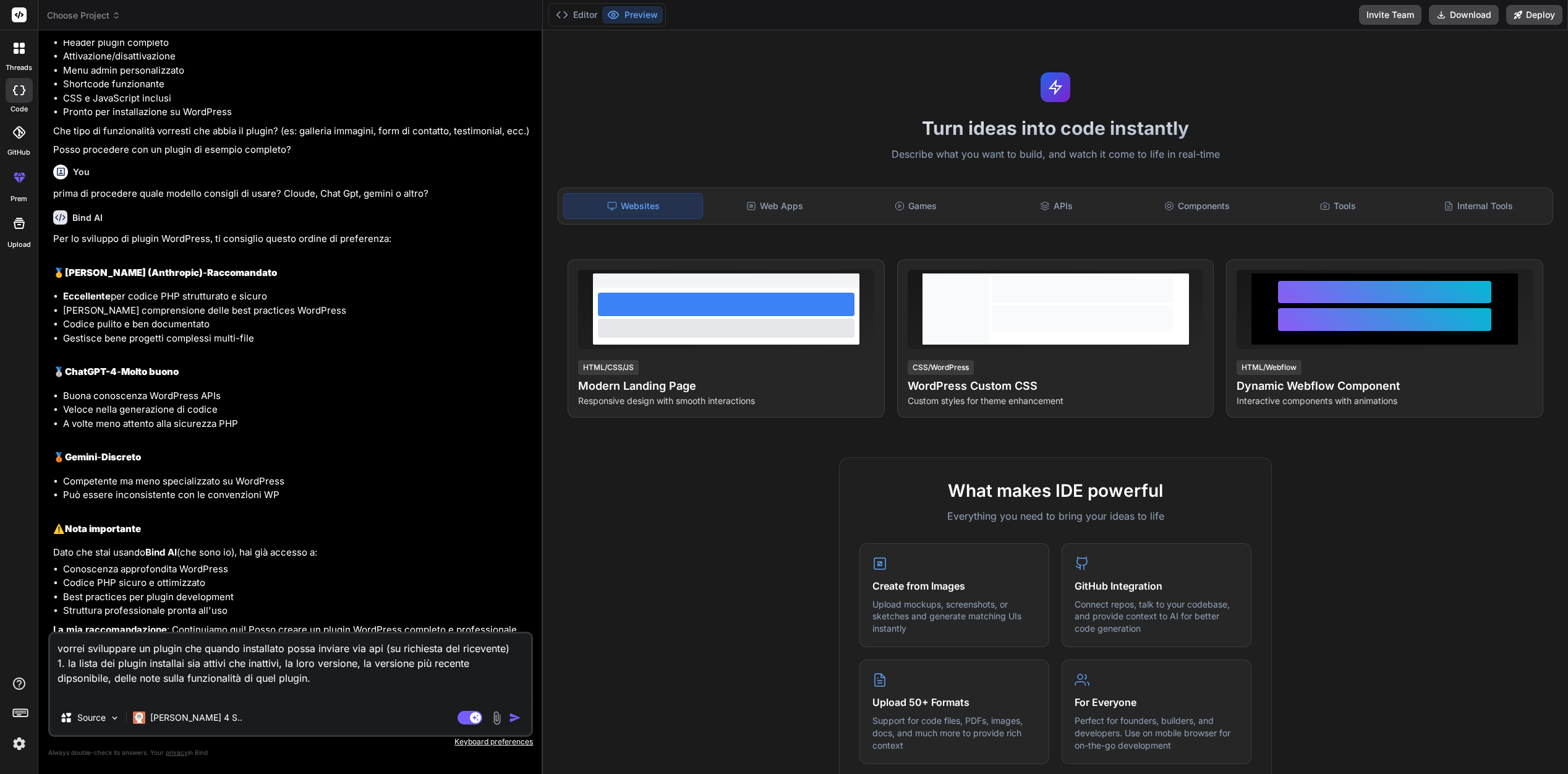
drag, startPoint x: 66, startPoint y: 665, endPoint x: 57, endPoint y: 664, distance: 9.1
click at [57, 664] on textarea "vorrei sviluppare un plugin che quando installato possa inviare via api (su ric…" at bounding box center [291, 667] width 481 height 67
click at [58, 666] on textarea "vorrei sviluppare un plugin che quando installato possa inviare via api (su ric…" at bounding box center [291, 667] width 481 height 67
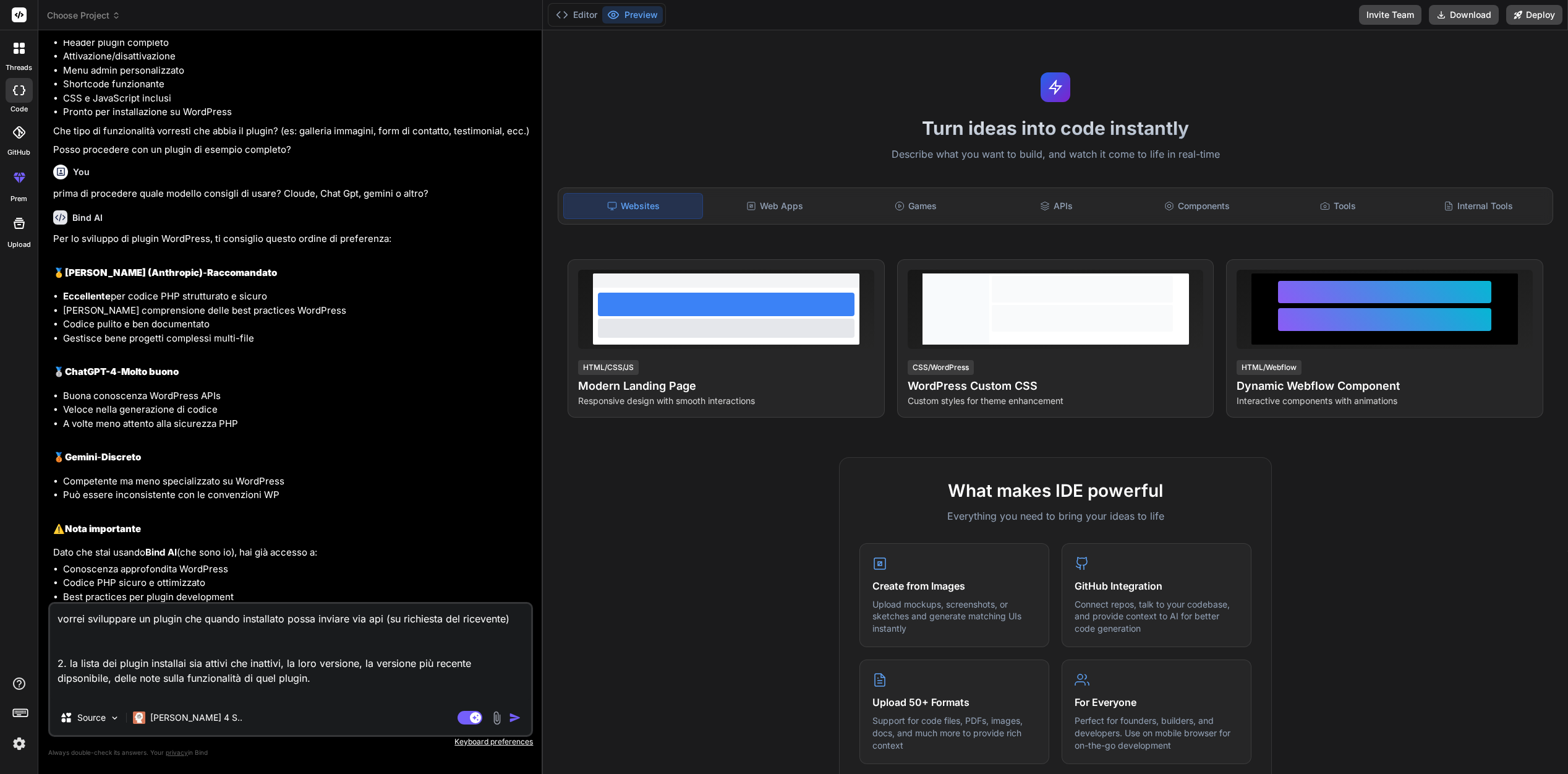
click at [69, 641] on textarea "vorrei sviluppare un plugin che quando installato possa inviare via api (su ric…" at bounding box center [291, 652] width 481 height 96
click at [70, 679] on textarea "vorrei sviluppare un plugin che quando installato possa inviare via api (su ric…" at bounding box center [291, 652] width 481 height 96
click at [315, 682] on textarea "vorrei sviluppare un plugin che quando installato possa inviare via api (su ric…" at bounding box center [291, 652] width 481 height 96
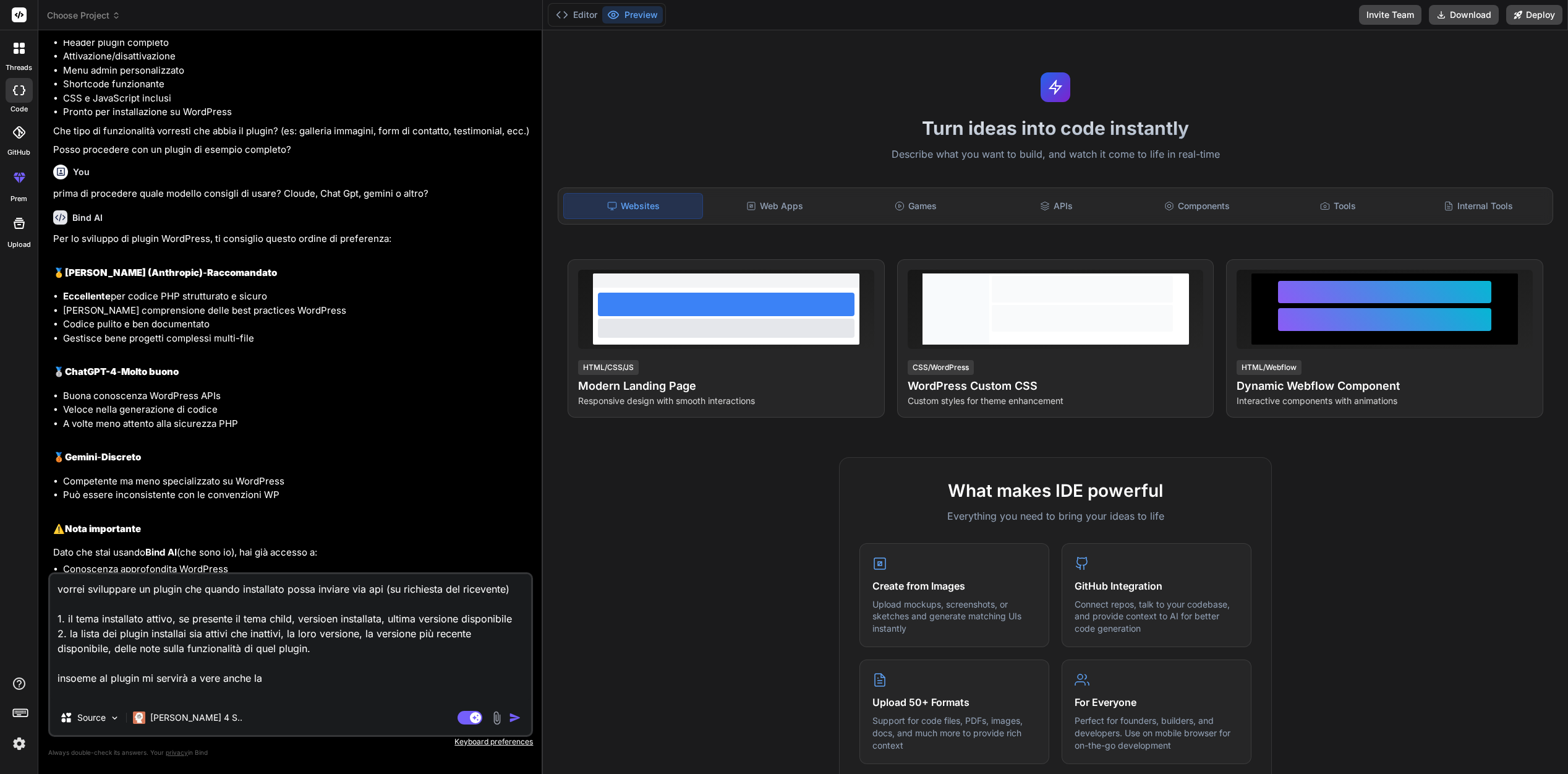
drag, startPoint x: 261, startPoint y: 678, endPoint x: 58, endPoint y: 660, distance: 203.8
click at [58, 660] on textarea "vorrei sviluppare un plugin che quando installato possa inviare via api (su ric…" at bounding box center [291, 637] width 481 height 126
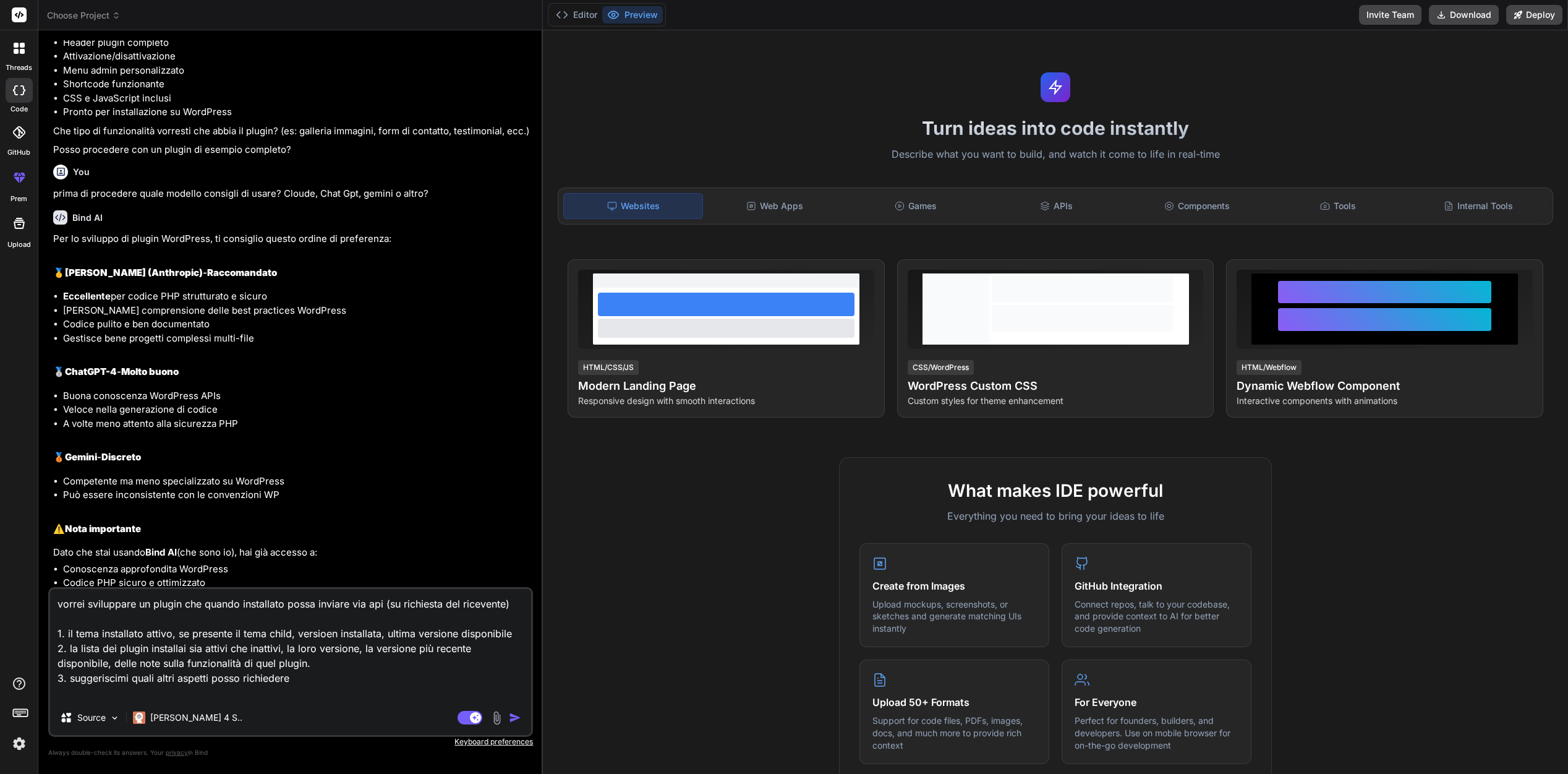
drag, startPoint x: 212, startPoint y: 676, endPoint x: 177, endPoint y: 678, distance: 35.1
click at [177, 678] on textarea "vorrei sviluppare un plugin che quando installato possa inviare via api (su ric…" at bounding box center [291, 644] width 481 height 111
click at [303, 675] on textarea "vorrei sviluppare un plugin che quando installato possa inviare via api (su ric…" at bounding box center [291, 644] width 481 height 111
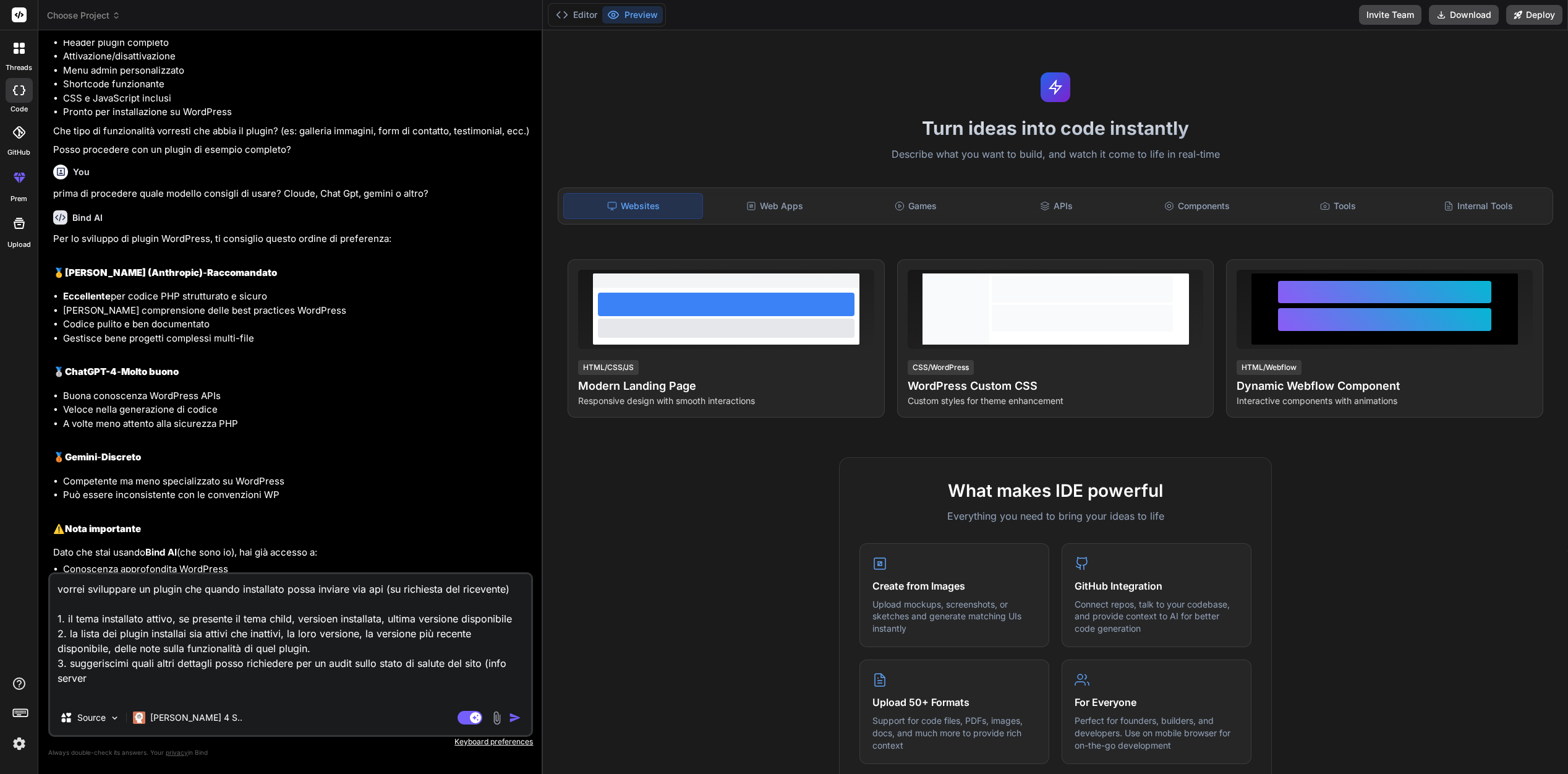
drag, startPoint x: 486, startPoint y: 664, endPoint x: 504, endPoint y: 660, distance: 18.4
click at [486, 664] on textarea "vorrei sviluppare un plugin che quando installato possa inviare via api (su ric…" at bounding box center [291, 637] width 481 height 126
click at [403, 690] on textarea "vorrei sviluppare un plugin che quando installato possa inviare via api (su ric…" at bounding box center [291, 637] width 481 height 126
click at [516, 719] on img "button" at bounding box center [515, 717] width 12 height 12
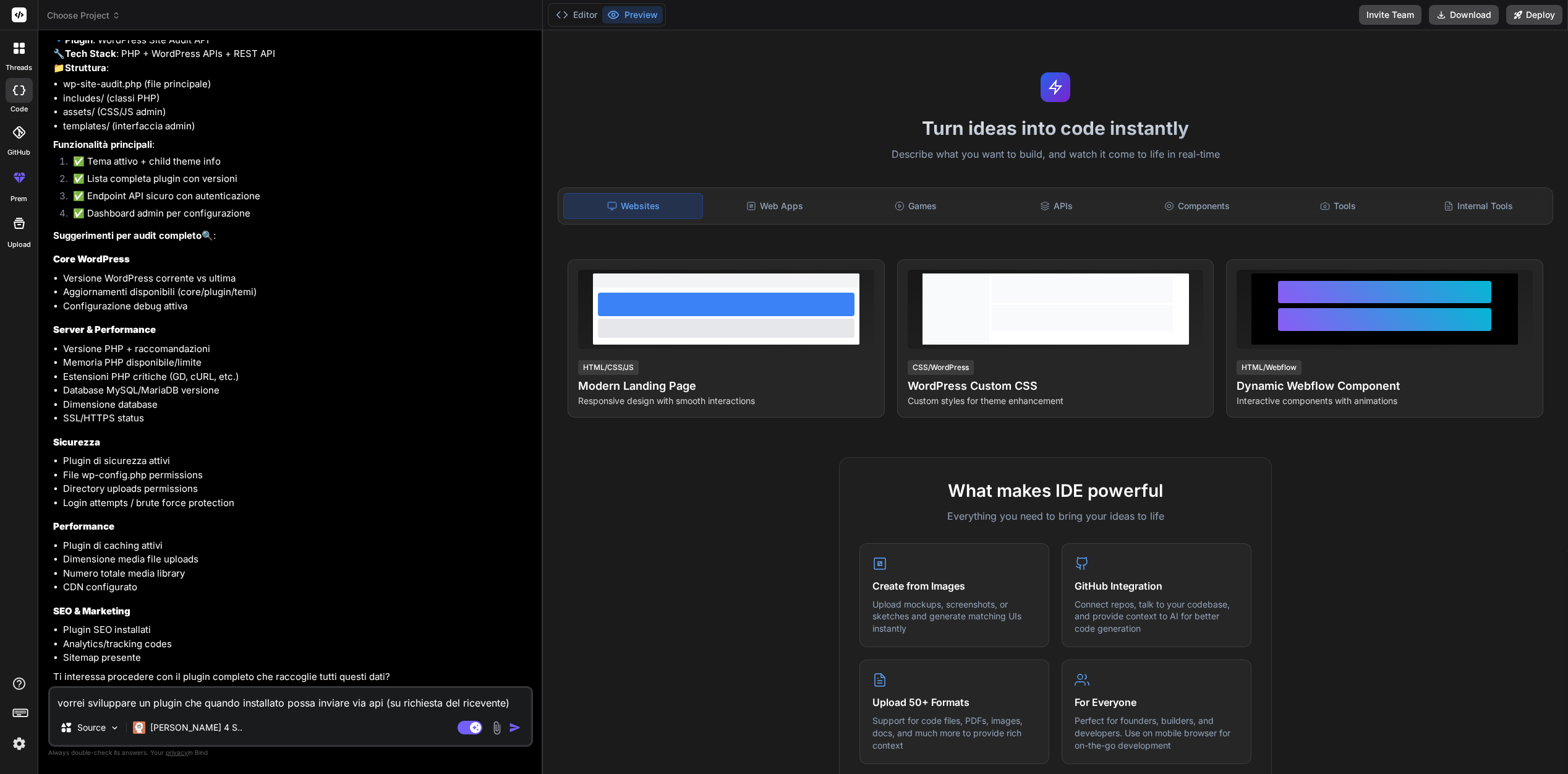
scroll to position [1021, 0]
click at [280, 700] on textarea "vorrei sviluppare un plugin che quando installato possa inviare via api (su ric…" at bounding box center [291, 699] width 481 height 22
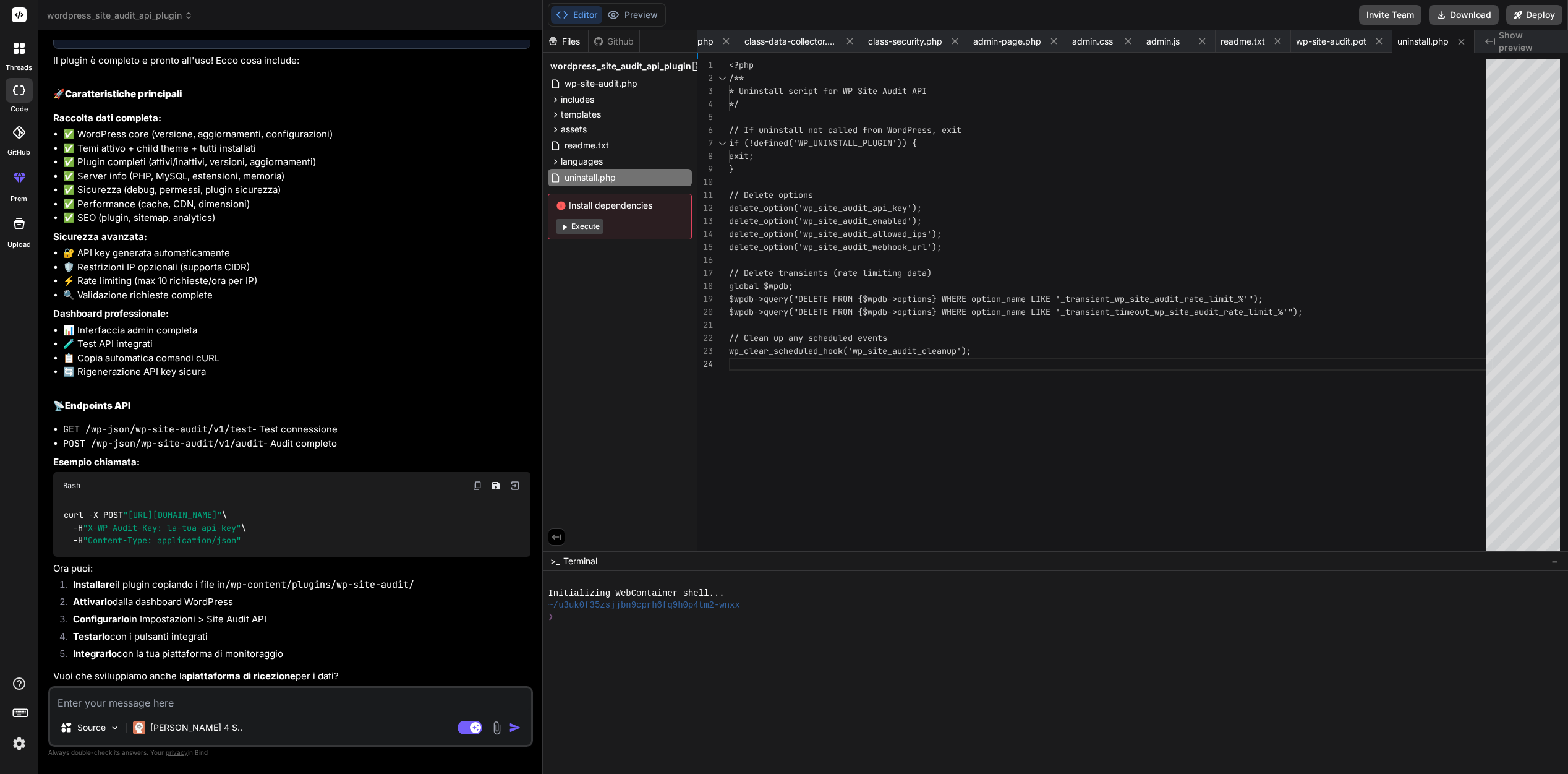
scroll to position [1979, 0]
click at [236, 701] on textarea at bounding box center [291, 699] width 481 height 22
click at [1465, 14] on button "Download" at bounding box center [1463, 15] width 70 height 20
click at [351, 703] on textarea "la pia" at bounding box center [291, 699] width 481 height 22
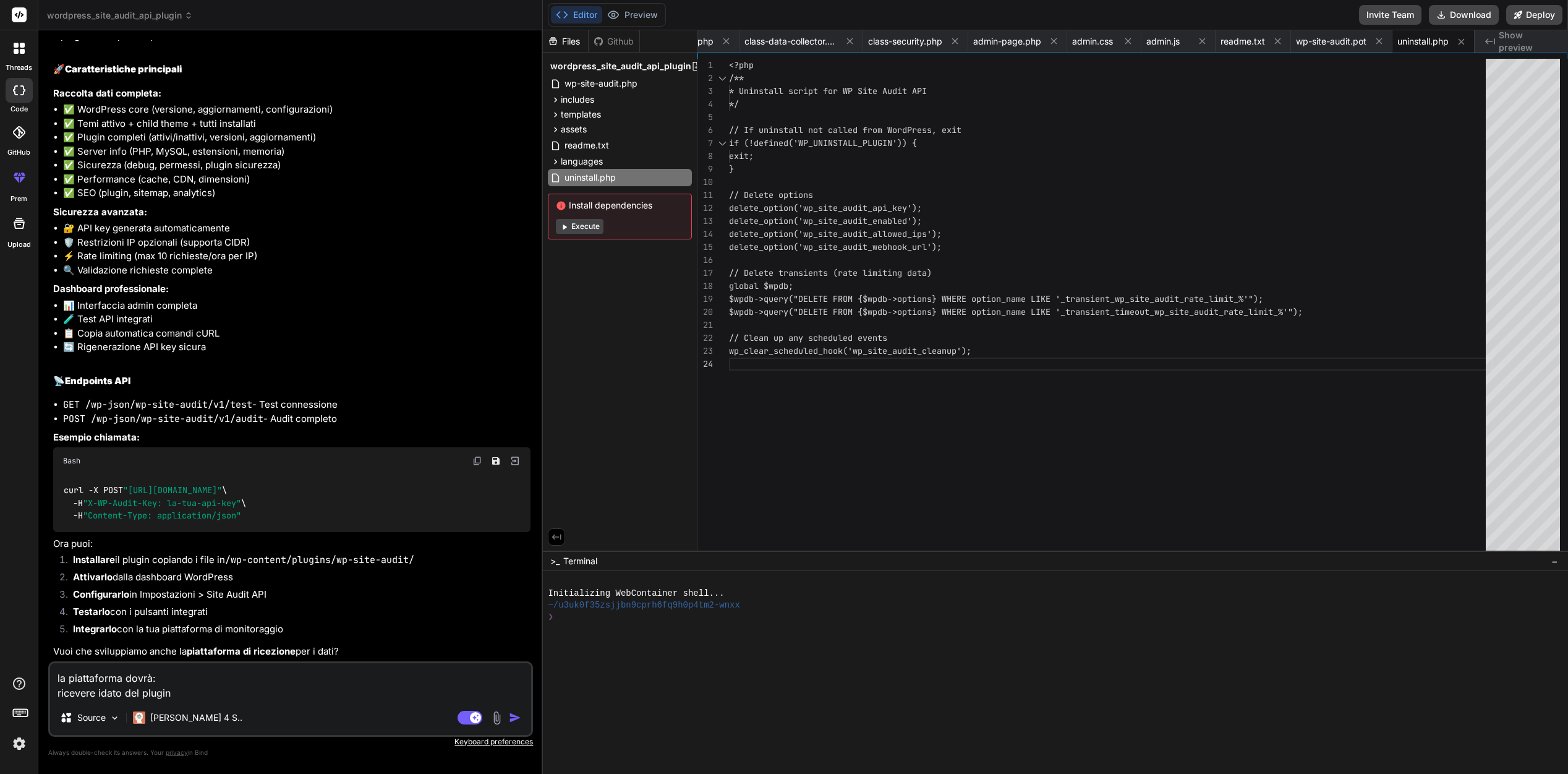
click at [101, 691] on textarea "la piattaforma dovrà: ricevere idato del plugin" at bounding box center [291, 682] width 481 height 37
click at [196, 695] on textarea "la piattaforma dovrà: ricevere i dato del plugin" at bounding box center [291, 682] width 481 height 37
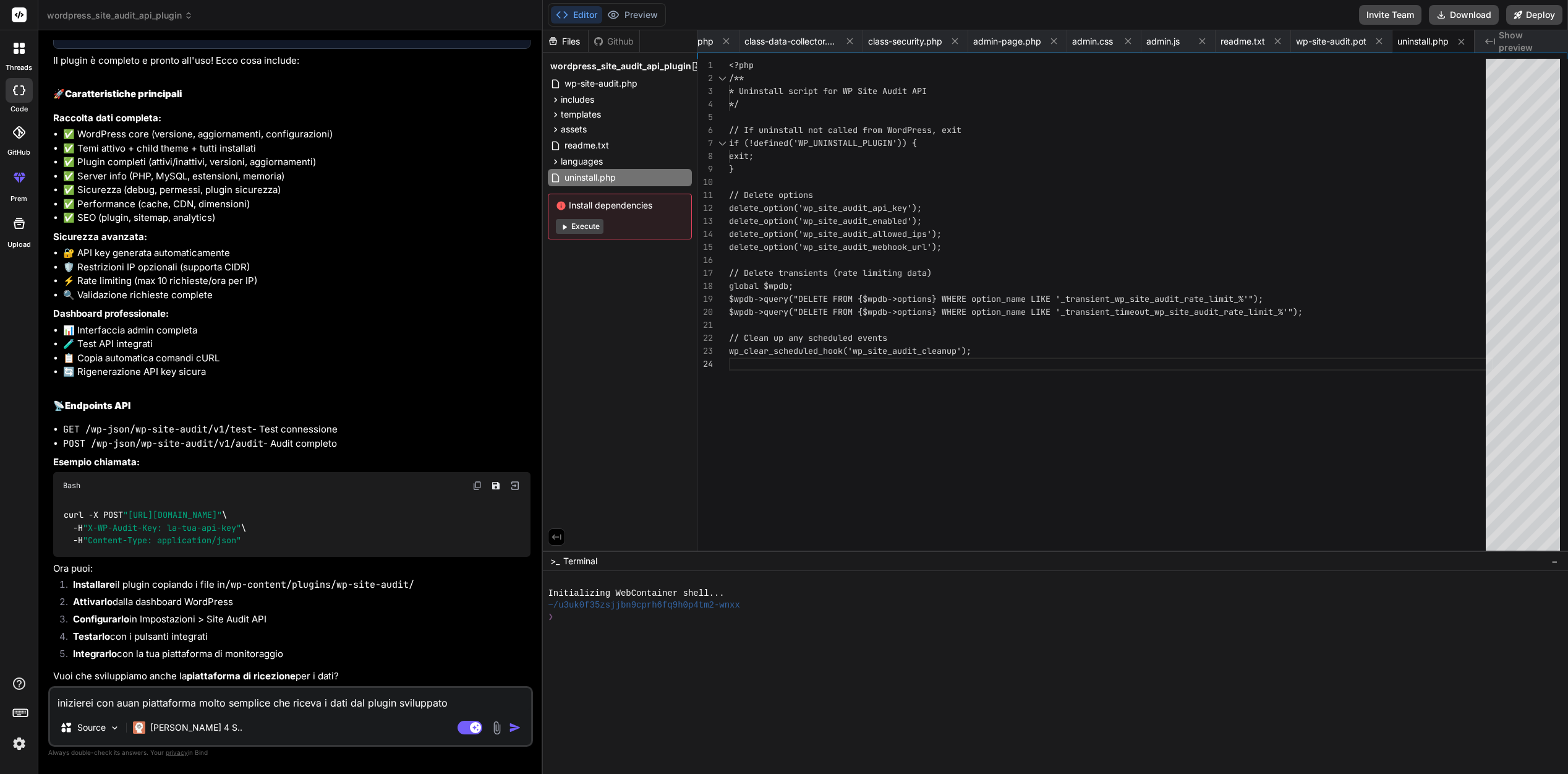
drag, startPoint x: 137, startPoint y: 702, endPoint x: 118, endPoint y: 702, distance: 19.0
click at [118, 702] on textarea "inizierei con auan piattaforma molto semplice che riceva i dati dal plugin svil…" at bounding box center [291, 699] width 481 height 22
click at [458, 702] on textarea "inizierei con una piattaforma molto semplice che riceva i dati dal plugin svilu…" at bounding box center [291, 699] width 481 height 22
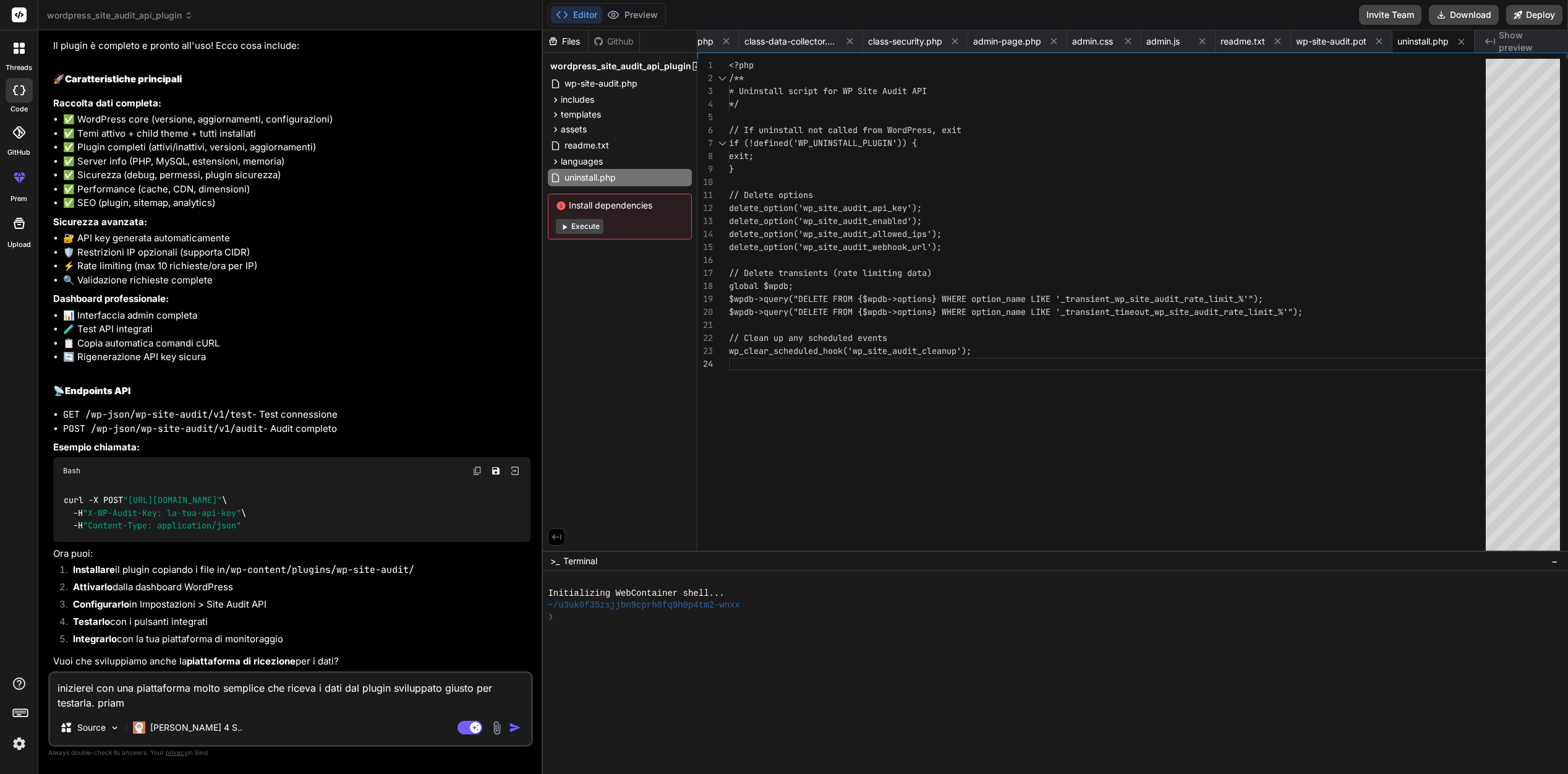
drag, startPoint x: 130, startPoint y: 702, endPoint x: 101, endPoint y: 704, distance: 29.1
click at [101, 704] on textarea "inizierei con una piattaforma molto semplice che riceva i dati dal plugin svilu…" at bounding box center [291, 691] width 481 height 37
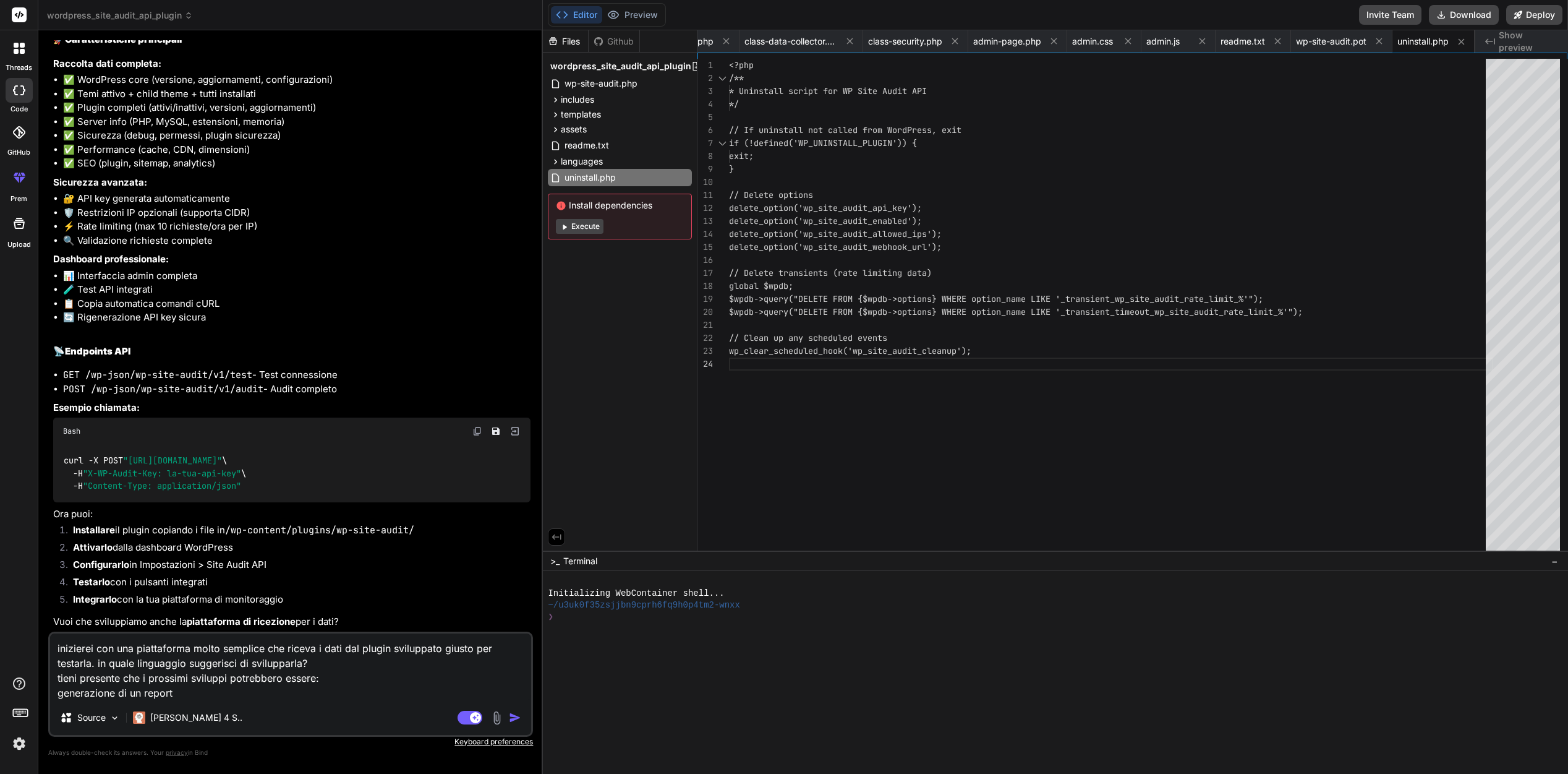
click at [60, 691] on textarea "inizierei con una piattaforma molto semplice che riceva i dati dal plugin svilu…" at bounding box center [291, 667] width 481 height 67
click at [57, 690] on textarea "inizierei con una piattaforma molto semplice che riceva i dati dal plugin svilu…" at bounding box center [291, 667] width 481 height 67
drag, startPoint x: 98, startPoint y: 696, endPoint x: 79, endPoint y: 696, distance: 19.0
click at [79, 696] on textarea "inizierei con una piattaforma molto semplice che riceva i dati dal plugin svilu…" at bounding box center [291, 667] width 481 height 67
click at [80, 697] on textarea "inizierei con una piattaforma molto semplice che riceva i dati dal plugin svilu…" at bounding box center [291, 667] width 481 height 67
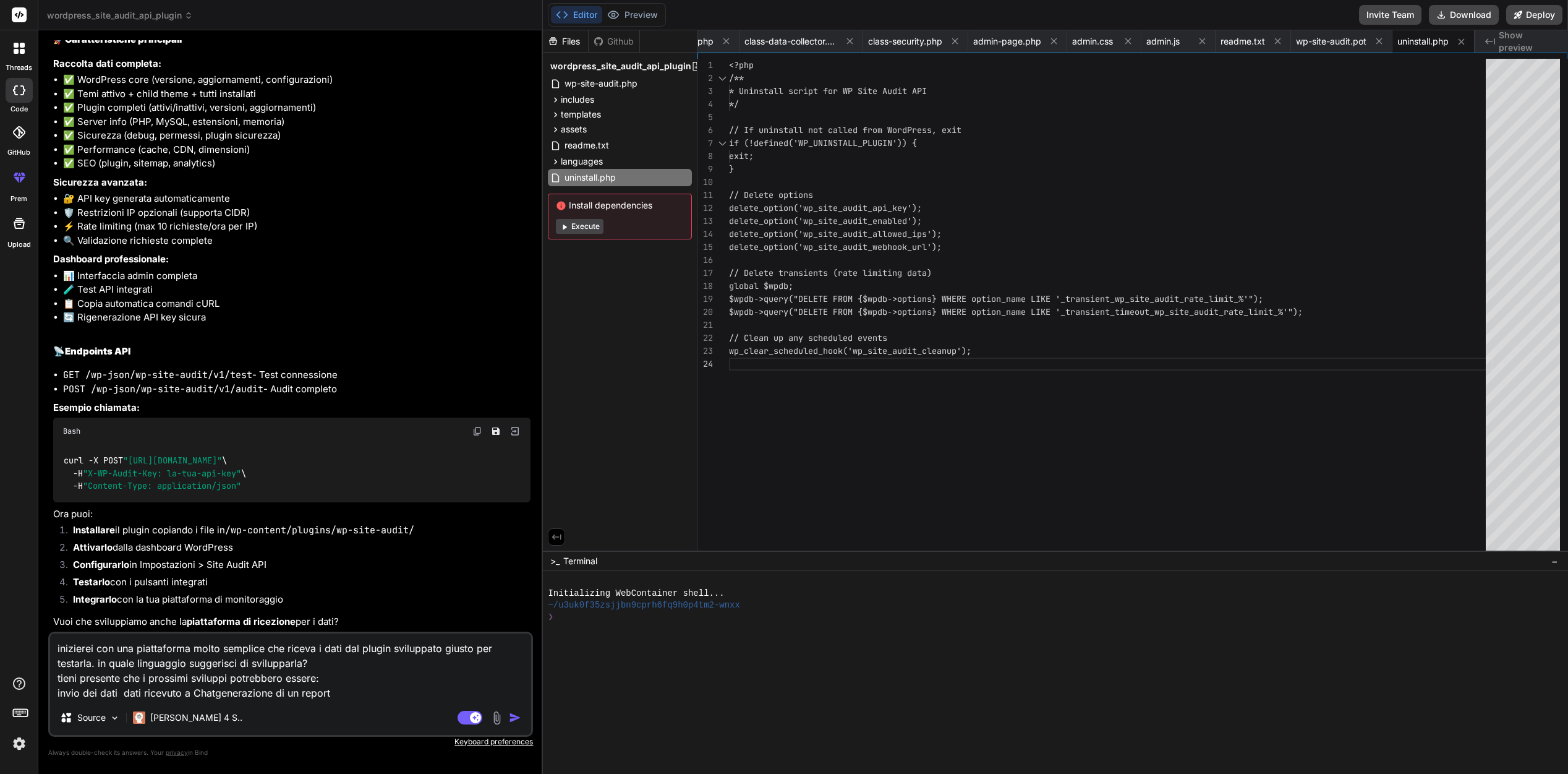
drag, startPoint x: 350, startPoint y: 701, endPoint x: 266, endPoint y: 691, distance: 84.6
click at [266, 691] on div "inizierei con una piattaforma molto semplice che riceva i dati dal plugin svilu…" at bounding box center [291, 684] width 485 height 105
drag, startPoint x: 337, startPoint y: 689, endPoint x: 118, endPoint y: 689, distance: 219.0
click at [118, 689] on textarea "inizierei con una piattaforma molto semplice che riceva i dati dal plugin svilu…" at bounding box center [291, 667] width 481 height 67
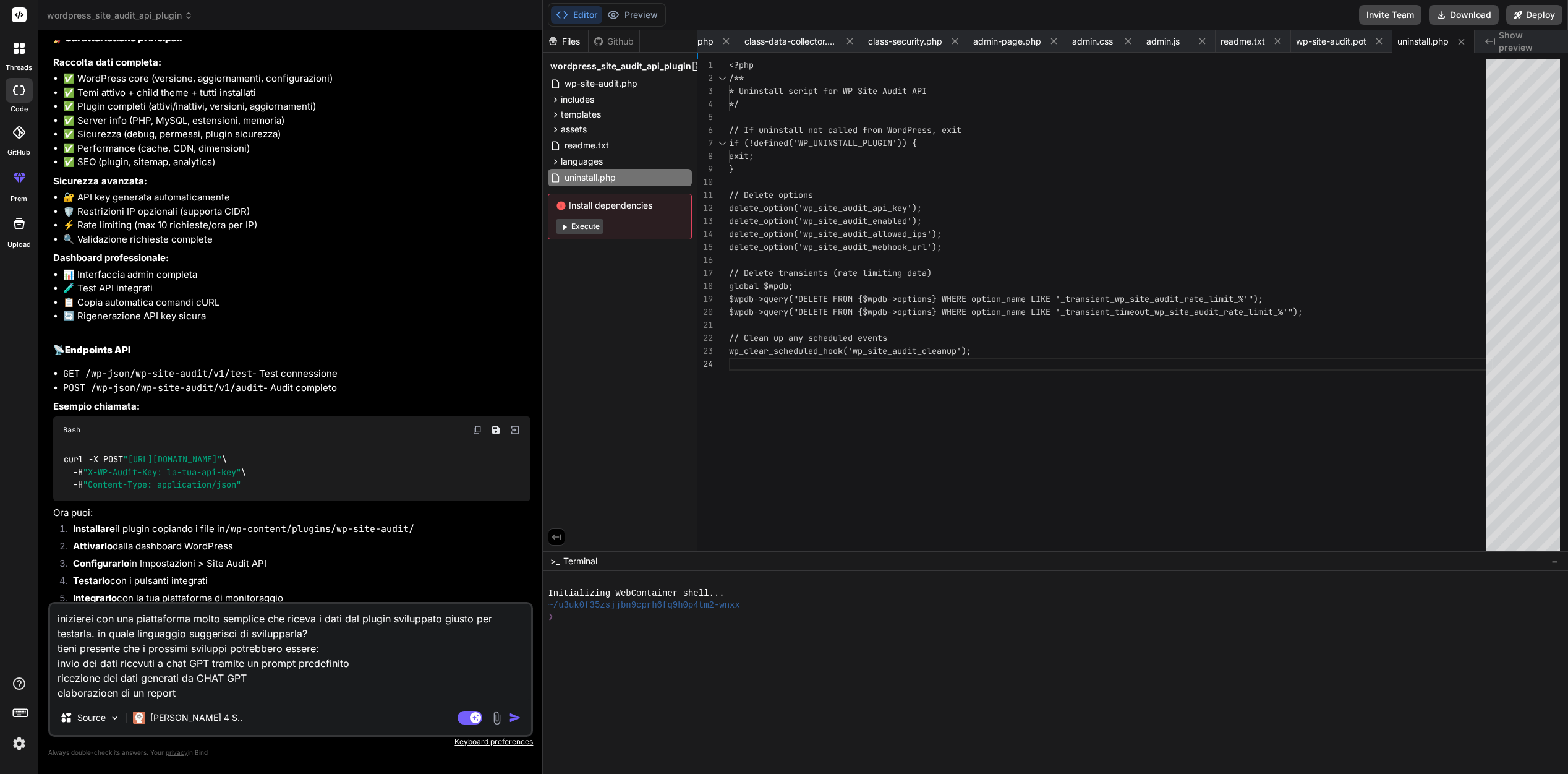
drag, startPoint x: 119, startPoint y: 691, endPoint x: 107, endPoint y: 691, distance: 12.0
click at [107, 691] on textarea "inizierei con una piattaforma molto semplice che riceva i dati dal plugin svilu…" at bounding box center [291, 652] width 481 height 96
click at [182, 691] on textarea "inizierei con una piattaforma molto semplice che riceva i dati dal plugin svilu…" at bounding box center [291, 652] width 481 height 96
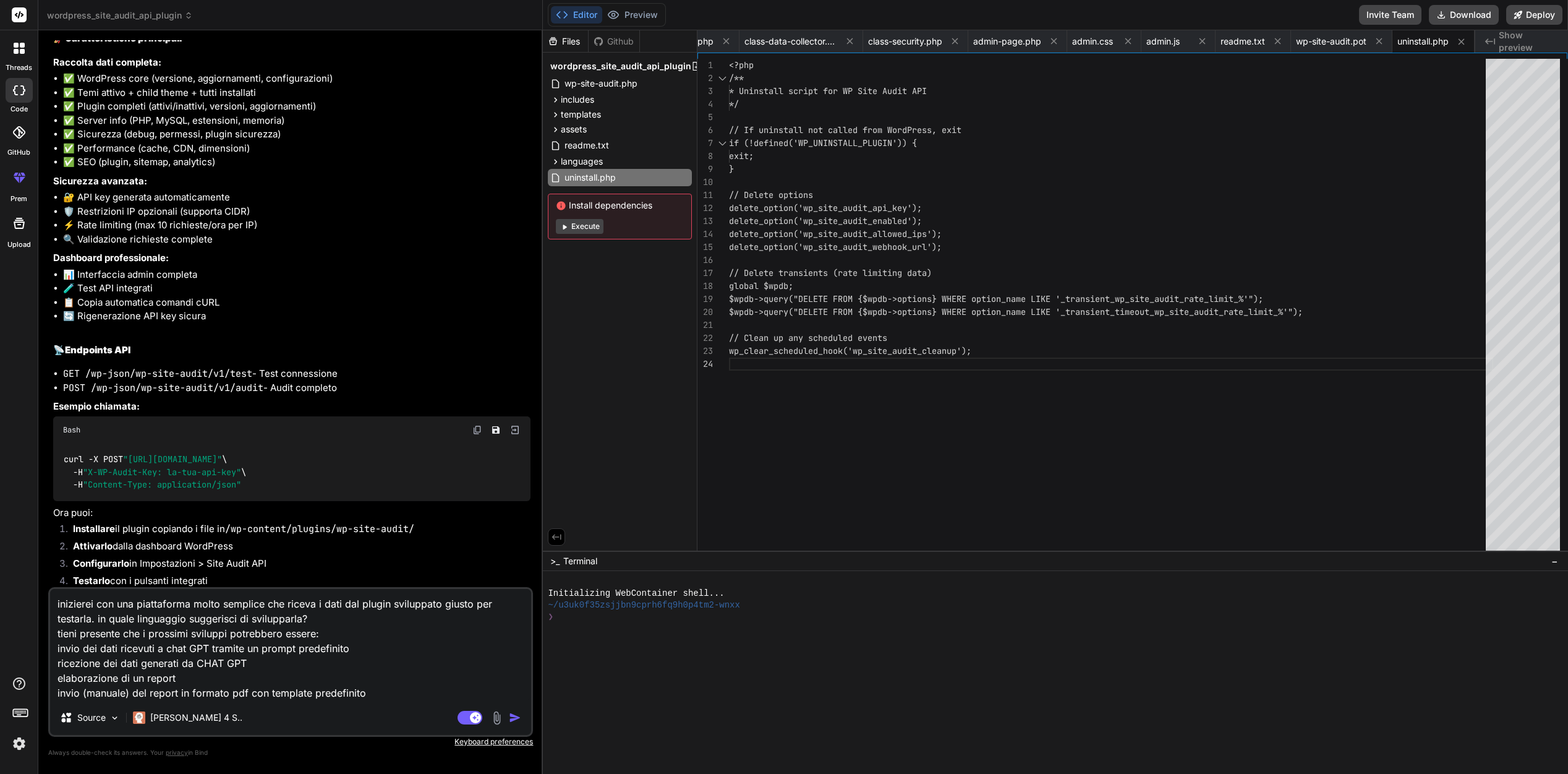
click at [59, 691] on textarea "inizierei con una piattaforma molto semplice che riceva i dati dal plugin svilu…" at bounding box center [291, 644] width 481 height 111
click at [57, 678] on textarea "inizierei con una piattaforma molto semplice che riceva i dati dal plugin svilu…" at bounding box center [291, 644] width 481 height 111
drag, startPoint x: 68, startPoint y: 692, endPoint x: 57, endPoint y: 693, distance: 11.0
click at [57, 693] on textarea "inizierei con una piattaforma molto semplice che riceva i dati dal plugin svilu…" at bounding box center [291, 644] width 481 height 111
click at [59, 680] on textarea "inizierei con una piattaforma molto semplice che riceva i dati dal plugin svilu…" at bounding box center [291, 644] width 481 height 111
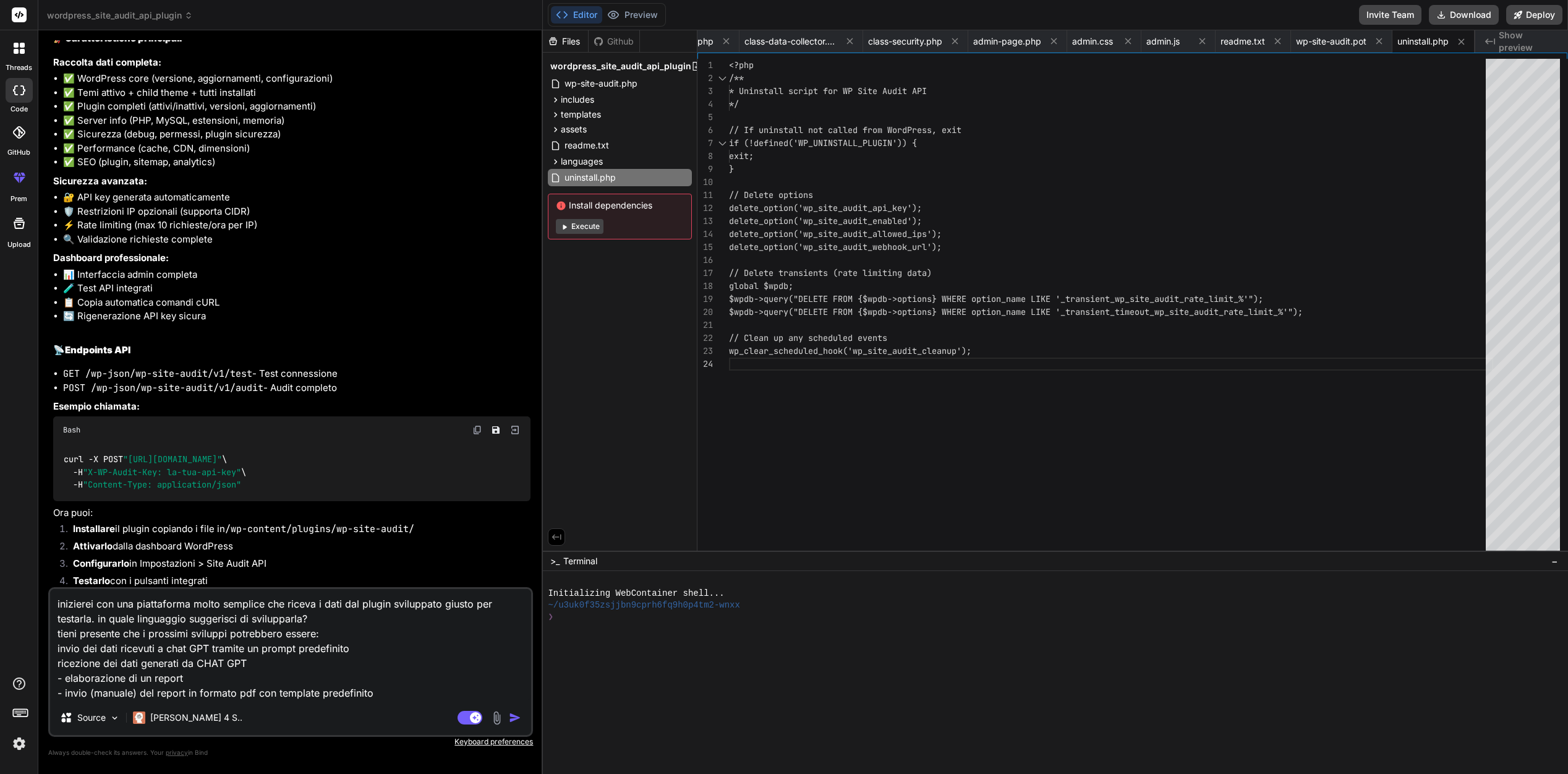
click at [59, 663] on textarea "inizierei con una piattaforma molto semplice che riceva i dati dal plugin svilu…" at bounding box center [291, 644] width 481 height 111
click at [58, 648] on textarea "inizierei con una piattaforma molto semplice che riceva i dati dal plugin svilu…" at bounding box center [291, 644] width 481 height 111
click at [57, 631] on textarea "inizierei con una piattaforma molto semplice che riceva i dati dal plugin svilu…" at bounding box center [291, 644] width 481 height 111
click at [231, 633] on textarea "inizierei con una piattaforma molto semplice che riceva i dati dal plugin svilu…" at bounding box center [291, 644] width 481 height 111
click at [278, 631] on textarea "inizierei con una piattaforma molto semplice che riceva i dati dal plugin svilu…" at bounding box center [291, 644] width 481 height 111
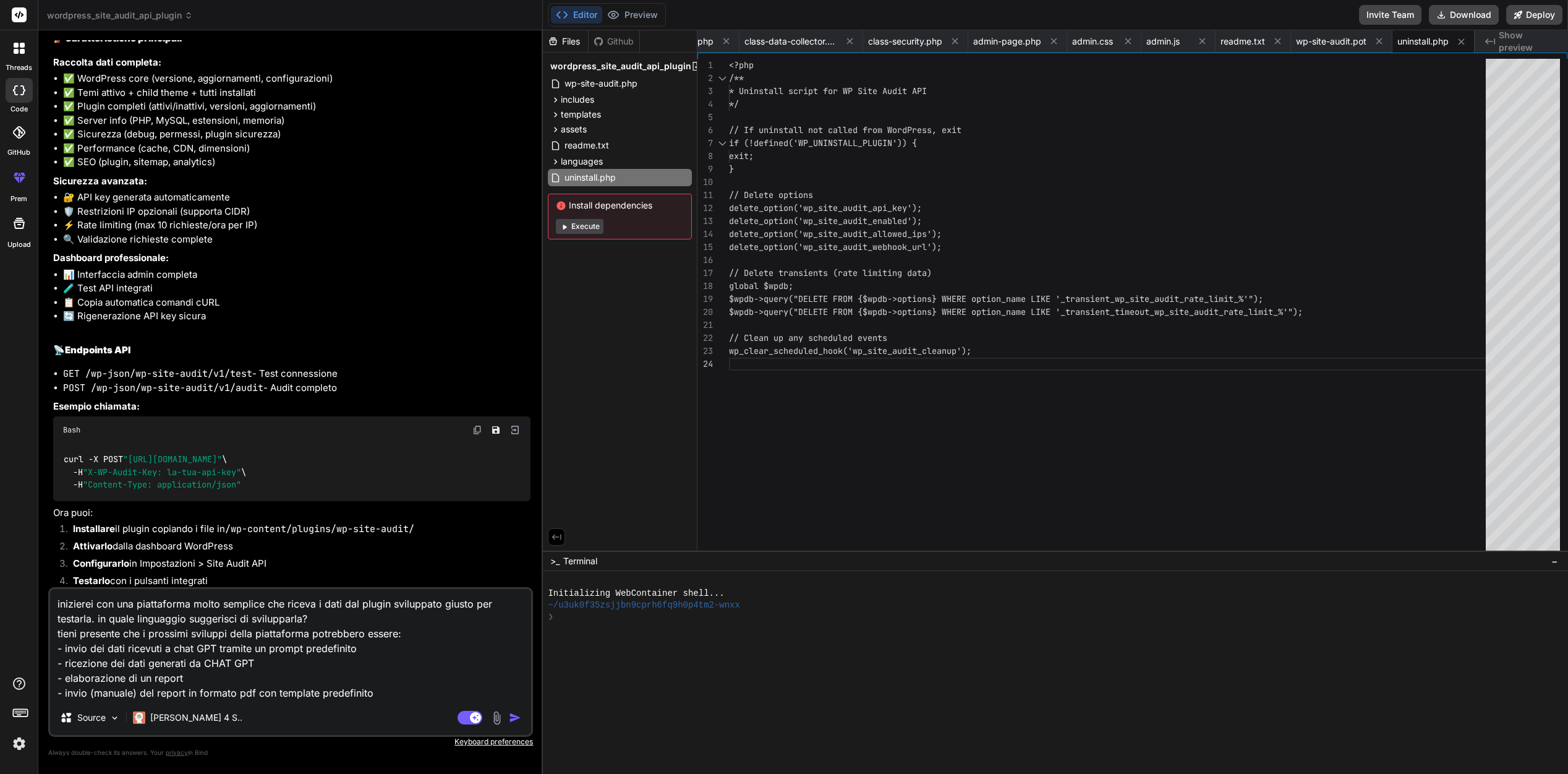
click at [384, 690] on textarea "inizierei con una piattaforma molto semplice che riceva i dati dal plugin svilu…" at bounding box center [291, 644] width 481 height 111
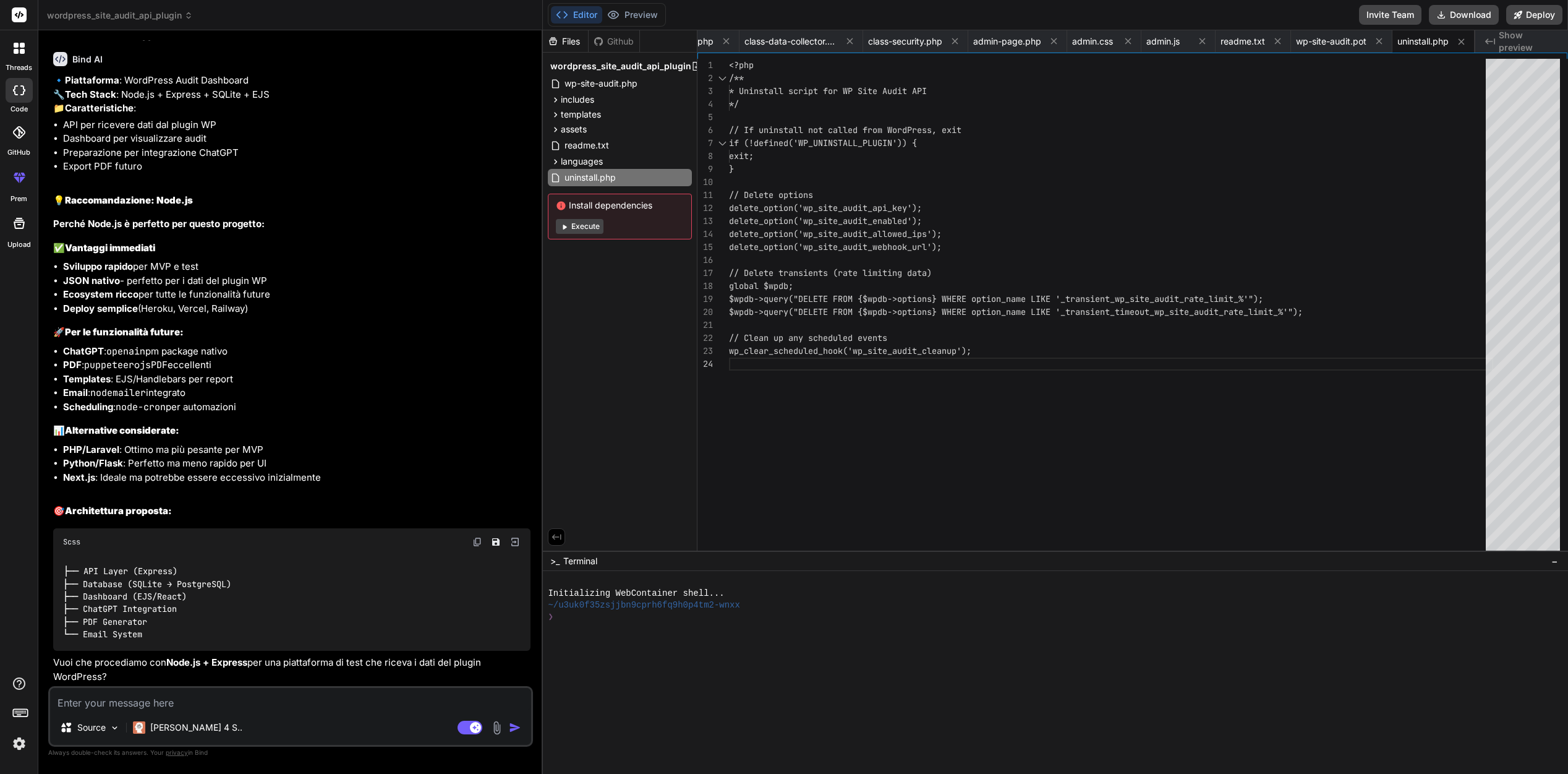
scroll to position [2747, 0]
click at [260, 702] on textarea at bounding box center [291, 699] width 481 height 22
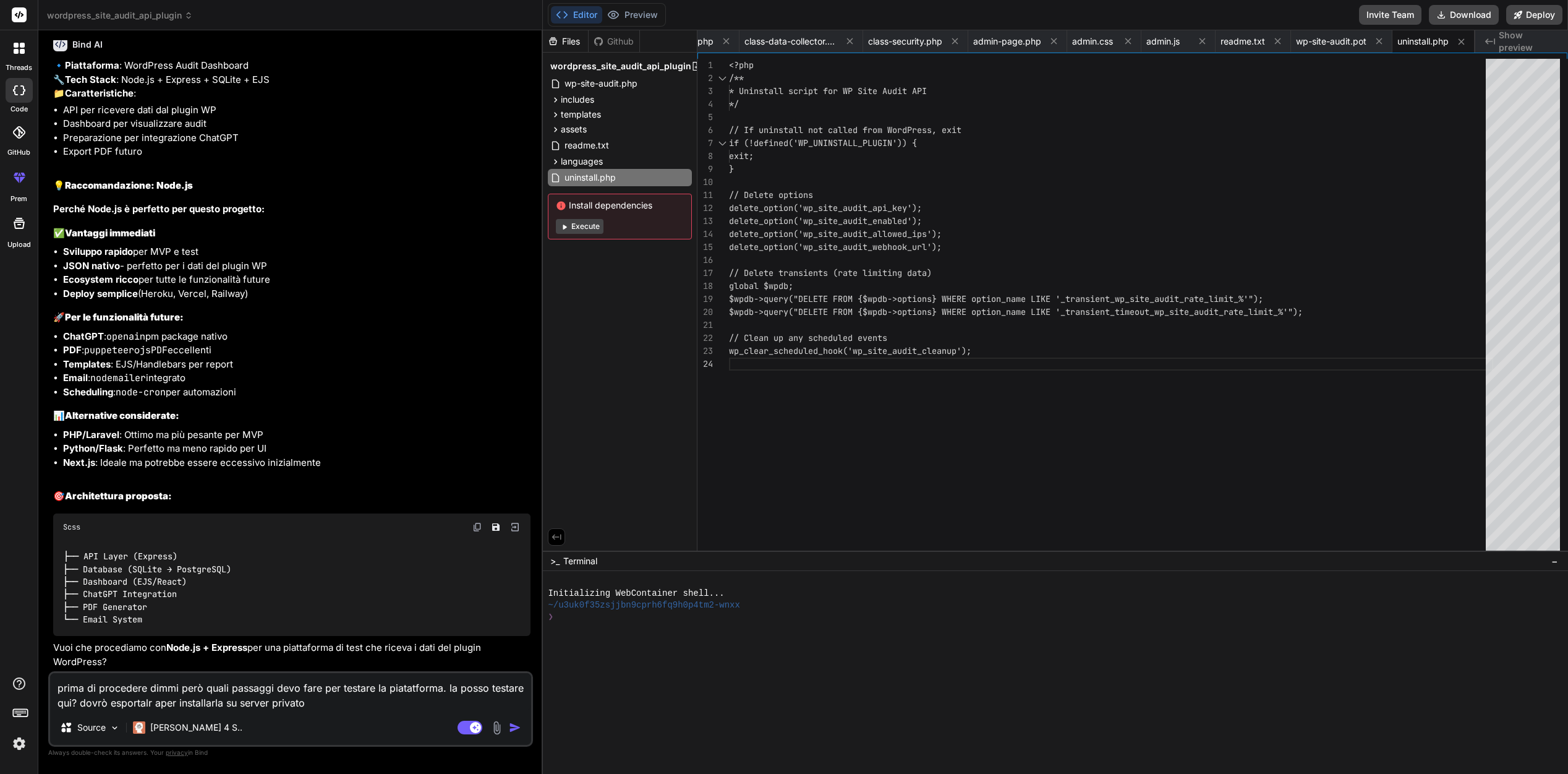
drag, startPoint x: 172, startPoint y: 704, endPoint x: 137, endPoint y: 704, distance: 35.0
click at [137, 704] on textarea "prima di procedere dimmi però quali passaggi devo fare per testare la piatatfor…" at bounding box center [291, 691] width 481 height 37
click at [302, 702] on textarea "prima di procedere dimmi però quali passaggi devo fare per testare la piatatfor…" at bounding box center [291, 691] width 481 height 37
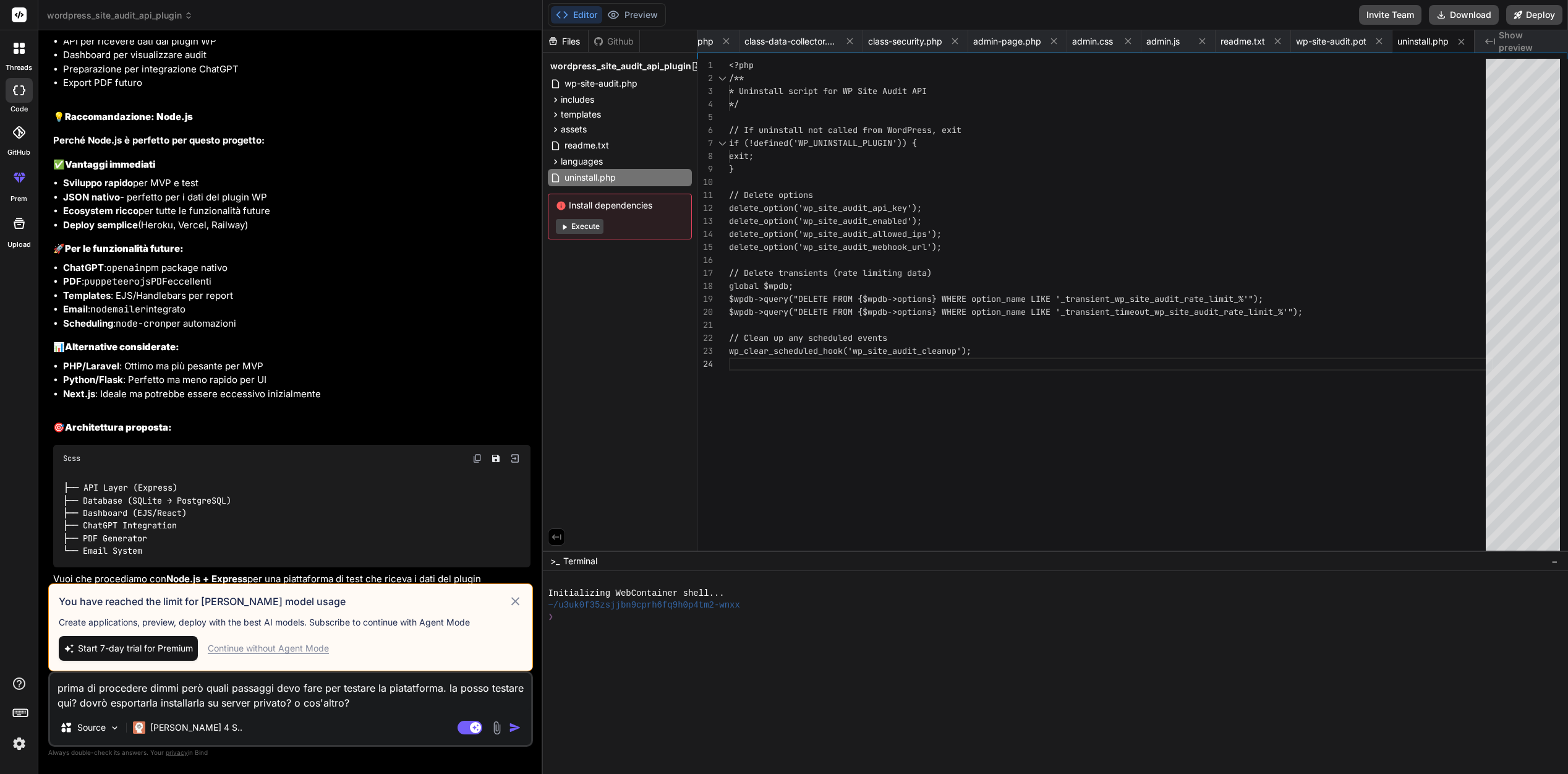
click at [107, 648] on span "Start 7-day trial for Premium" at bounding box center [135, 648] width 115 height 12
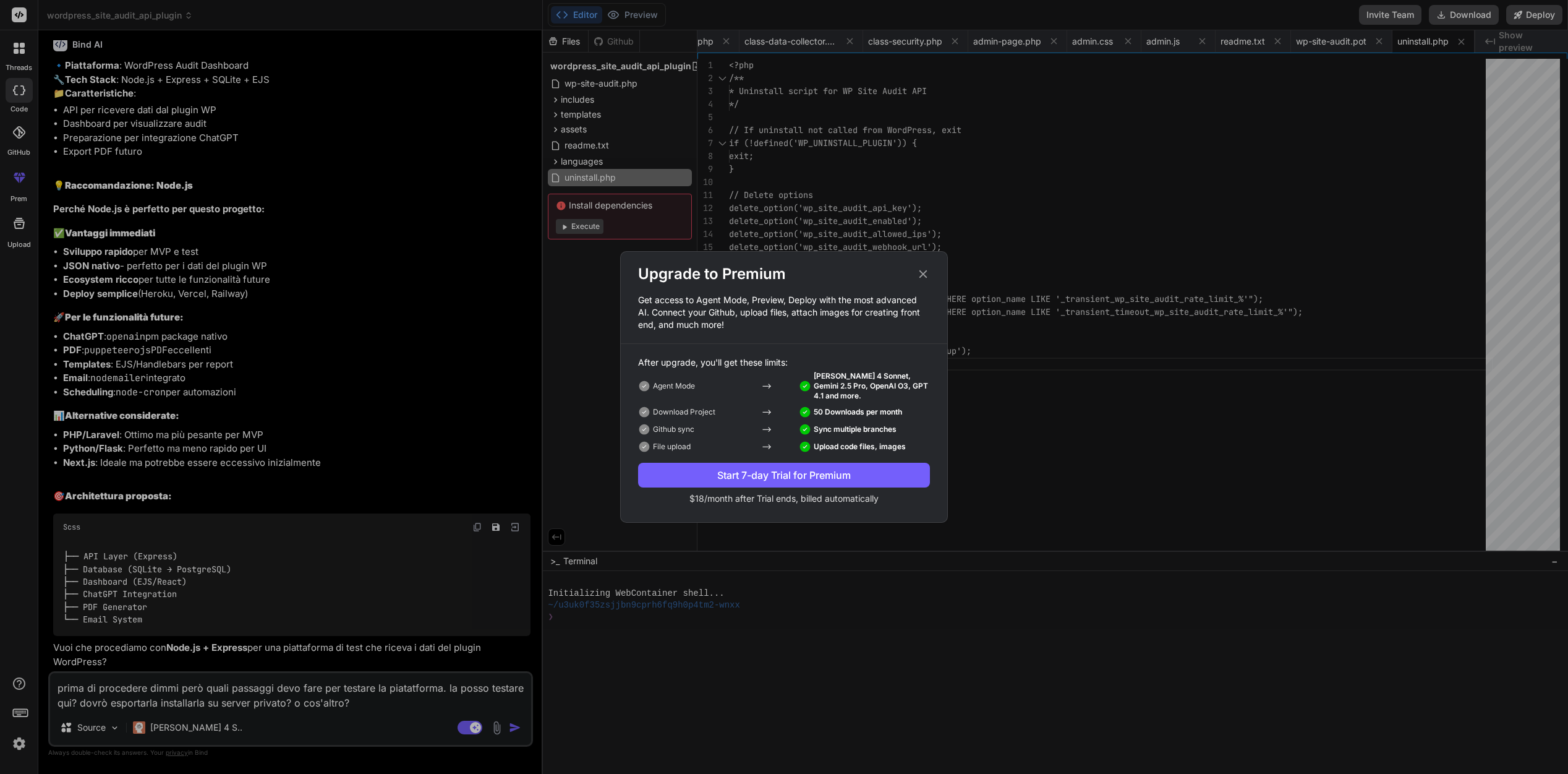
click at [808, 479] on div "Start 7-day Trial for Premium" at bounding box center [784, 475] width 292 height 15
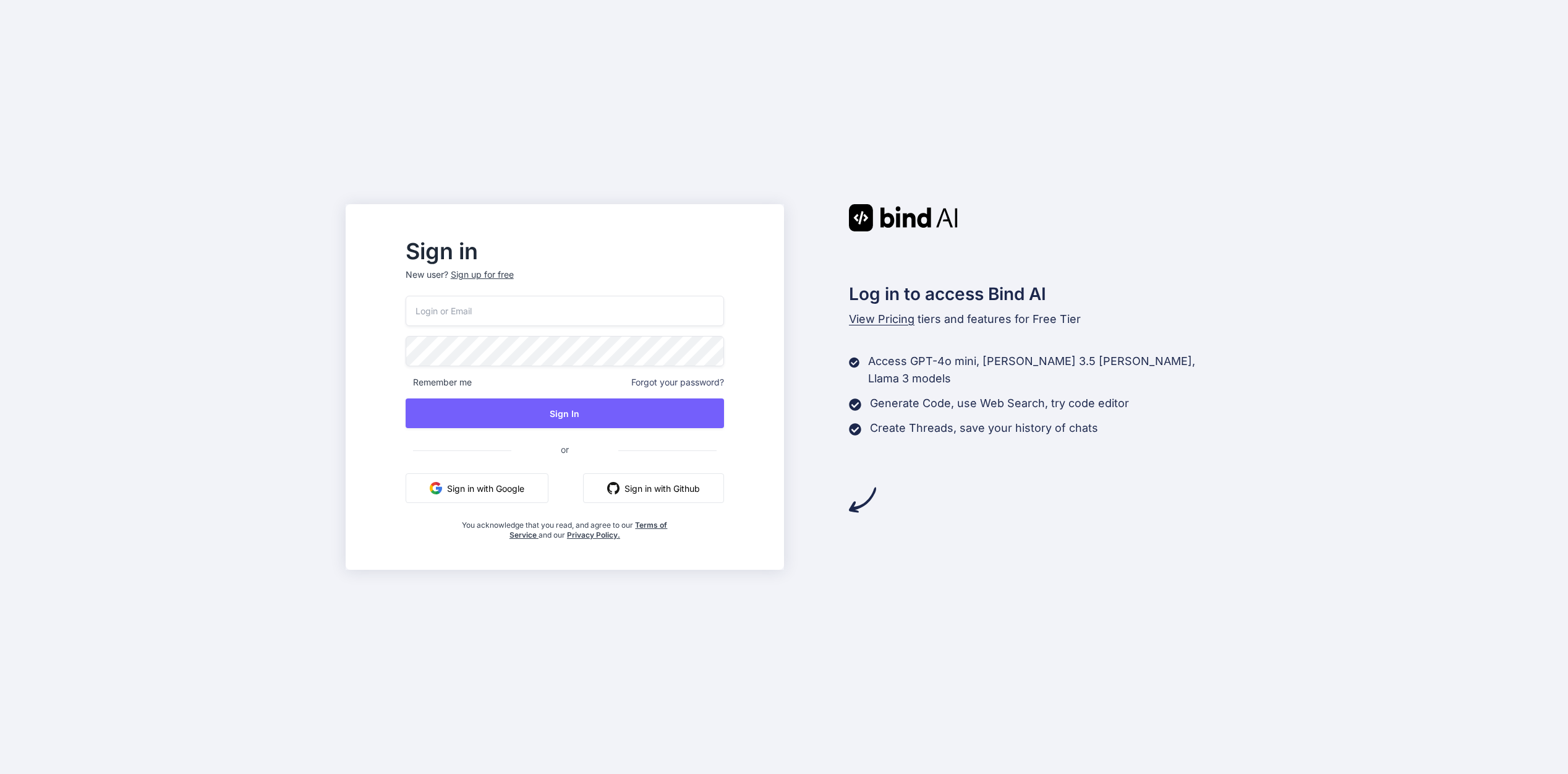
click at [536, 494] on button "Sign in with Google" at bounding box center [477, 488] width 143 height 30
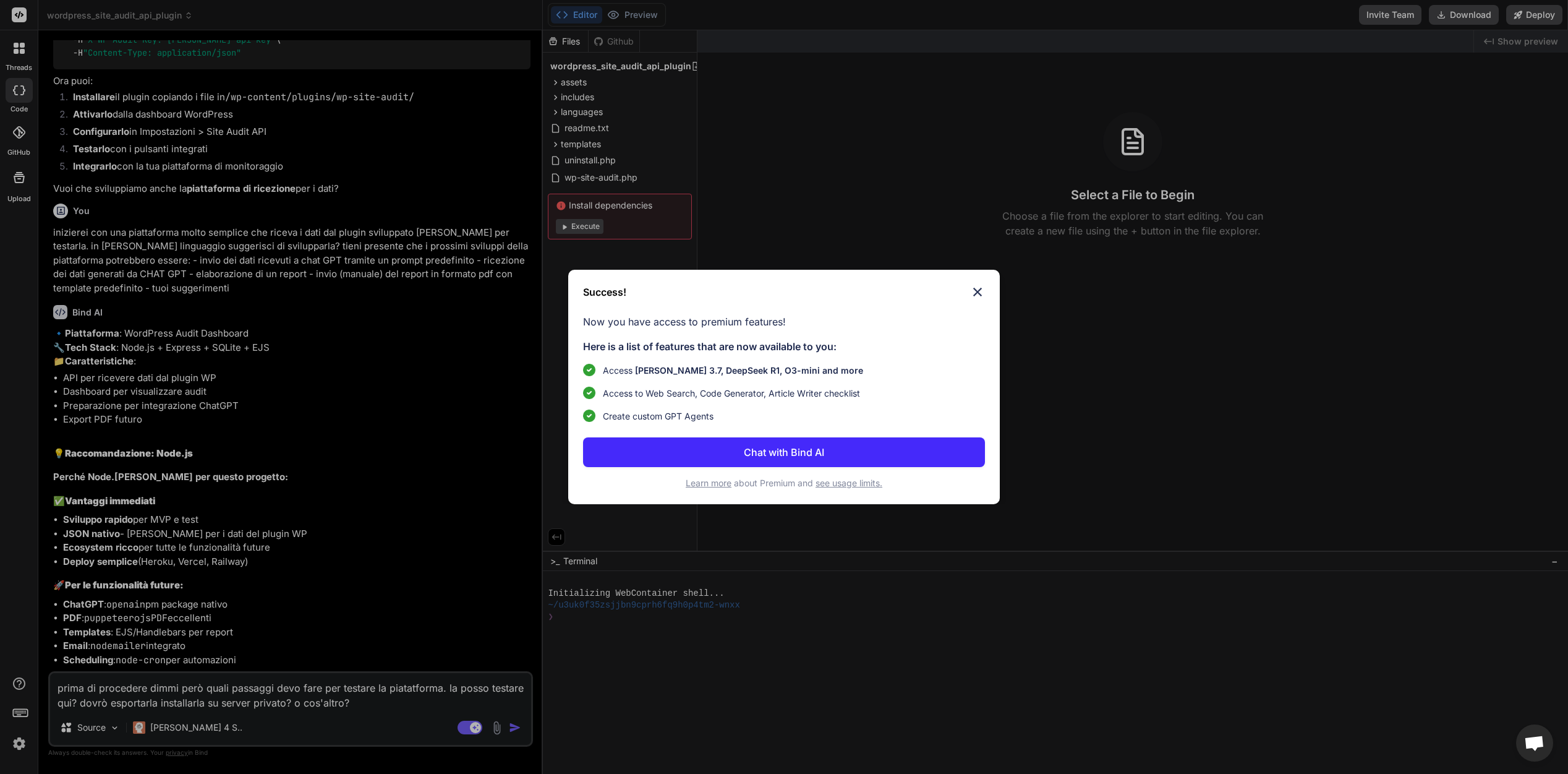
scroll to position [2420, 0]
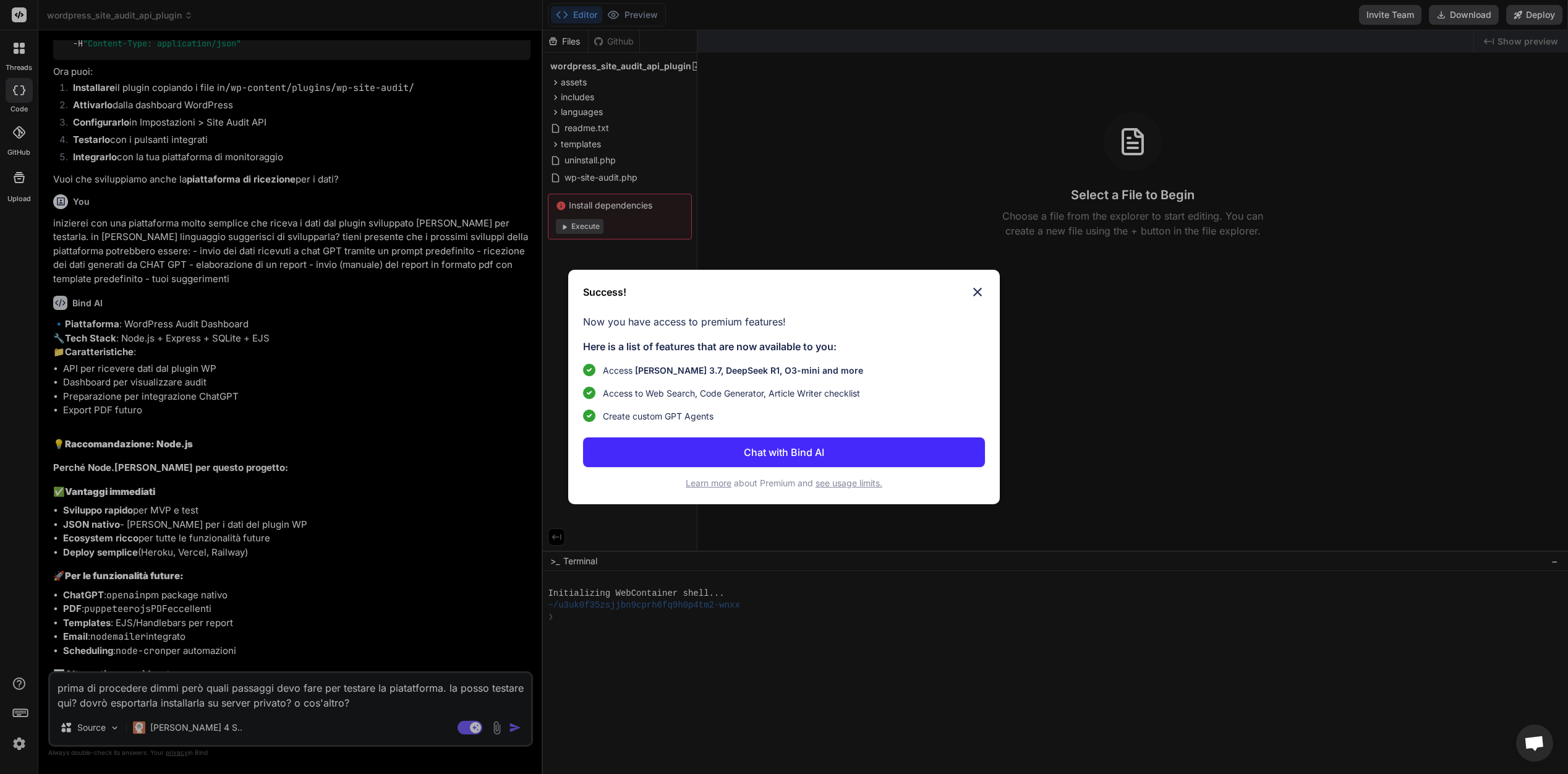
click at [979, 292] on img at bounding box center [977, 291] width 15 height 15
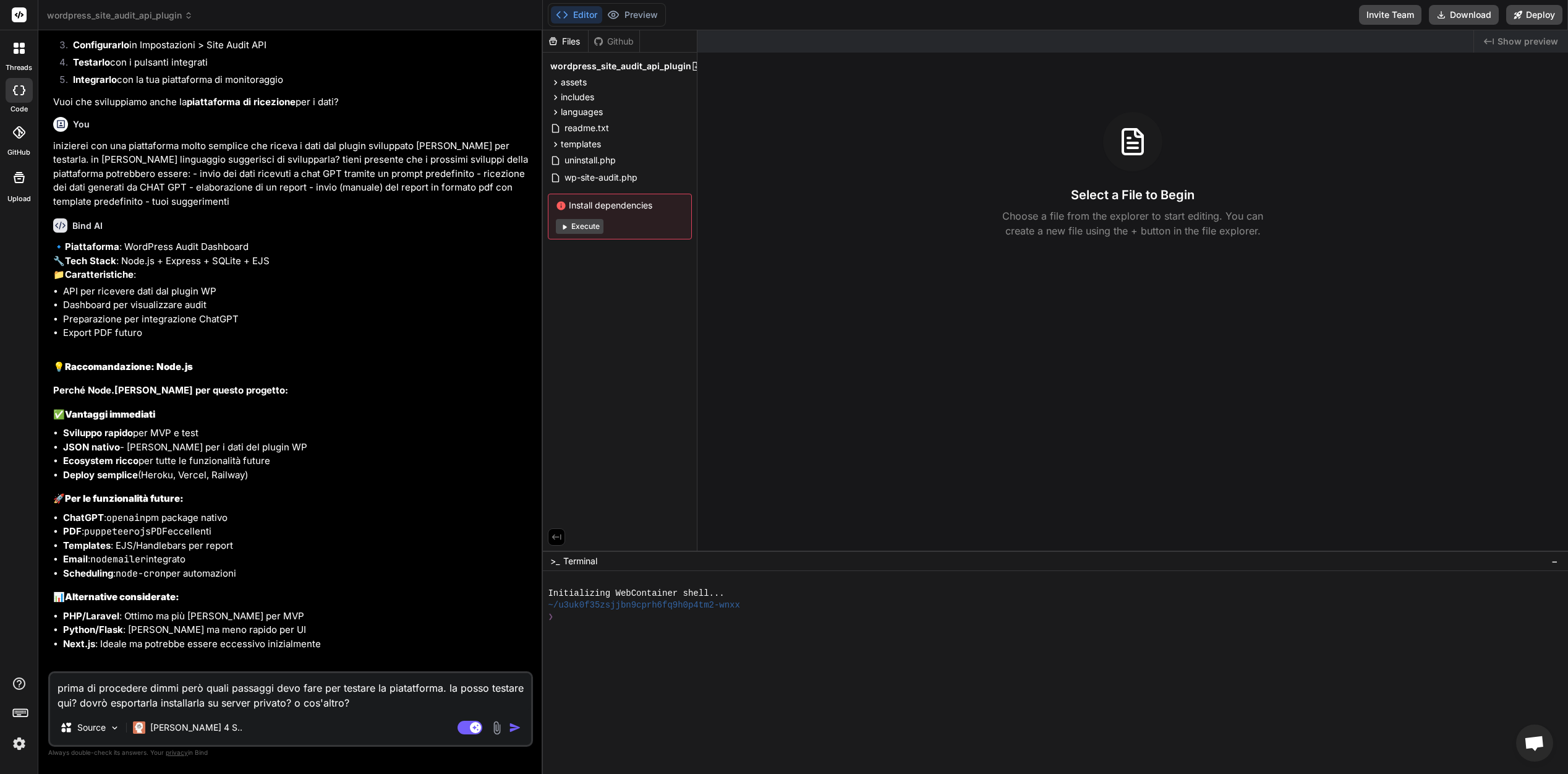
scroll to position [2762, 0]
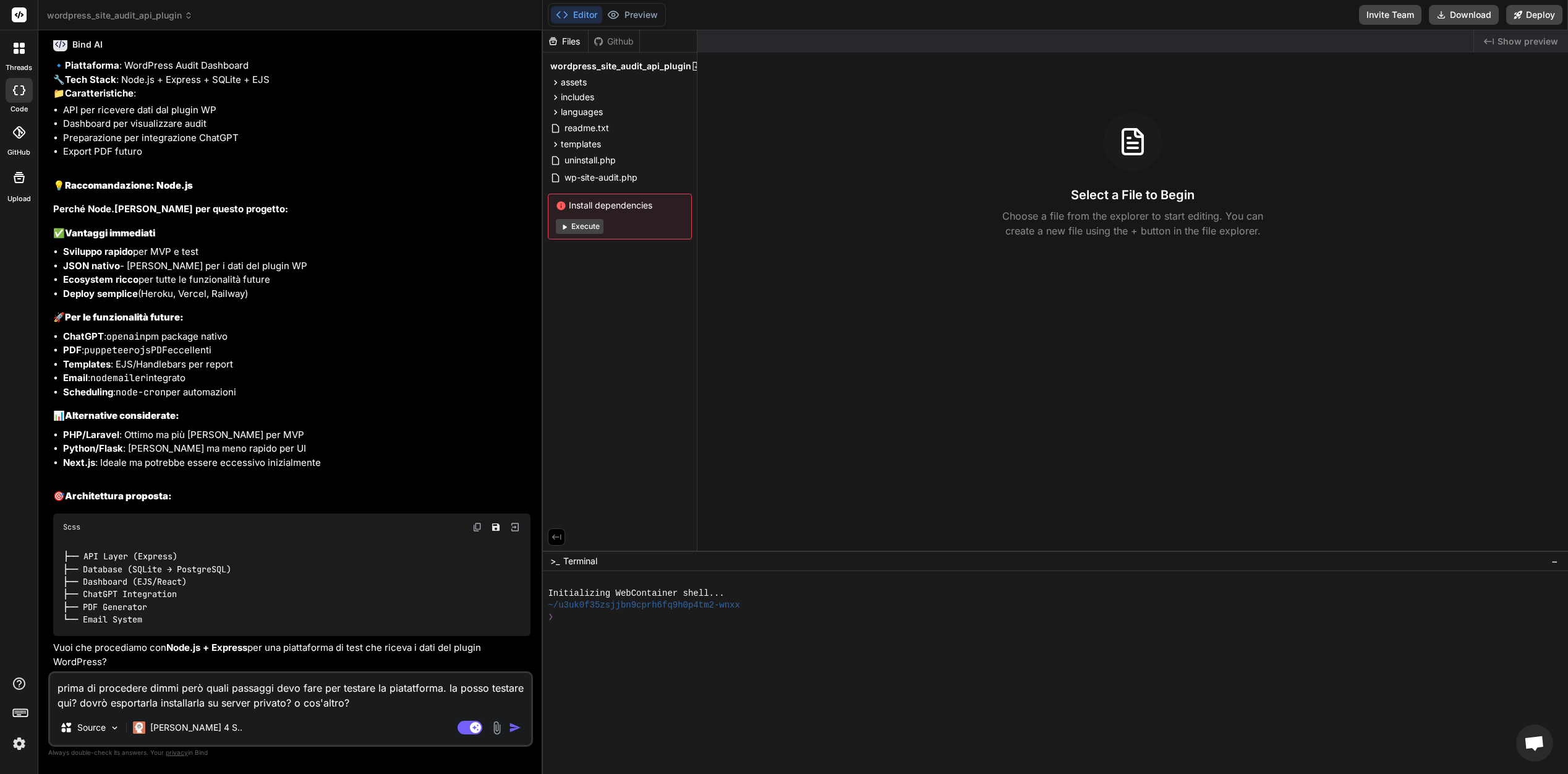
click at [371, 708] on textarea "prima di procedere dimmi però quali passaggi devo fare per testare la piatatfor…" at bounding box center [291, 691] width 481 height 37
click at [516, 730] on img "button" at bounding box center [515, 727] width 12 height 12
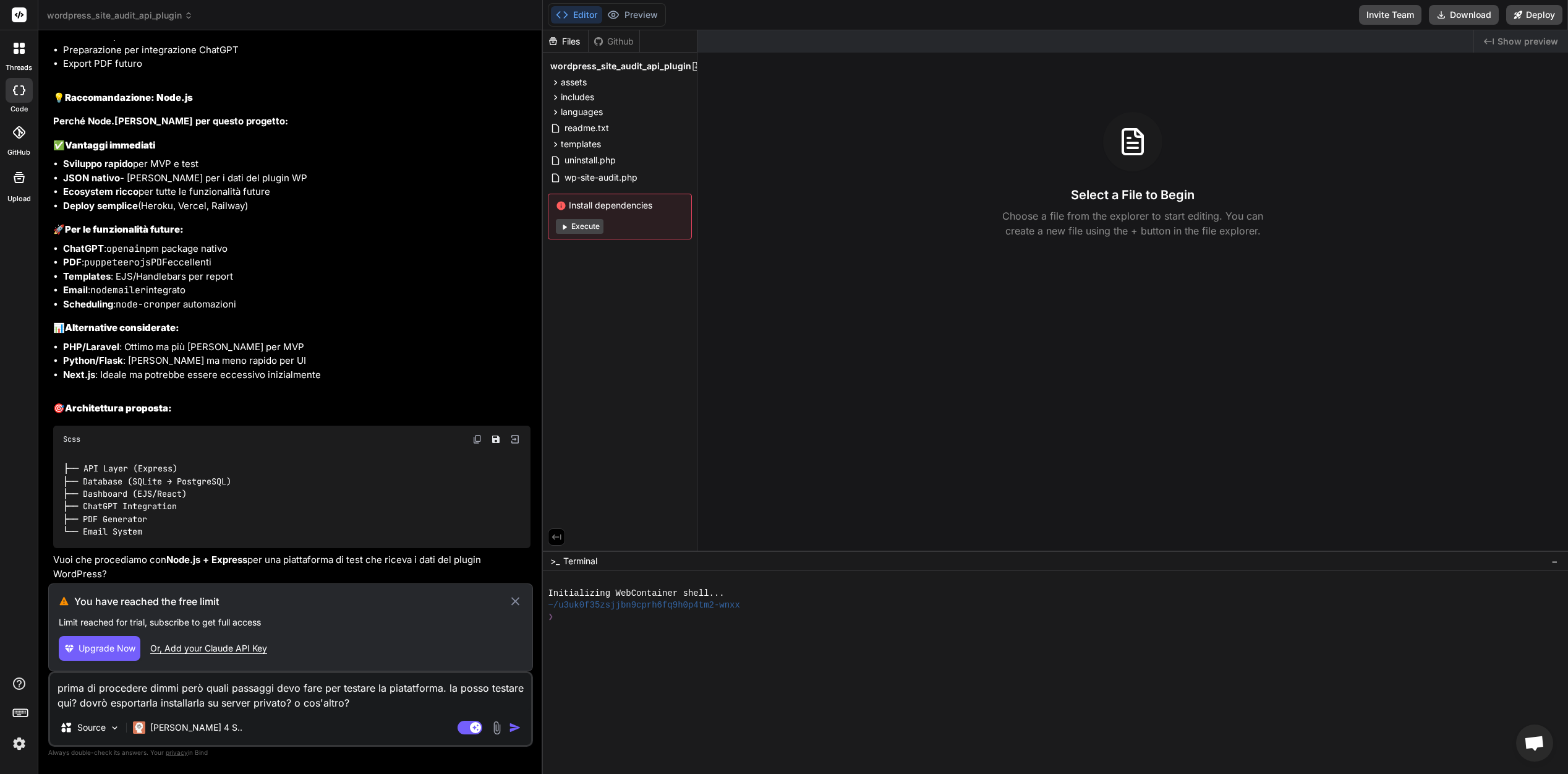
scroll to position [2849, 0]
click at [20, 748] on img at bounding box center [19, 743] width 21 height 21
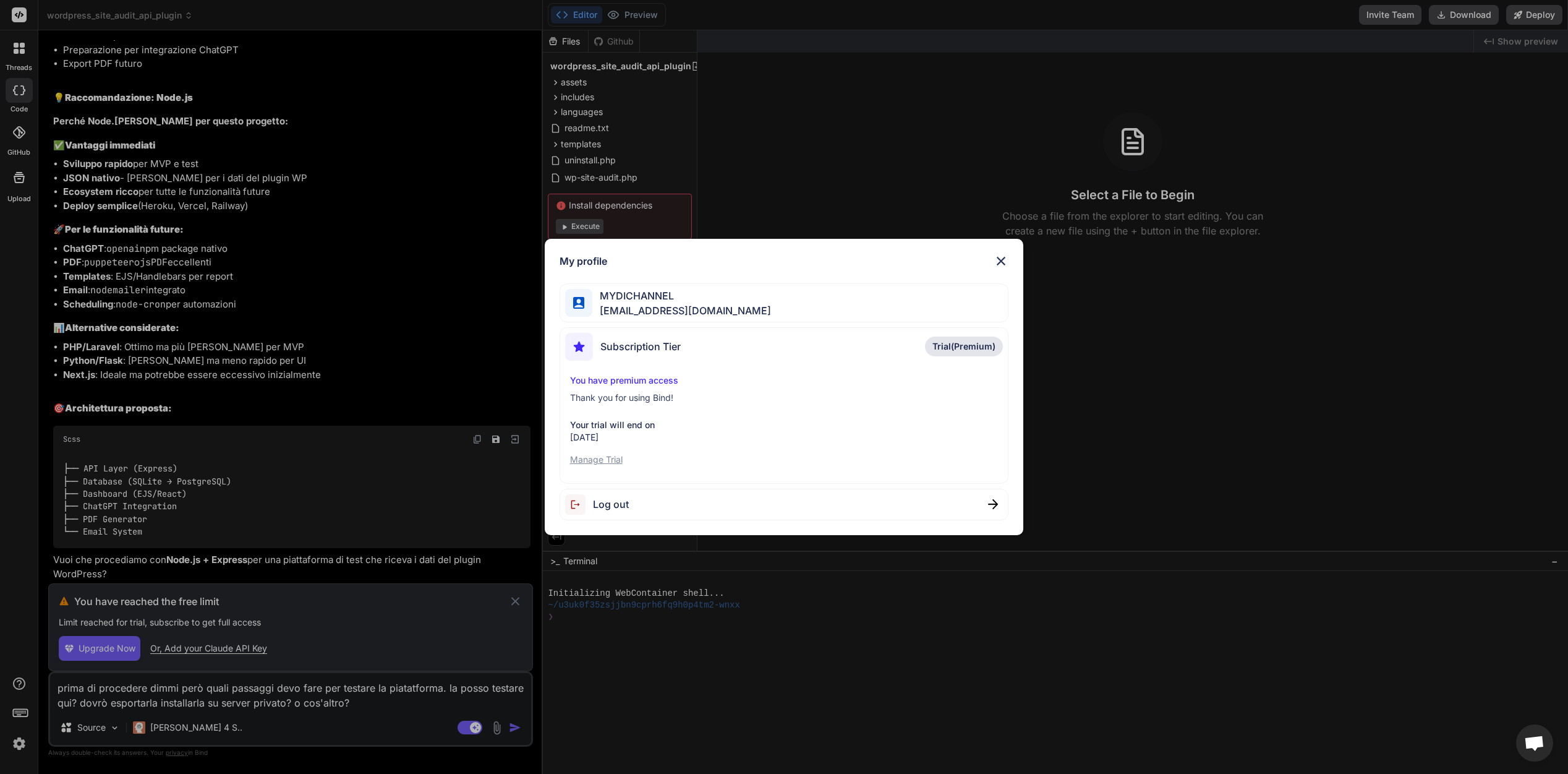
click at [610, 463] on p "Manage Trial" at bounding box center [784, 459] width 428 height 12
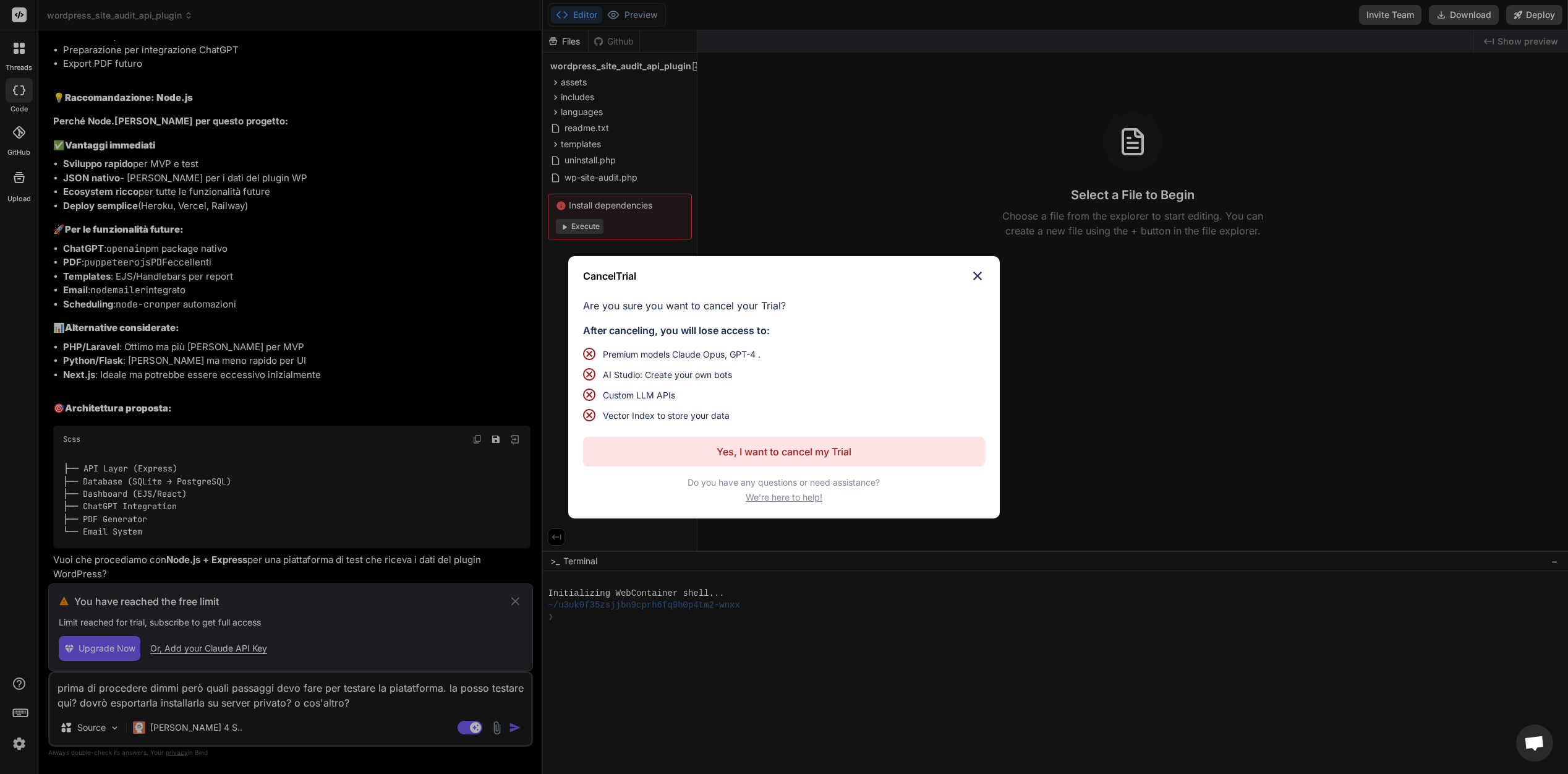
click at [980, 275] on img at bounding box center [977, 276] width 15 height 15
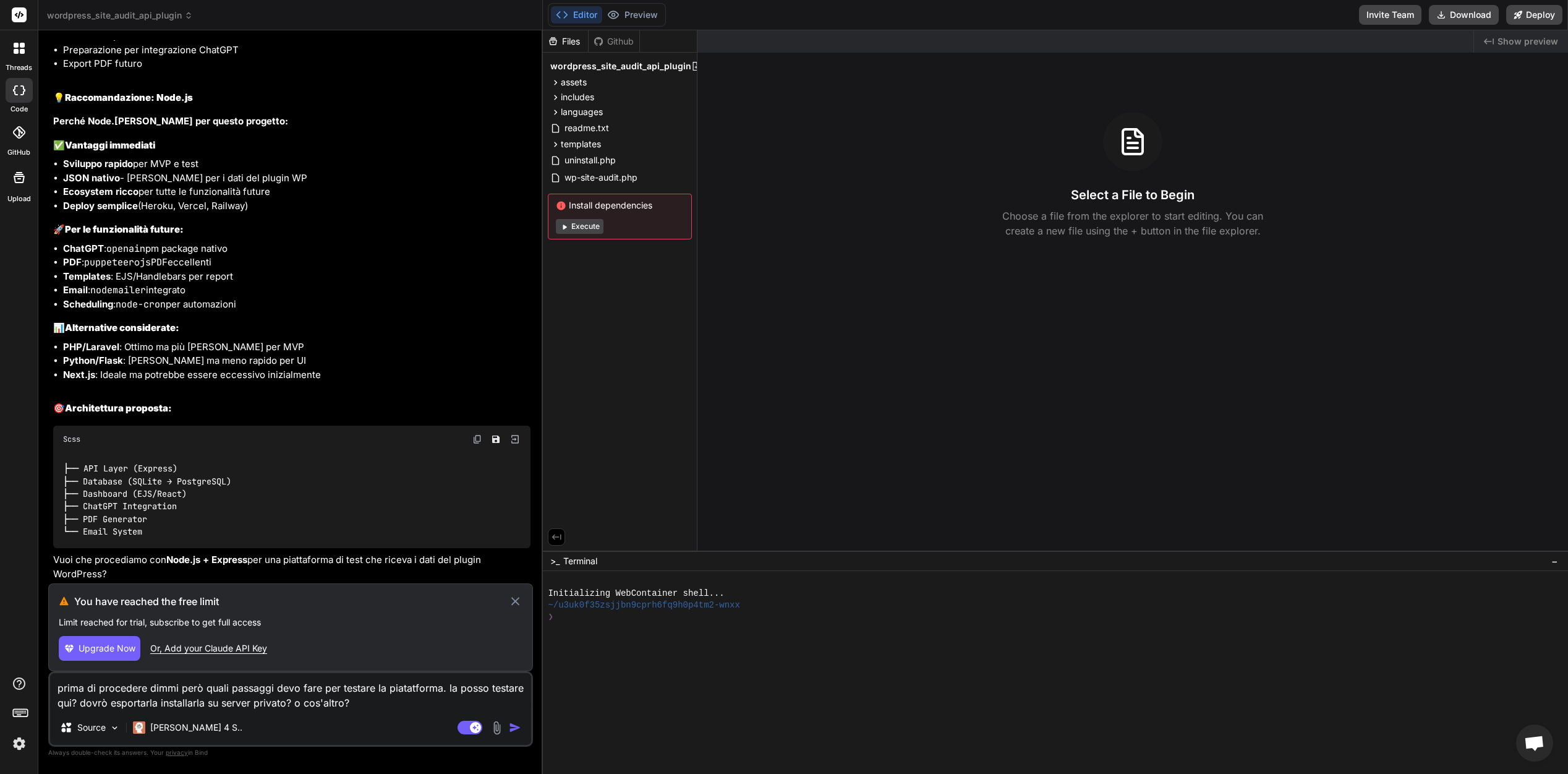
click at [18, 743] on img at bounding box center [19, 743] width 21 height 21
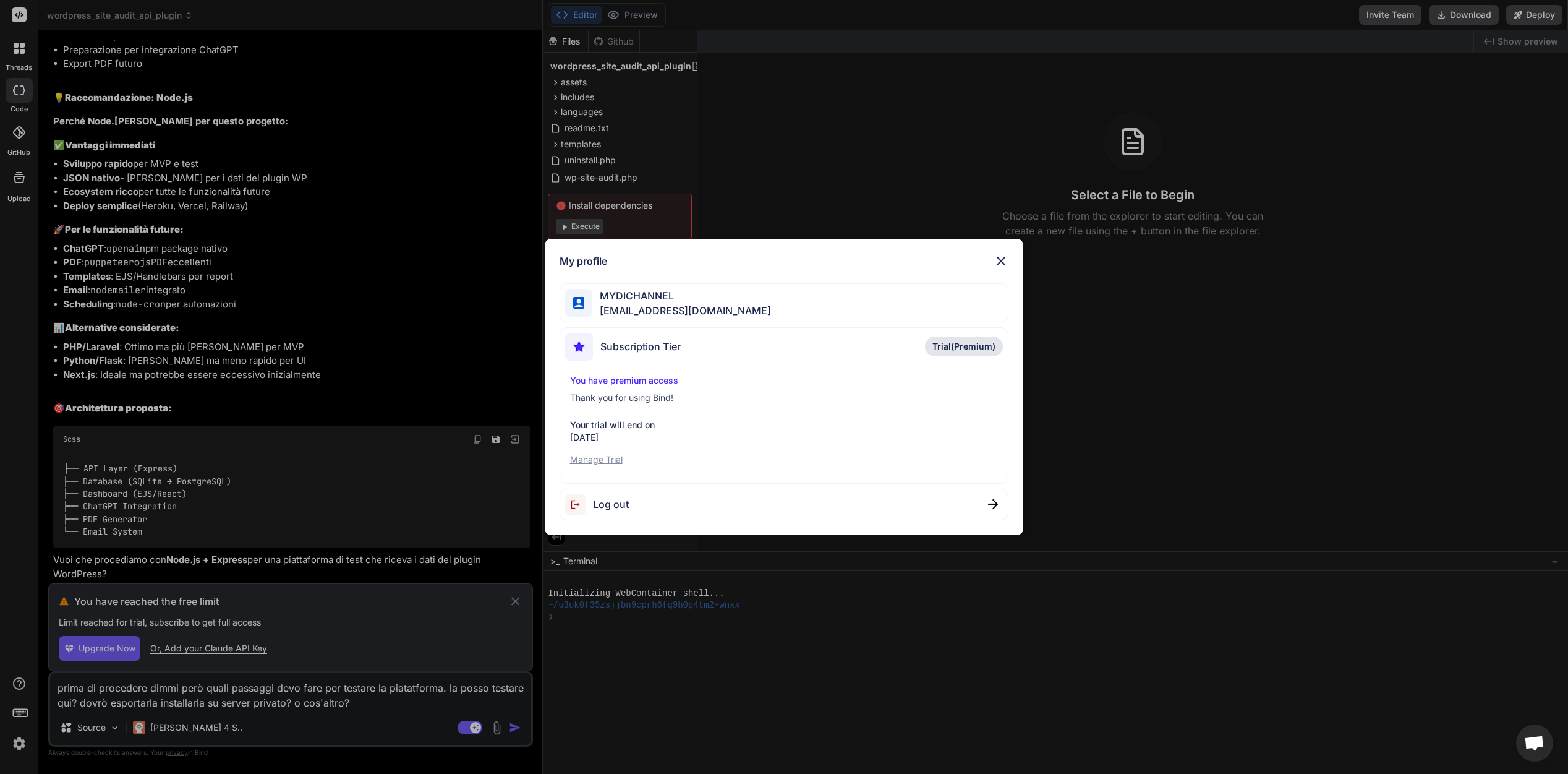
click at [959, 353] on span "Trial(Premium)" at bounding box center [963, 346] width 63 height 12
click at [655, 378] on p "You have premium access" at bounding box center [784, 380] width 428 height 12
click at [612, 461] on p "Manage Trial" at bounding box center [784, 459] width 428 height 12
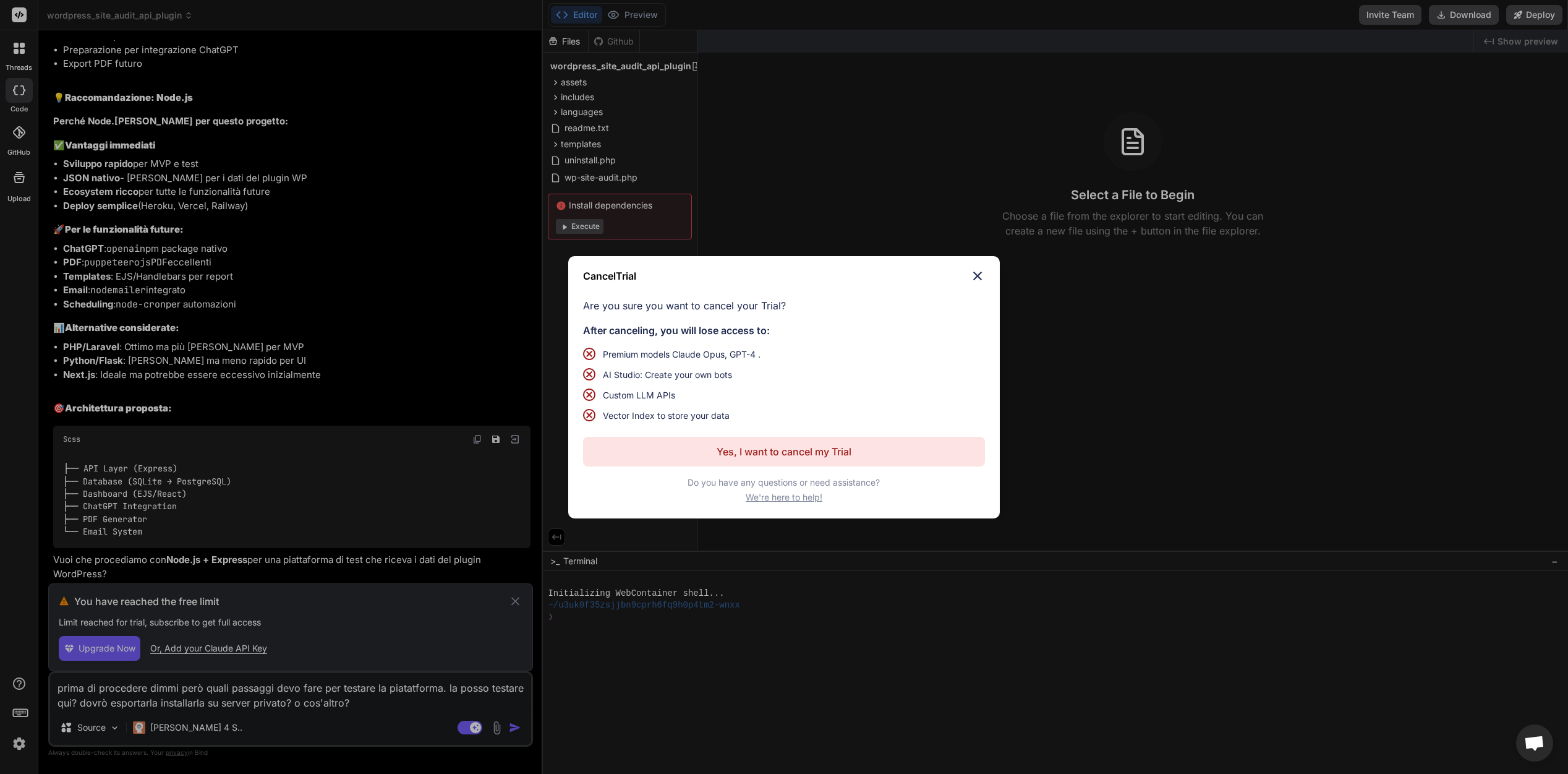
click at [979, 279] on img at bounding box center [977, 276] width 15 height 15
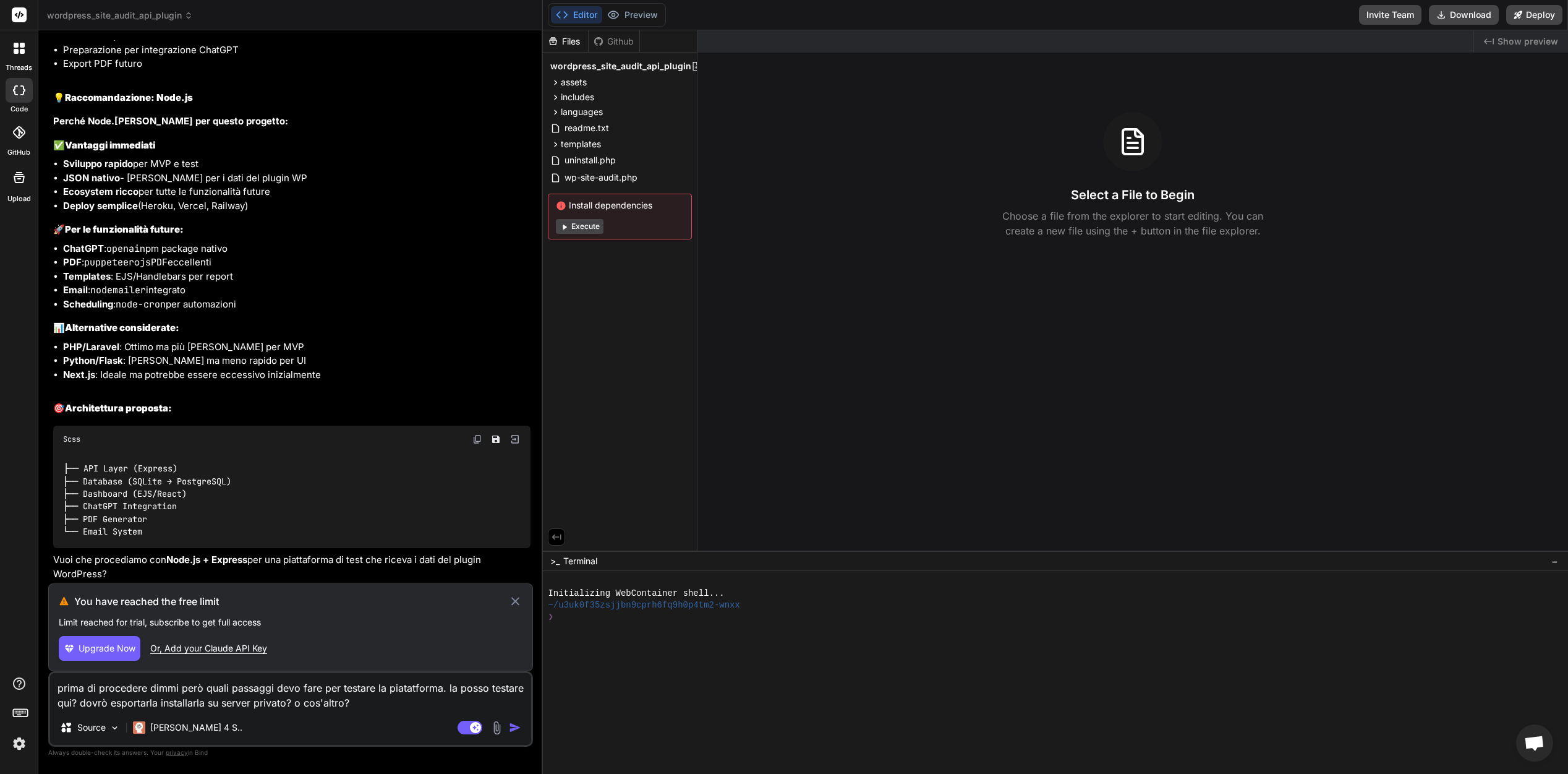
click at [105, 651] on span "Upgrade Now" at bounding box center [107, 648] width 57 height 12
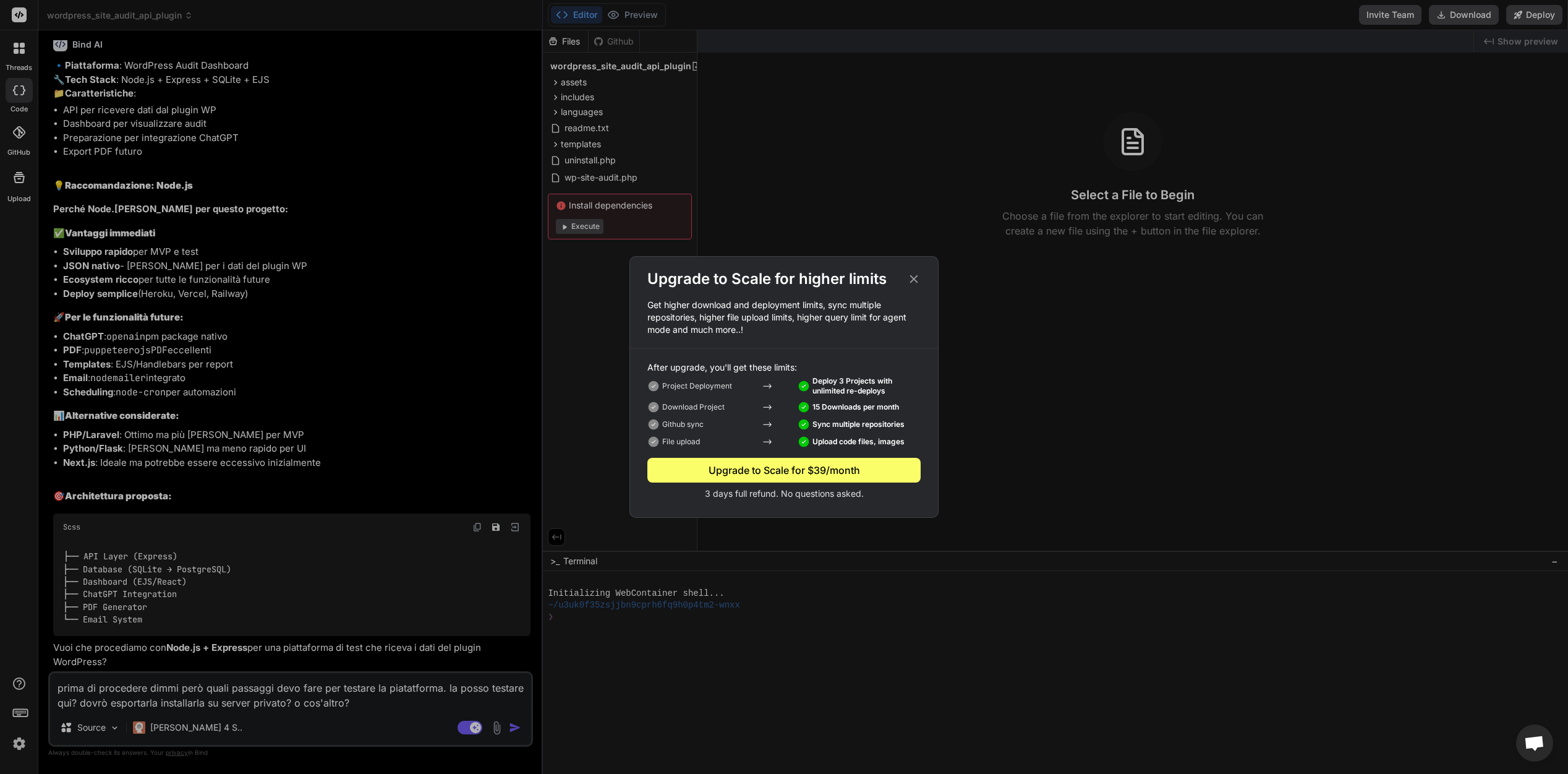
click at [917, 282] on icon at bounding box center [913, 278] width 14 height 14
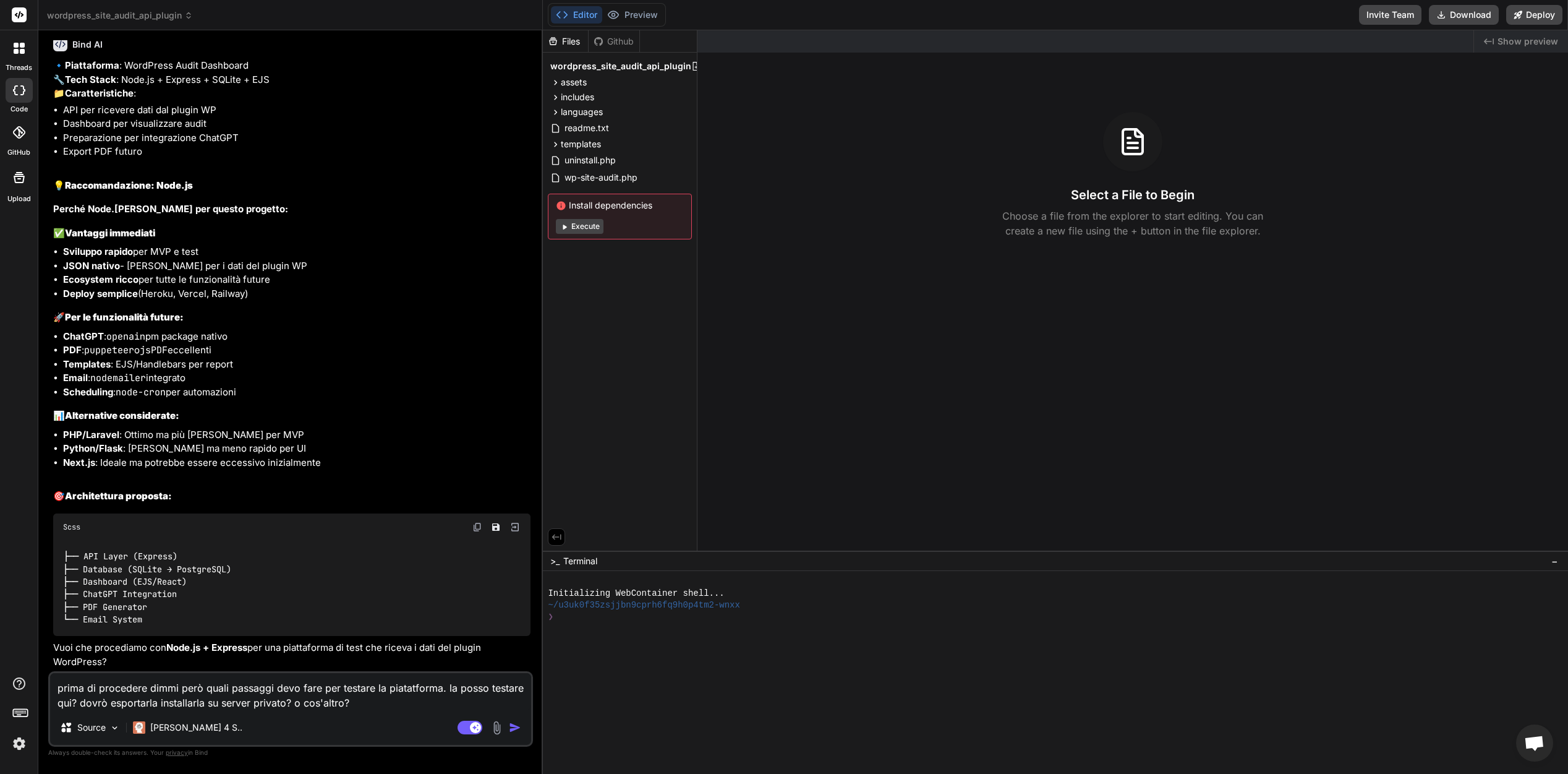
click at [385, 702] on textarea "prima di procedere dimmi però quali passaggi devo fare per testare la piatatfor…" at bounding box center [291, 691] width 481 height 37
click at [514, 728] on img "button" at bounding box center [515, 727] width 12 height 12
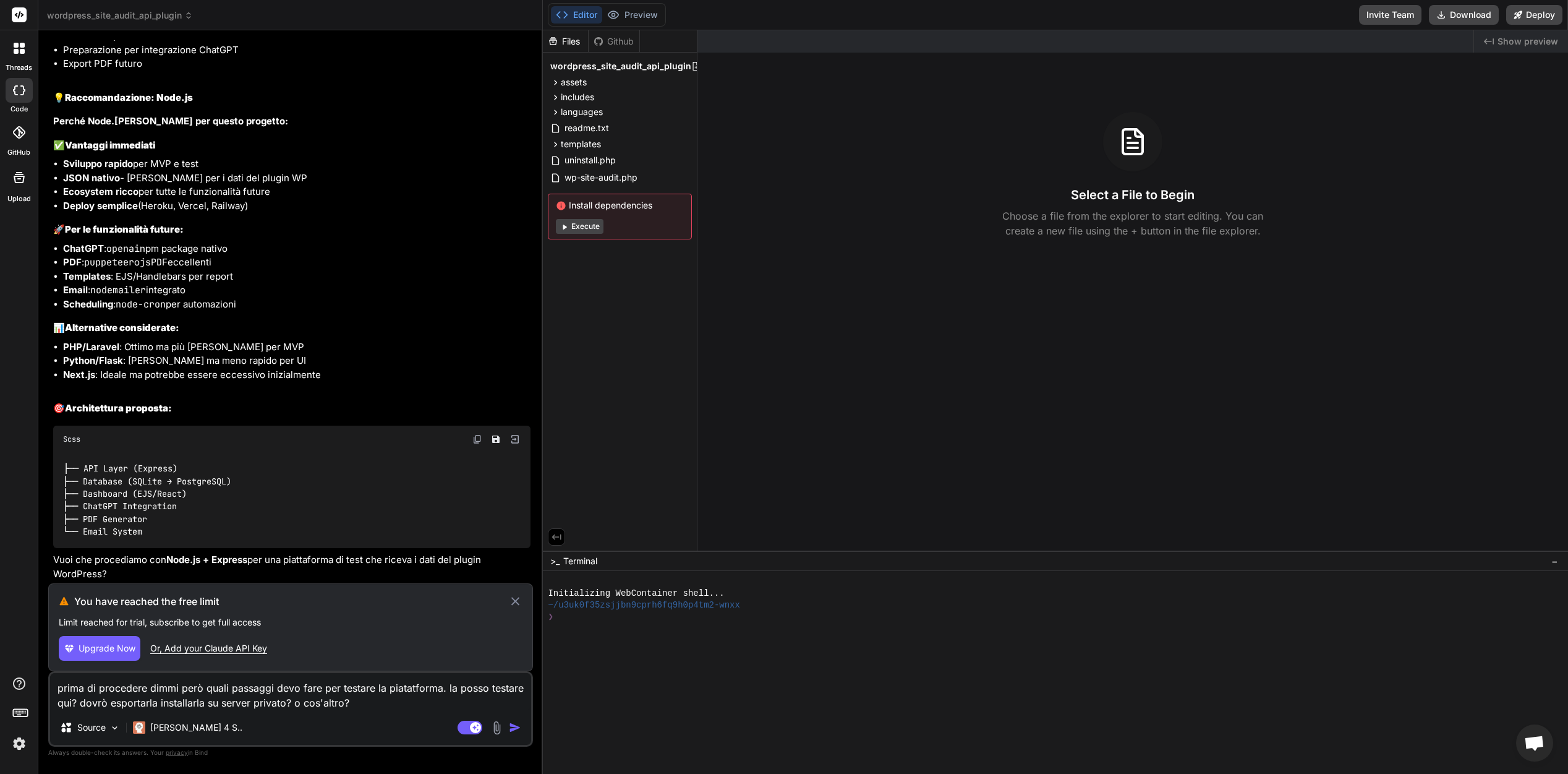
click at [20, 718] on icon at bounding box center [20, 712] width 18 height 18
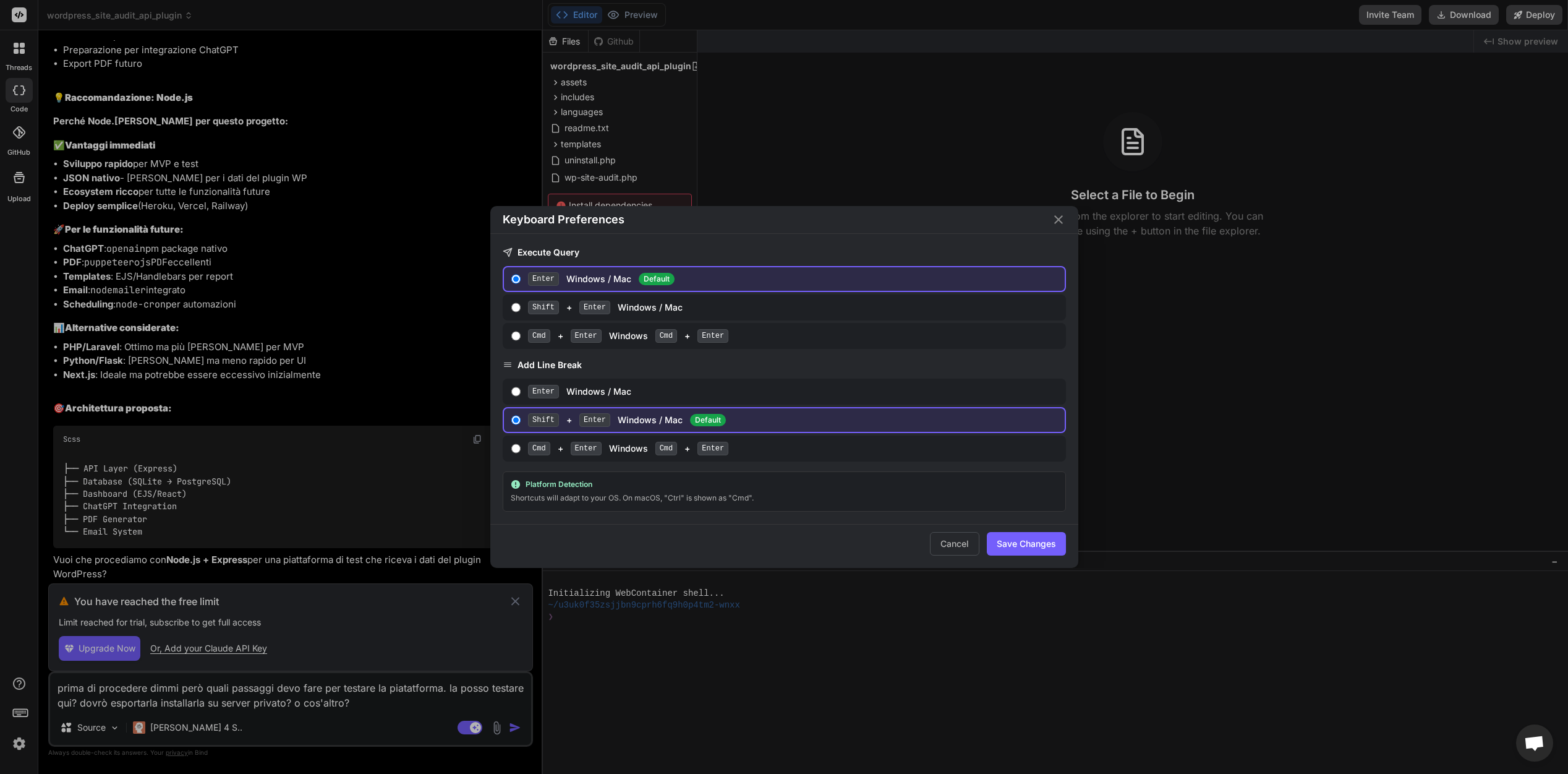
click at [1057, 222] on icon "Close" at bounding box center [1058, 219] width 15 height 15
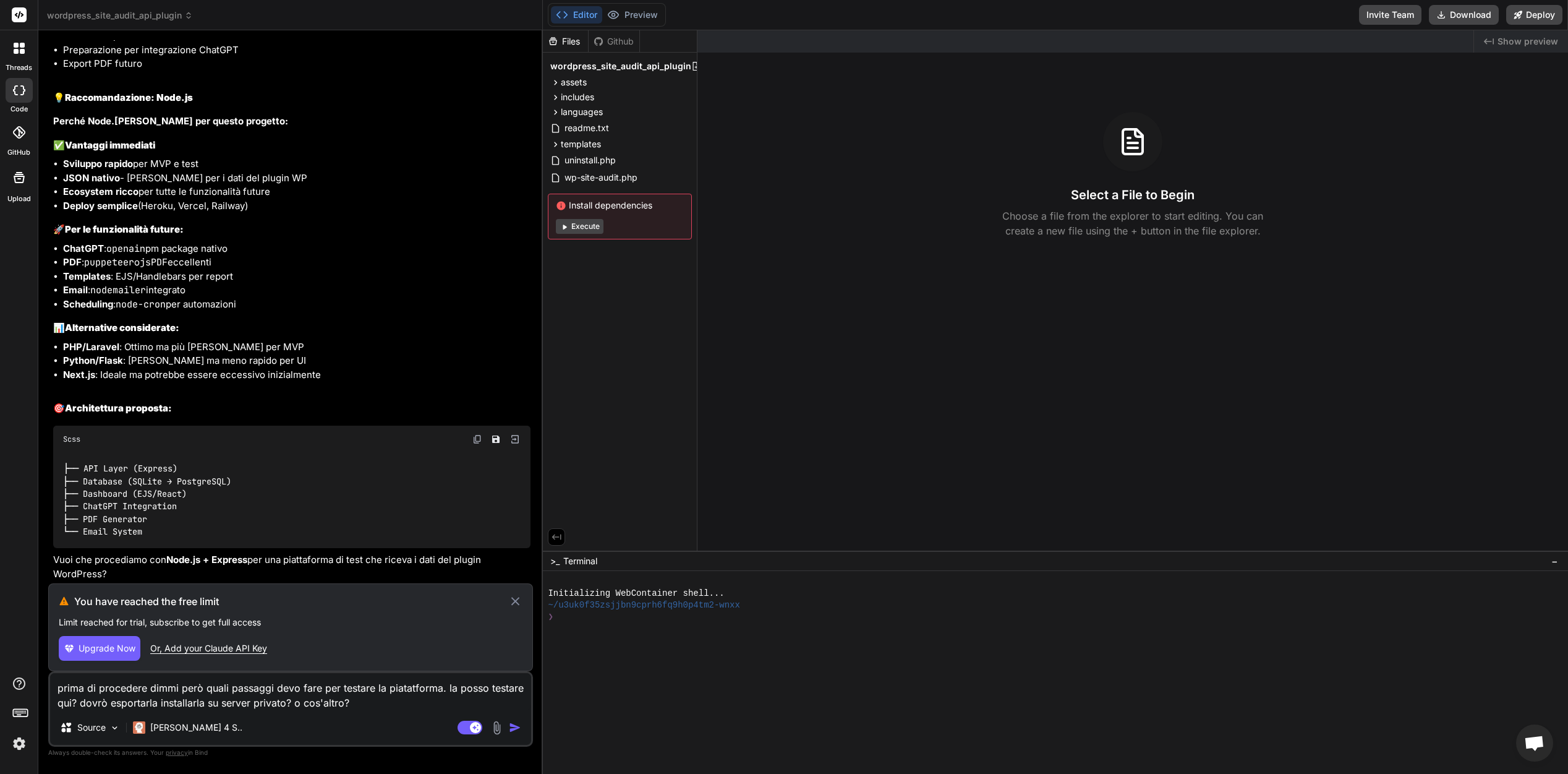
click at [19, 745] on img at bounding box center [19, 743] width 21 height 21
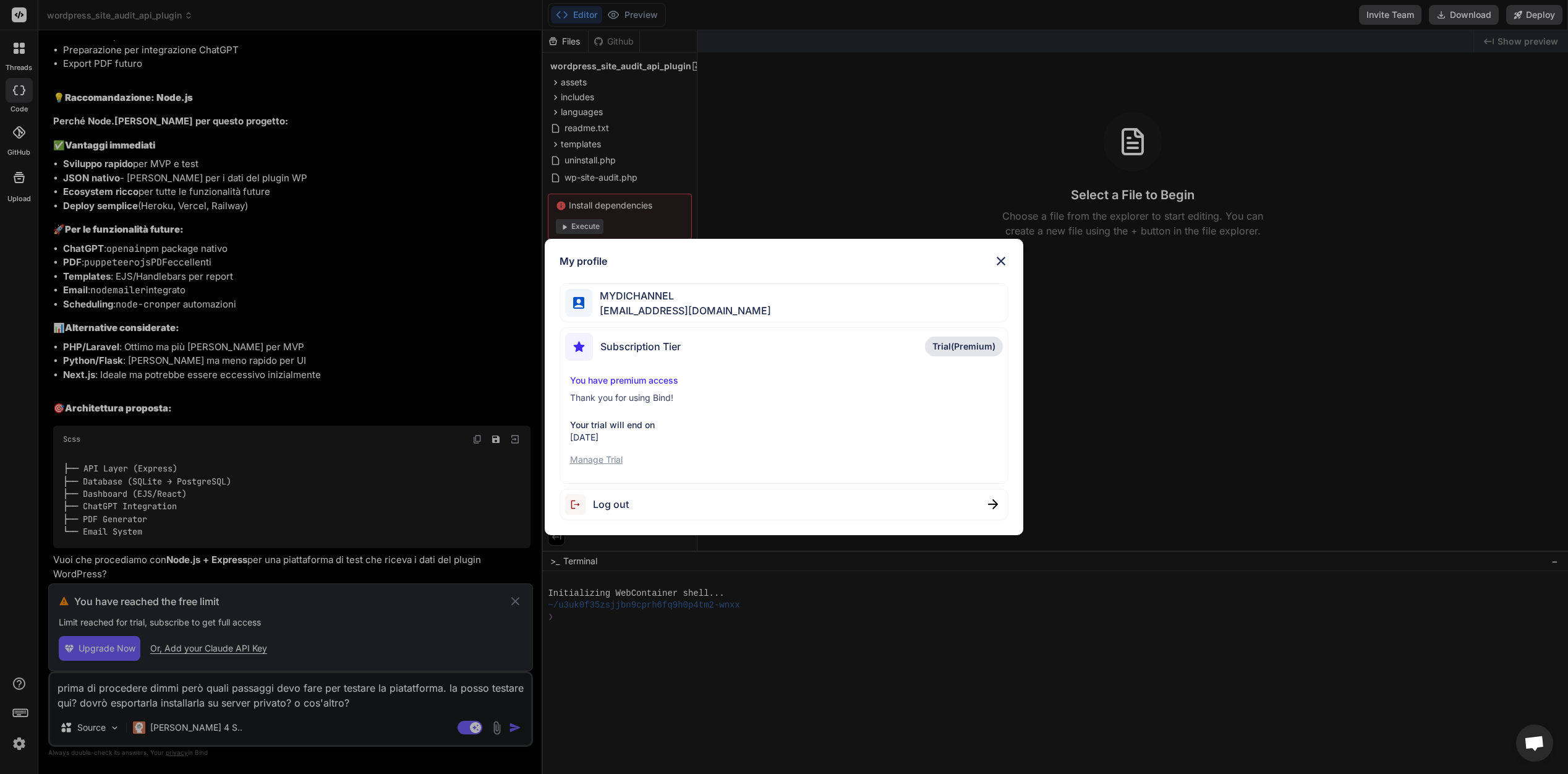
click at [621, 458] on p "Manage Trial" at bounding box center [784, 459] width 428 height 12
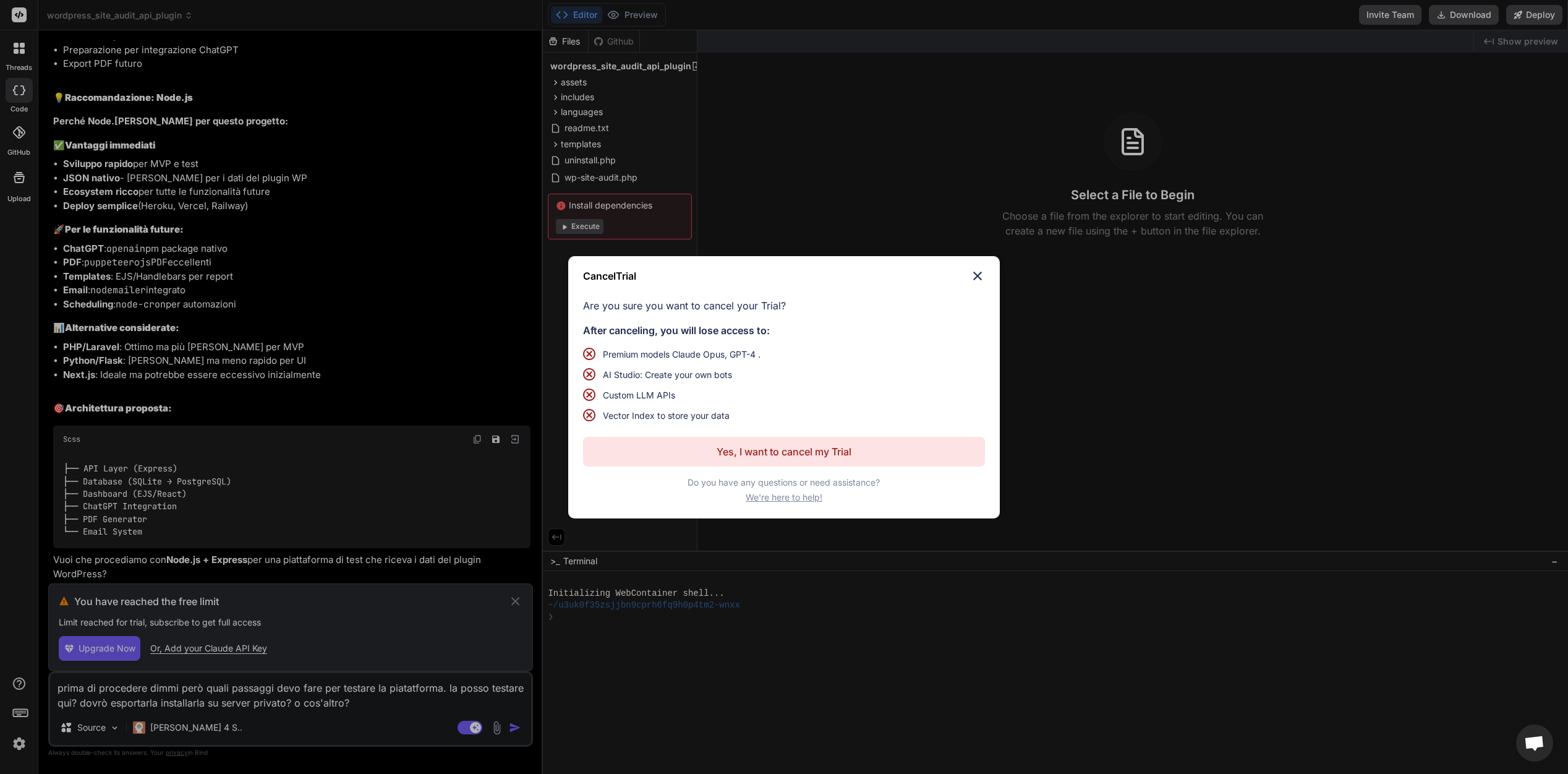
click at [774, 453] on p "Yes, I want to cancel my Trial" at bounding box center [783, 451] width 135 height 15
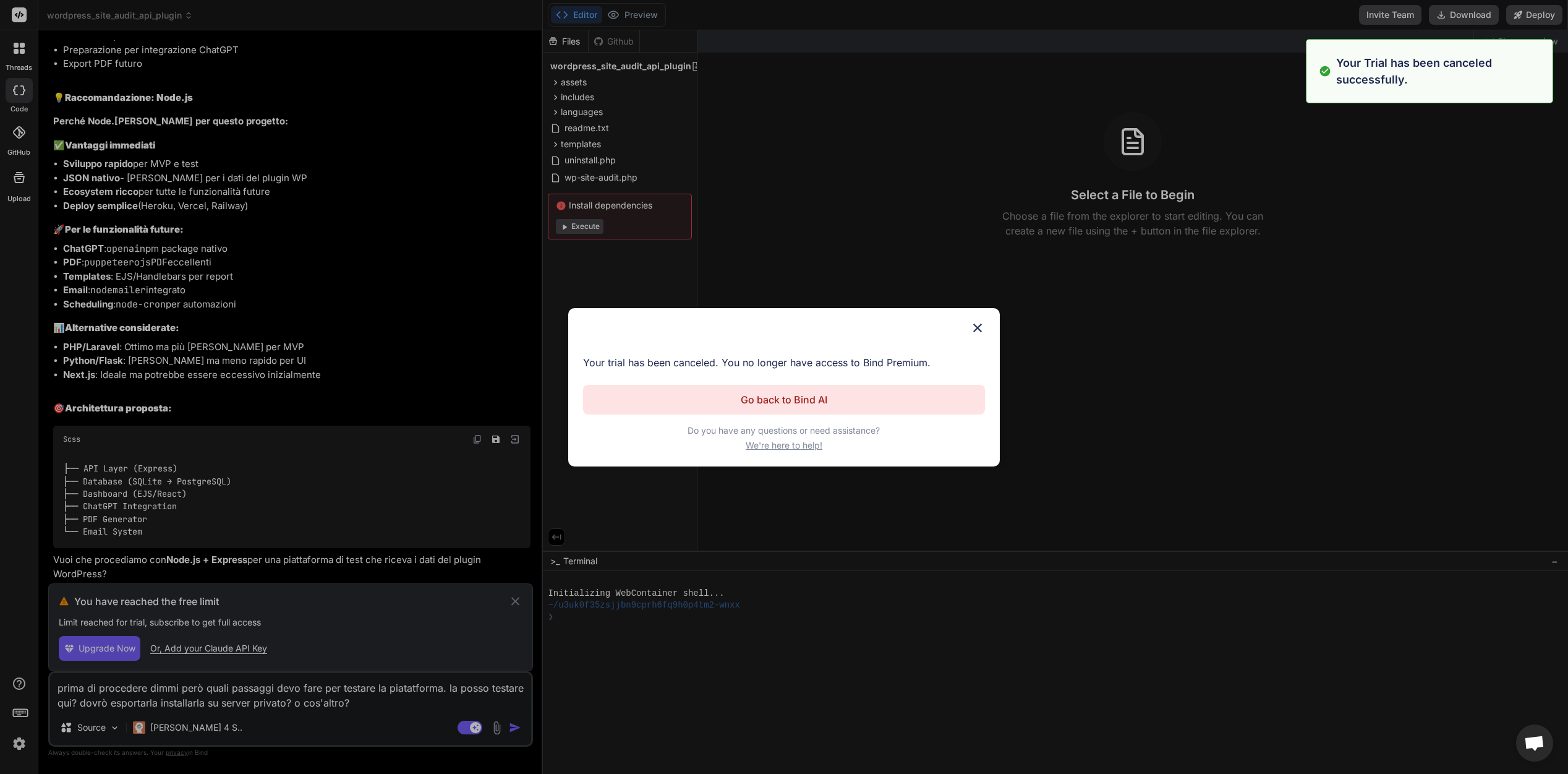
scroll to position [0, 0]
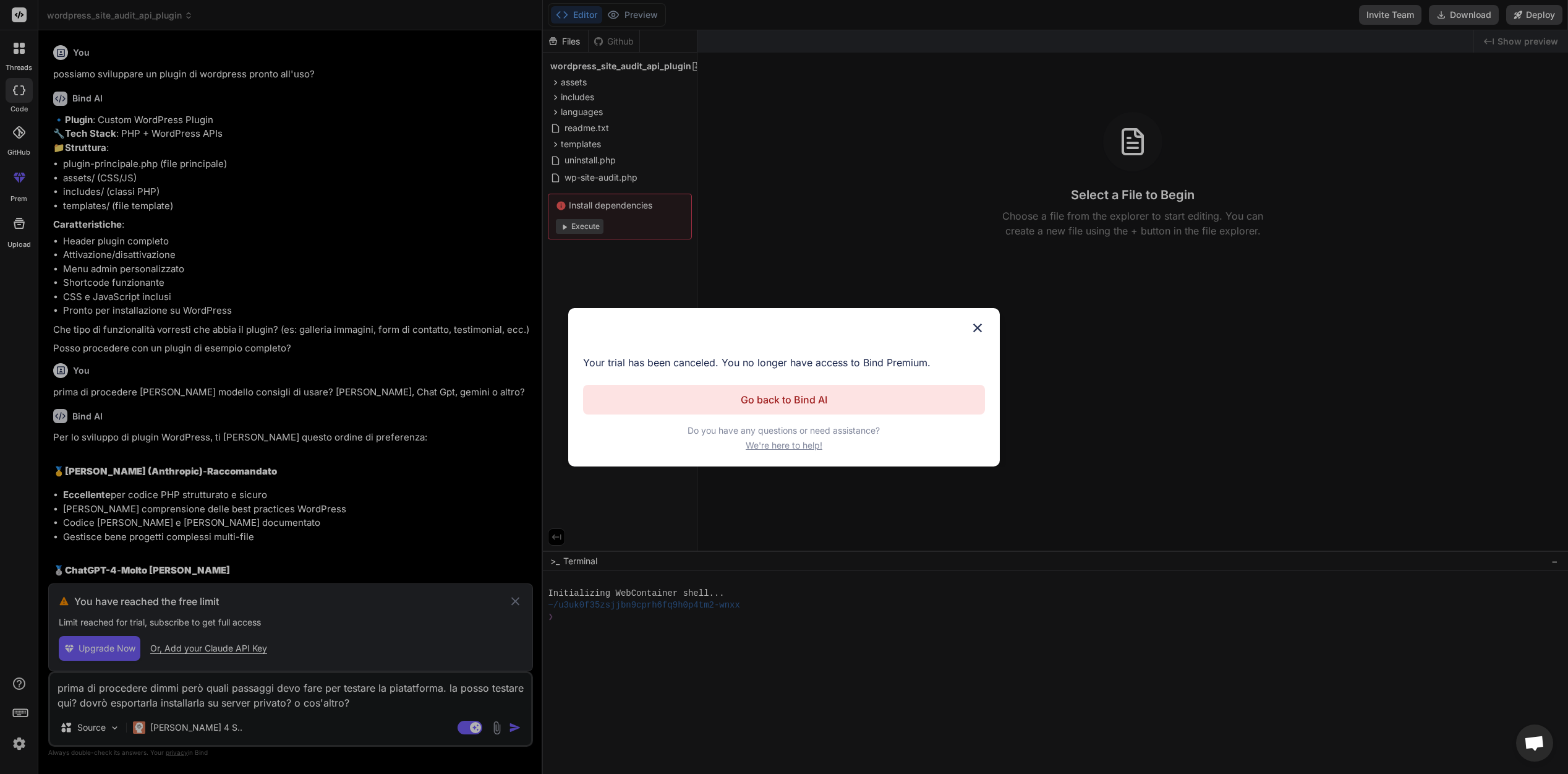
click at [449, 546] on div "Cancel Trial Your trial has been canceled. You no longer have access to Bind Pr…" at bounding box center [784, 387] width 1568 height 774
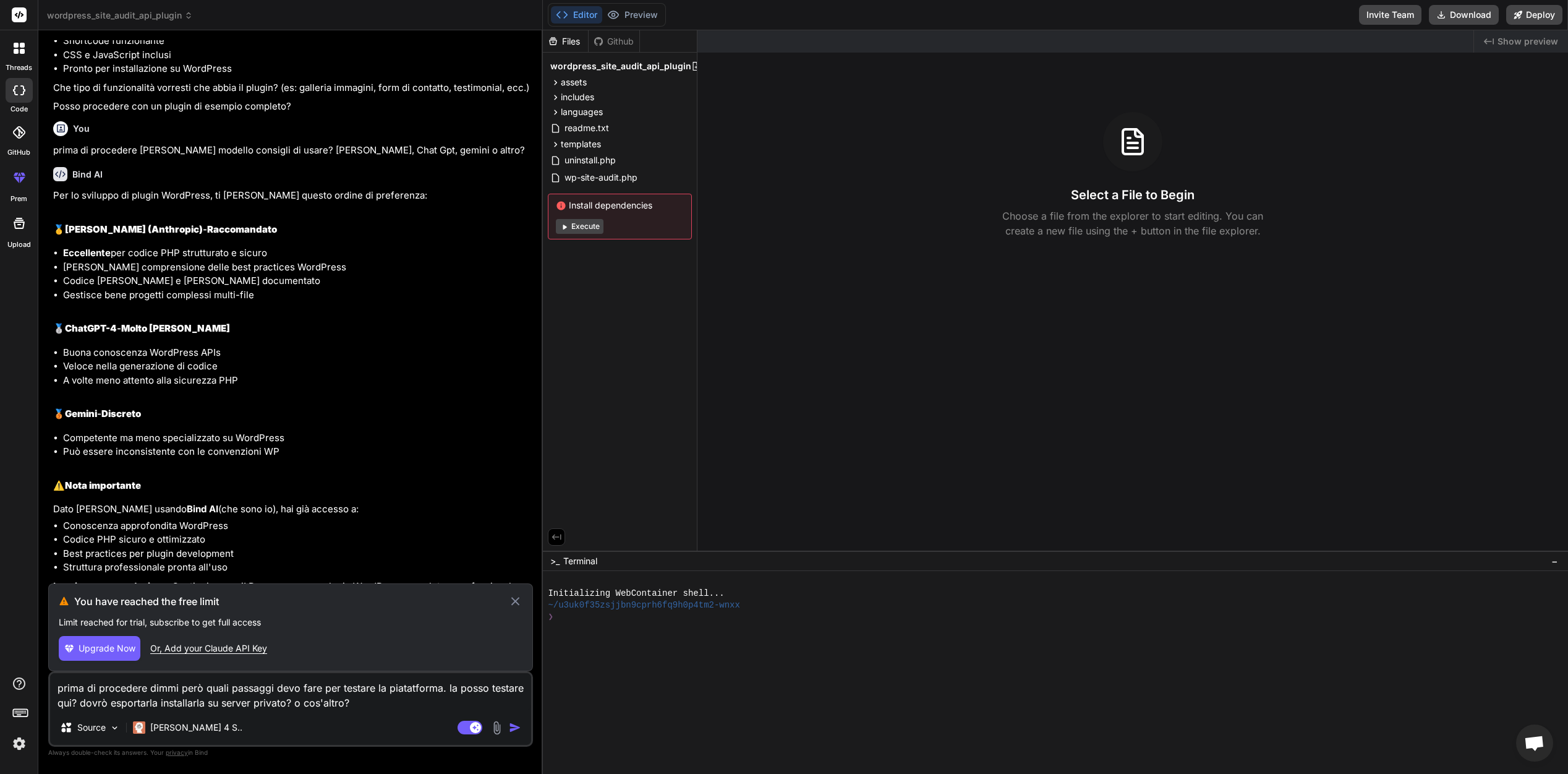
scroll to position [658, 0]
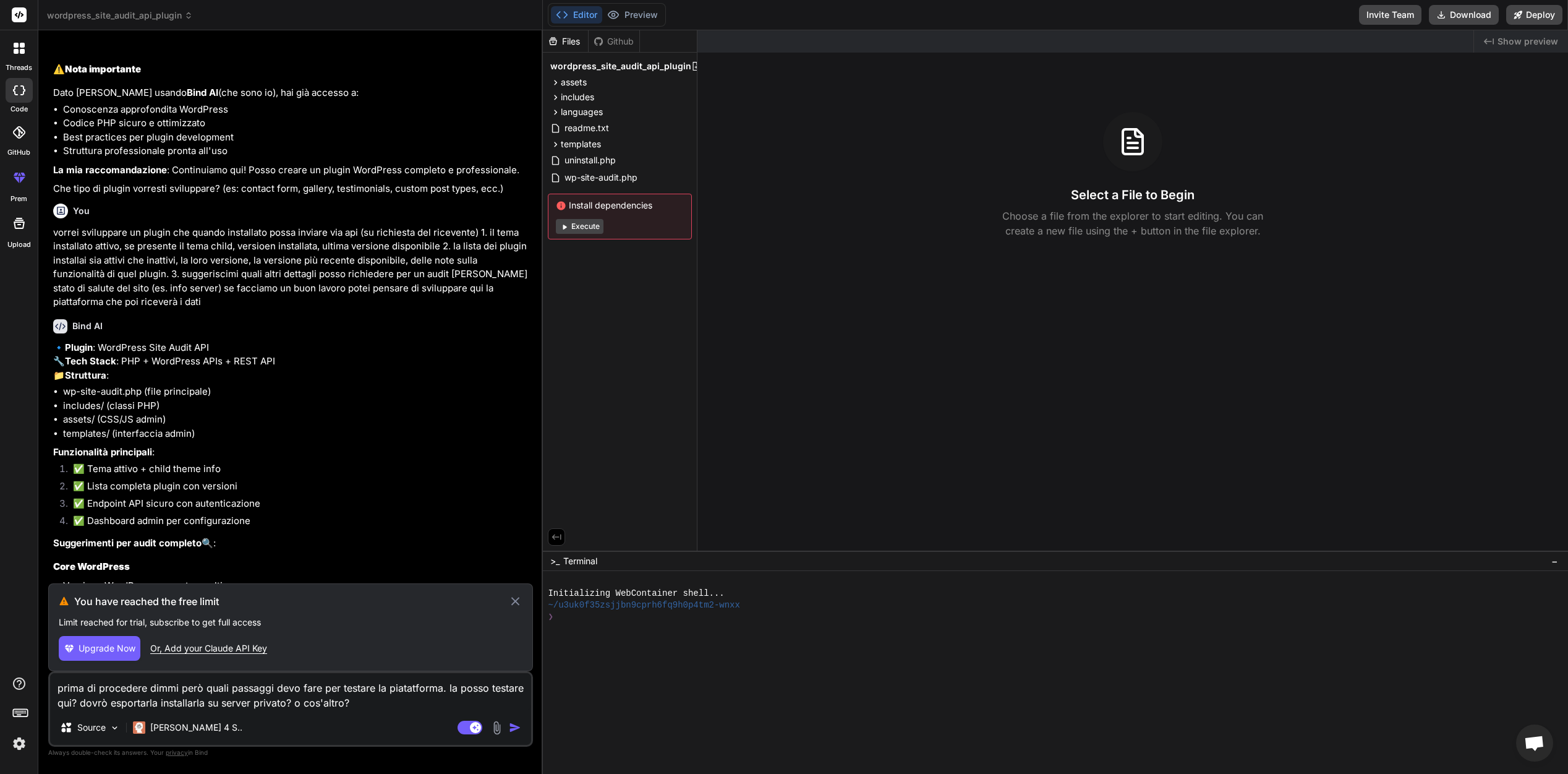
click at [105, 651] on span "Upgrade Now" at bounding box center [107, 648] width 57 height 12
type textarea "x"
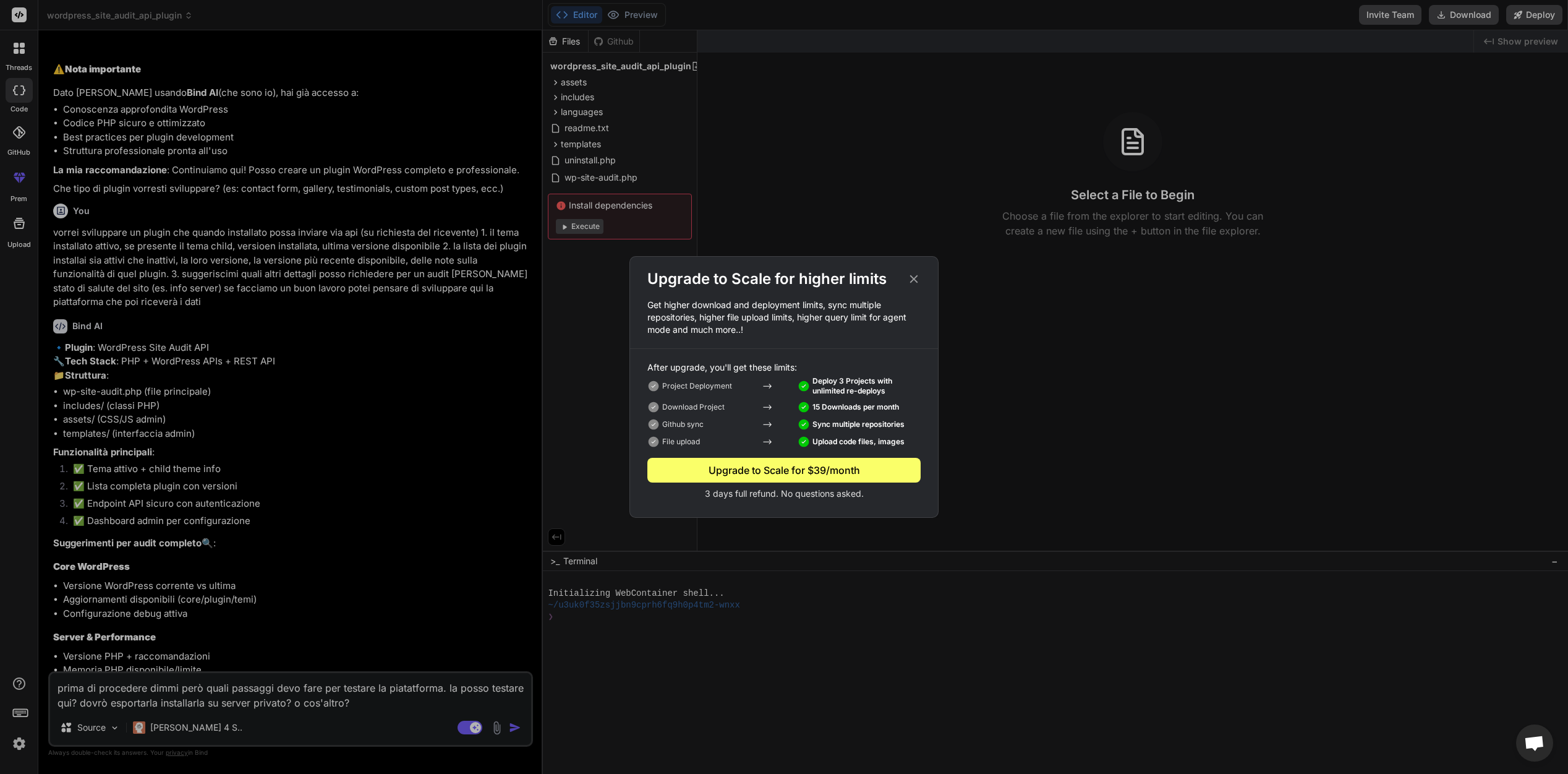
click at [913, 278] on icon at bounding box center [914, 279] width 8 height 8
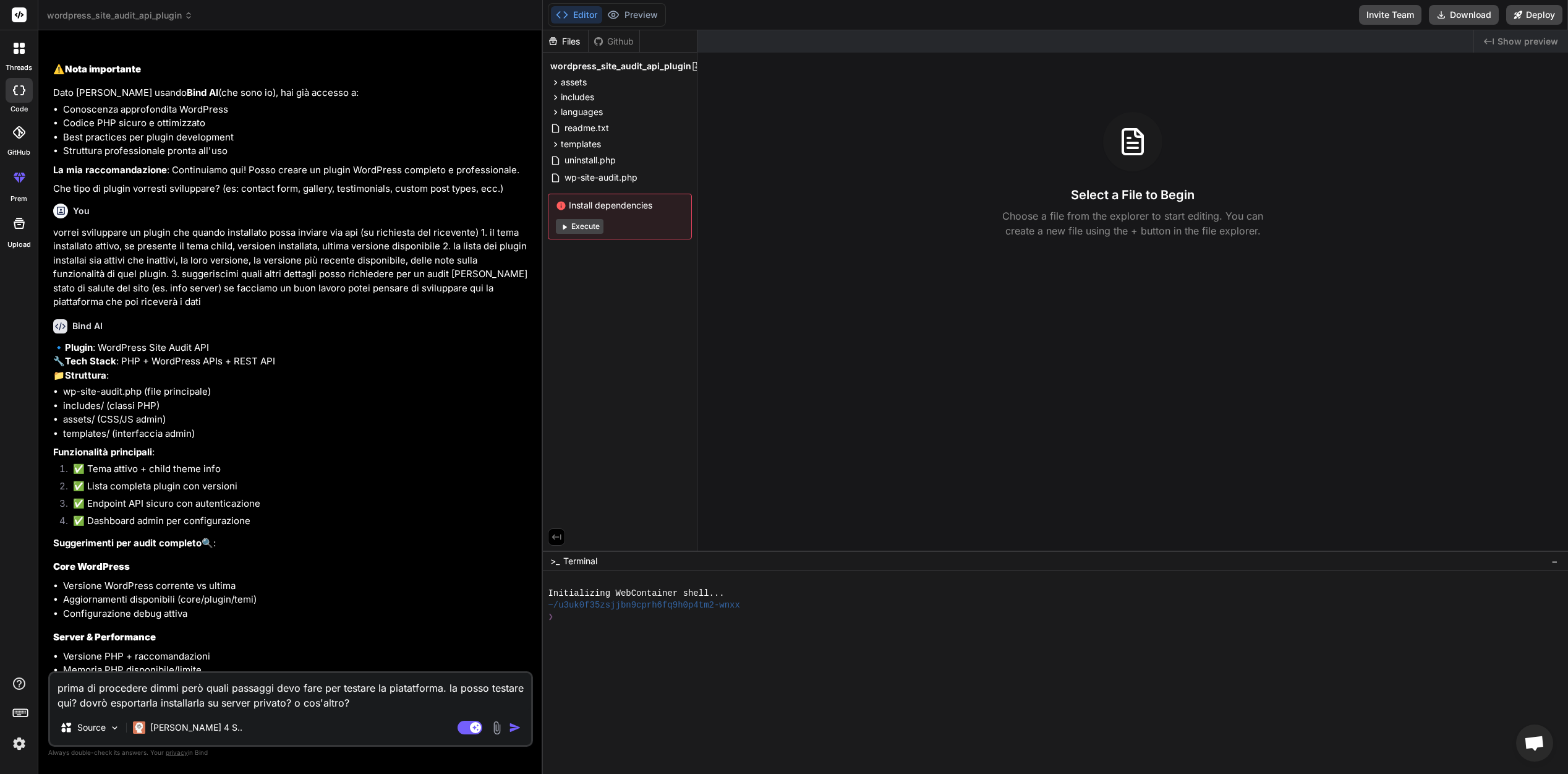
scroll to position [656, 0]
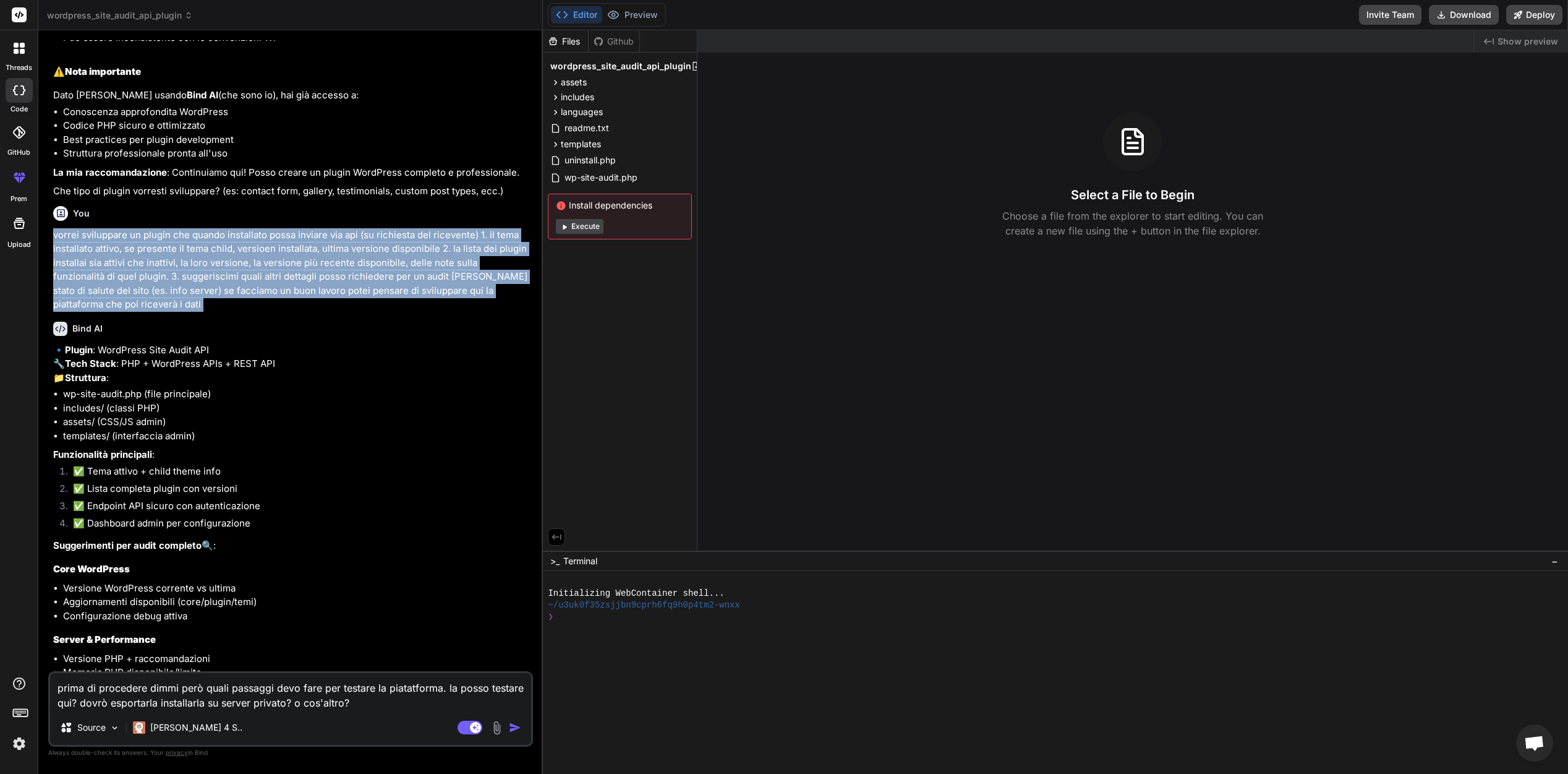
drag, startPoint x: 55, startPoint y: 266, endPoint x: 419, endPoint y: 339, distance: 371.2
click at [419, 339] on div "You possiamo sviluppare un plugin di wordpress pronto all'uso? Bind AI 🔹 Plugin…" at bounding box center [292, 356] width 482 height 631
copy div "vorrei sviluppare un plugin che quando installato possa inviare via api (su ric…"
click at [23, 748] on img at bounding box center [19, 743] width 21 height 21
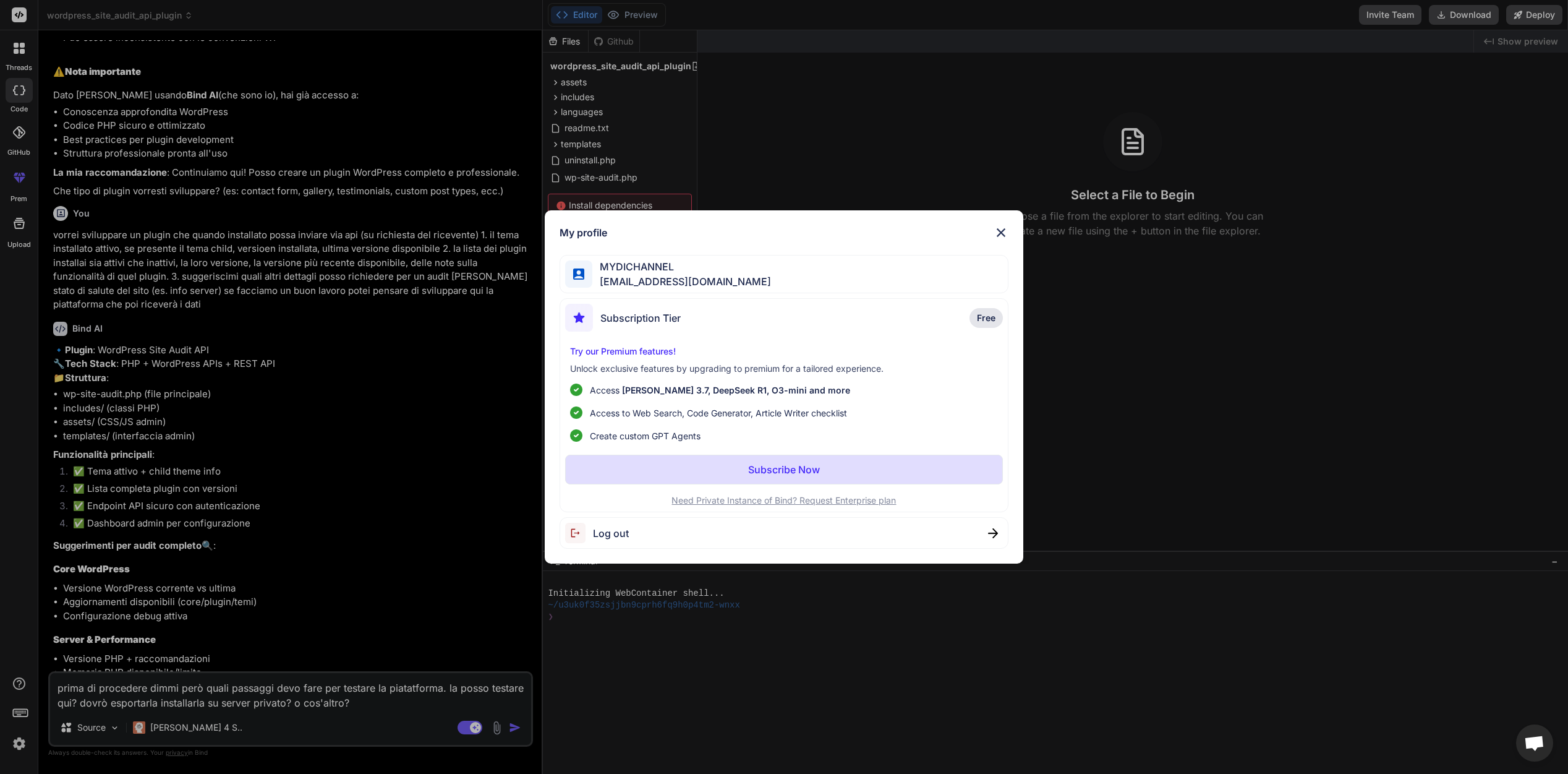
click at [659, 278] on span "dig.incoming@gmail.com" at bounding box center [681, 281] width 179 height 15
click at [627, 527] on span "Log out" at bounding box center [610, 533] width 36 height 15
